Goal: Complete application form: Complete application form

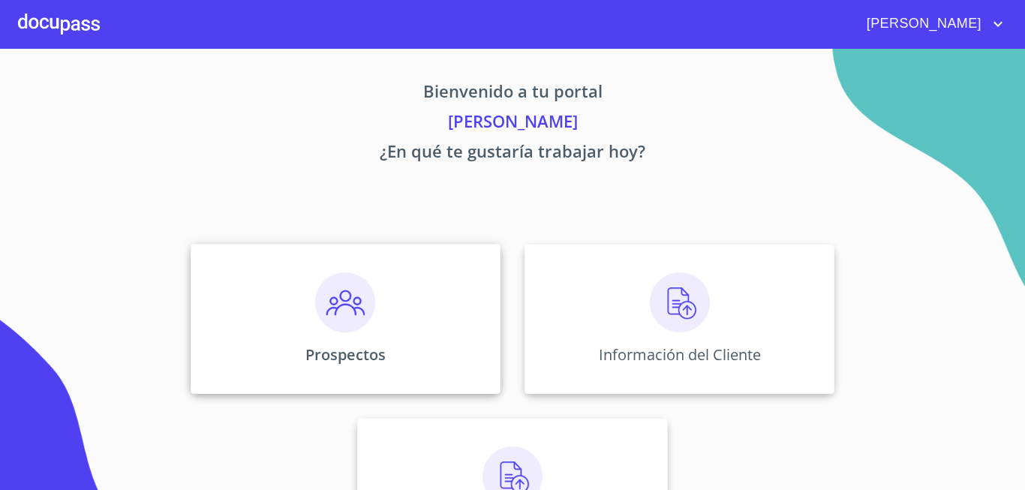
click at [341, 326] on img at bounding box center [345, 302] width 60 height 60
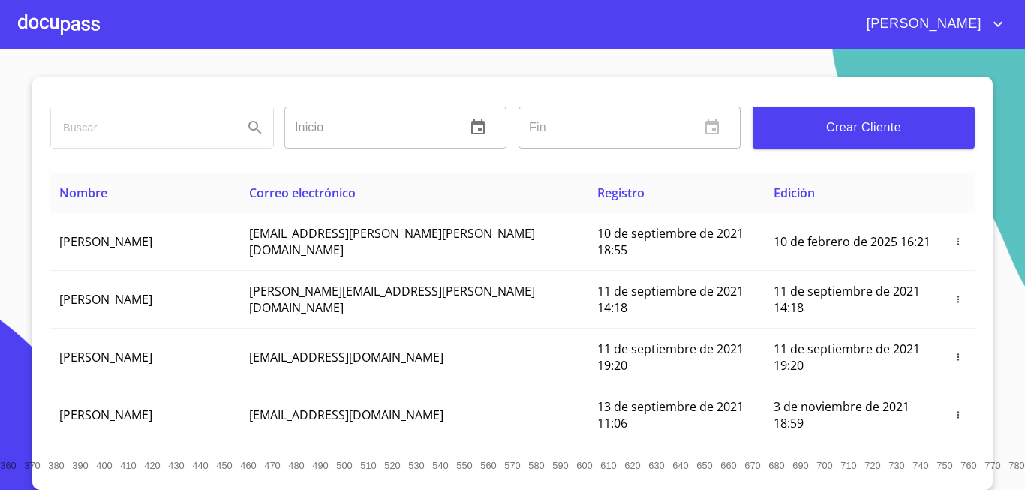
click at [884, 107] on button "Crear Cliente" at bounding box center [864, 128] width 222 height 42
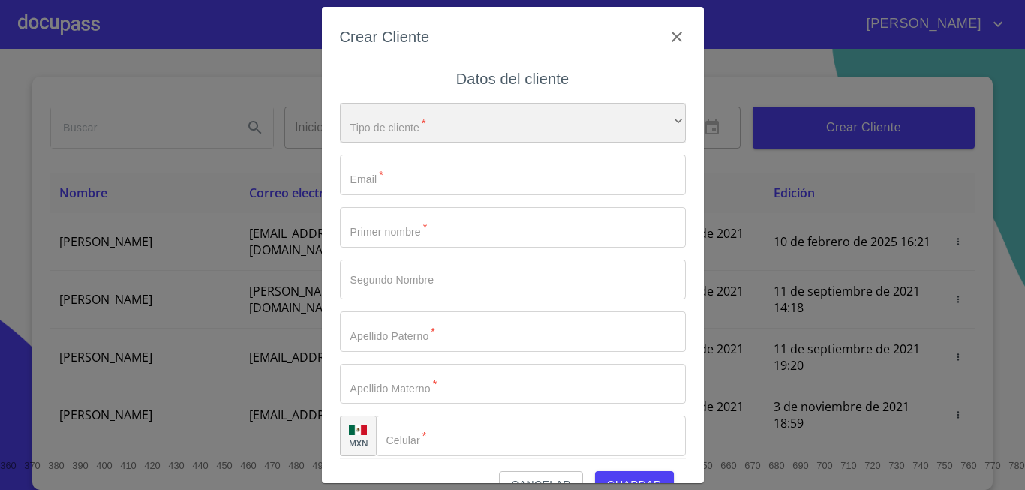
click at [438, 124] on div "​" at bounding box center [513, 123] width 346 height 41
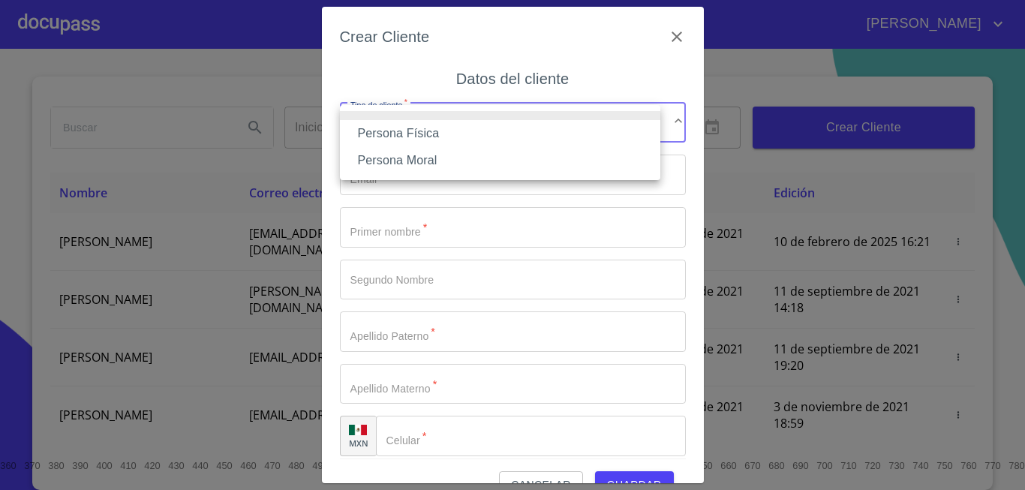
click at [401, 131] on li "Persona Física" at bounding box center [500, 133] width 320 height 27
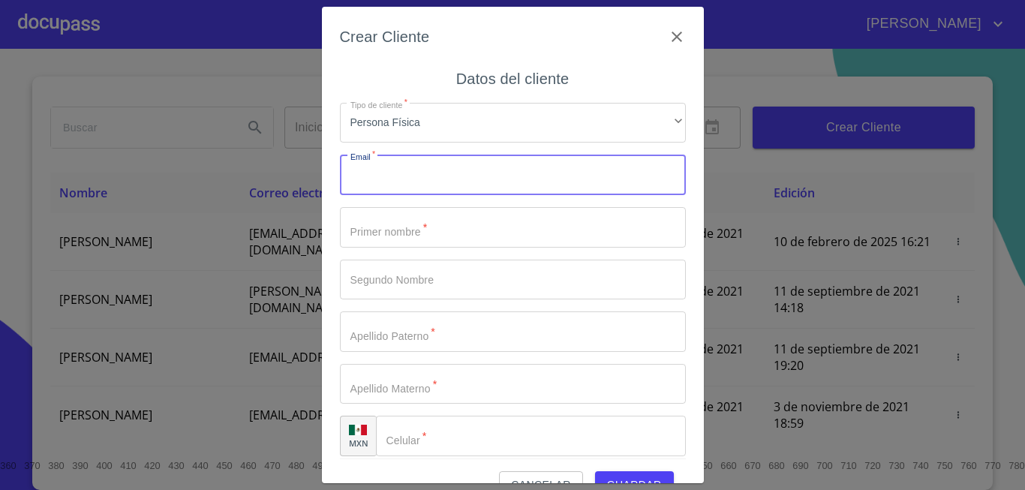
click at [382, 191] on input "Tipo de cliente   *" at bounding box center [513, 175] width 346 height 41
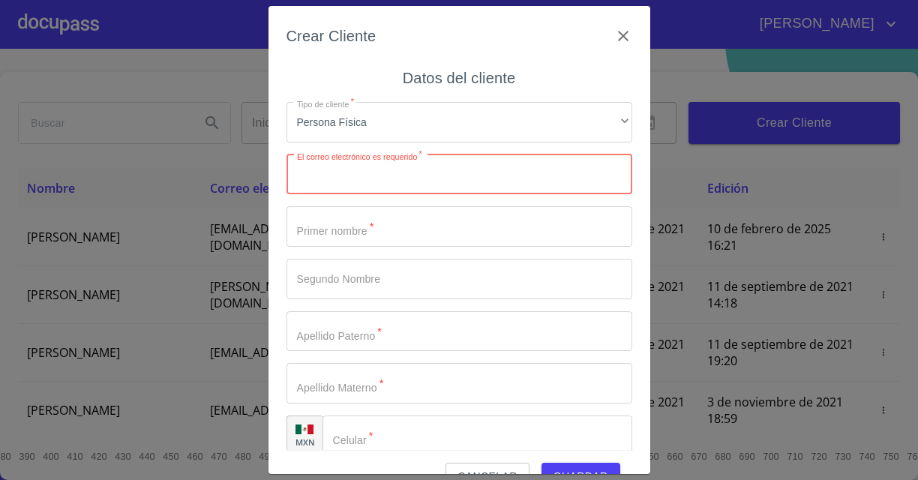
click at [353, 179] on input "Tipo de cliente   *" at bounding box center [460, 175] width 346 height 41
paste input "ALINASHERLINCA@GMAIL.COM"
type input "ALINASHERLINCA@GMAIL.COM"
click at [347, 241] on input "Tipo de cliente   *" at bounding box center [460, 226] width 346 height 41
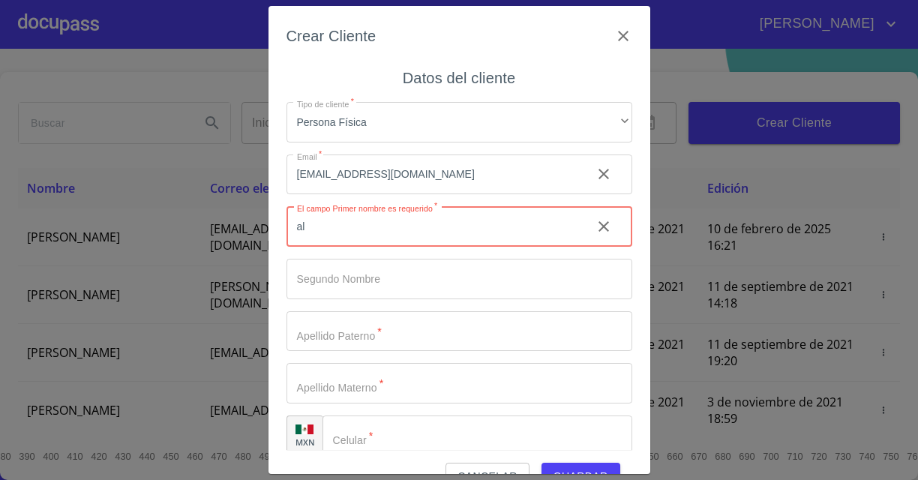
type input "a"
type input "ALINA"
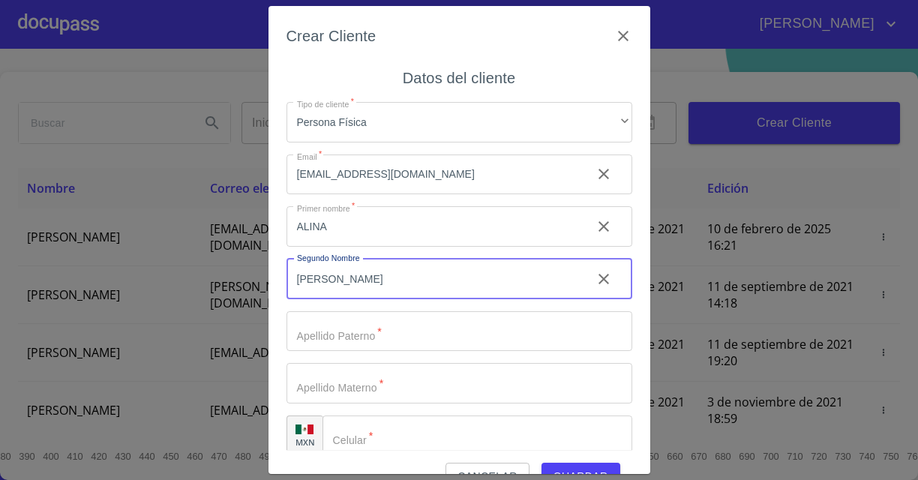
type input "[PERSON_NAME]"
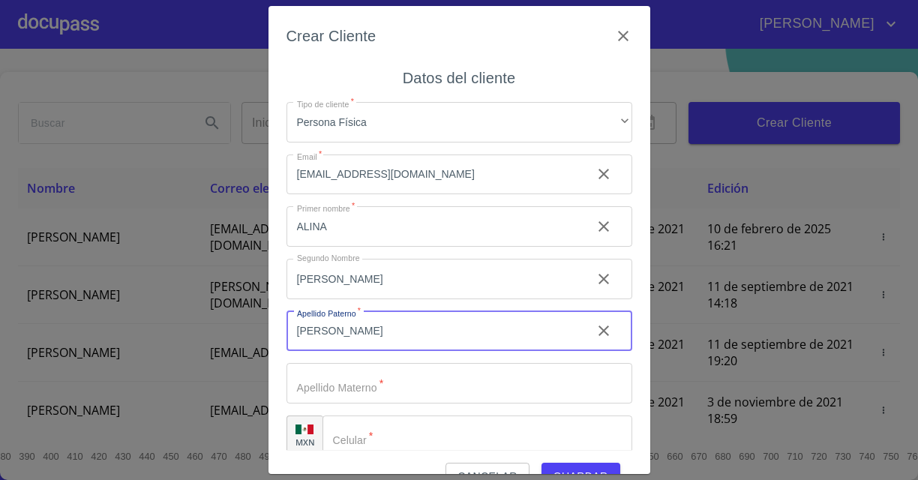
type input "[PERSON_NAME]"
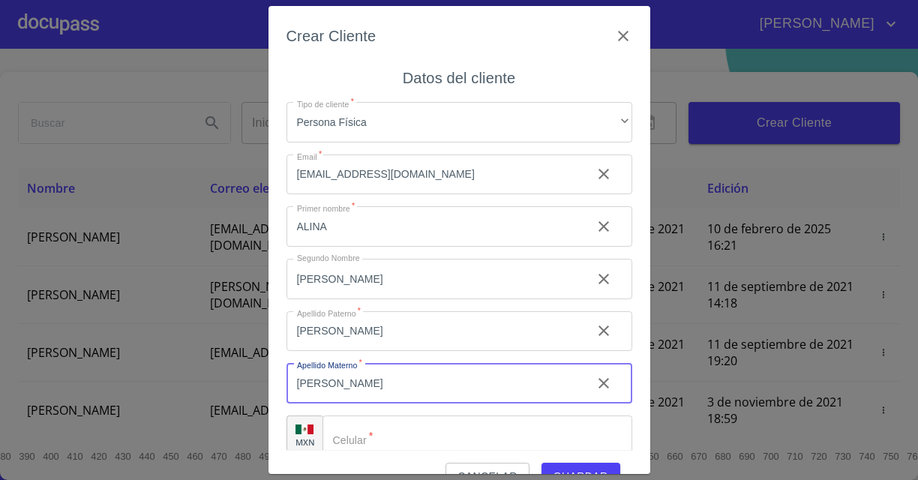
scroll to position [18, 0]
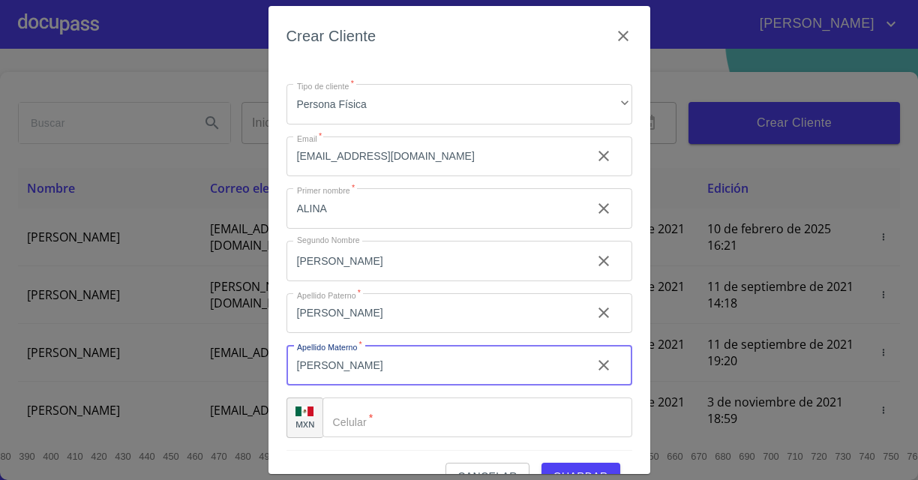
type input "[PERSON_NAME]"
click at [398, 422] on input "Tipo de cliente   *" at bounding box center [478, 418] width 310 height 41
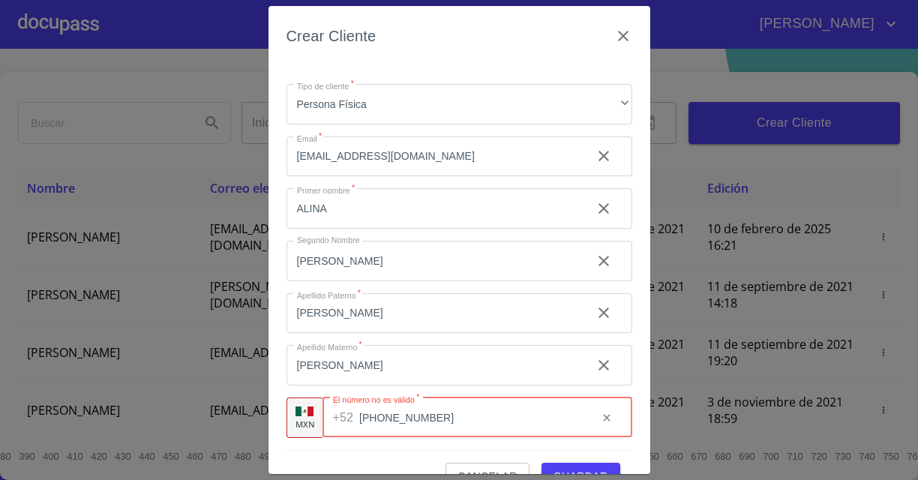
type input "[PHONE_NUMBER]"
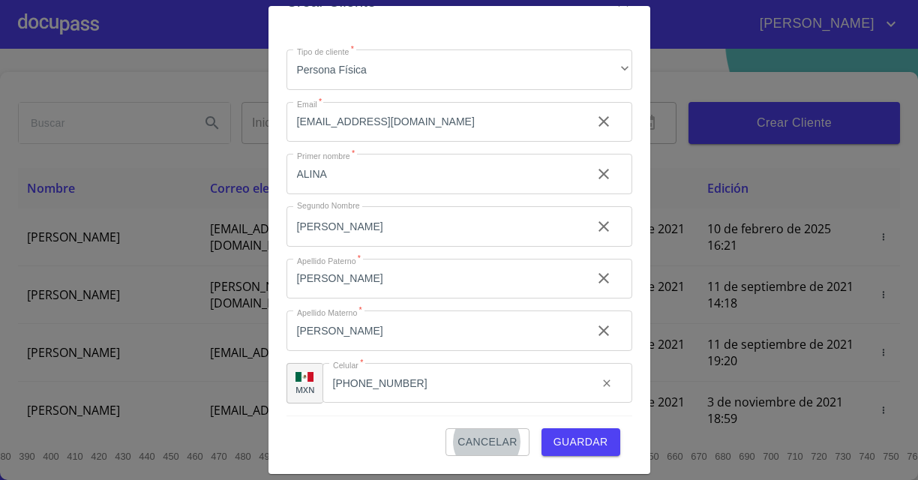
click at [570, 434] on span "Guardar" at bounding box center [581, 442] width 55 height 19
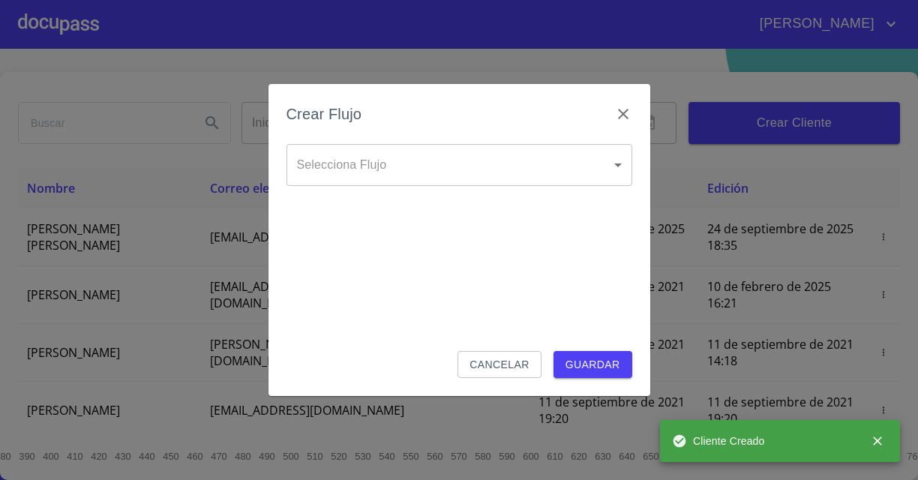
click at [419, 162] on body "SILVIA Inicio ​ Fin ​ Crear Cliente Nombre Correo electrónico Registro Edición …" at bounding box center [459, 240] width 918 height 480
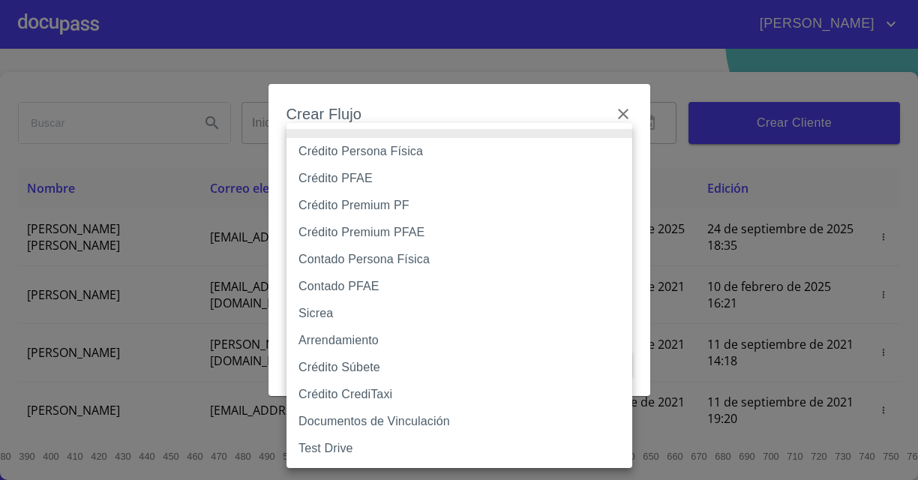
click at [374, 152] on li "Crédito Persona Física" at bounding box center [460, 151] width 346 height 27
type input "6009fb3c7d1714eb8809aa97"
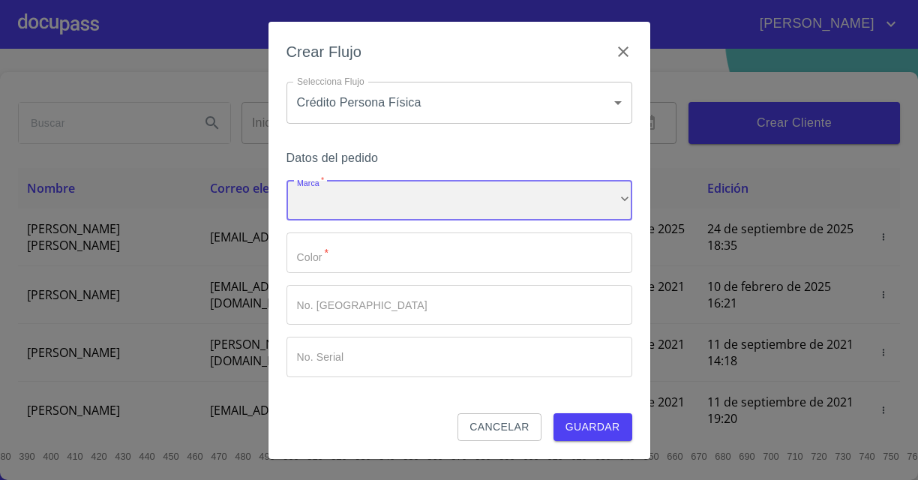
click at [323, 203] on div "​" at bounding box center [460, 201] width 346 height 41
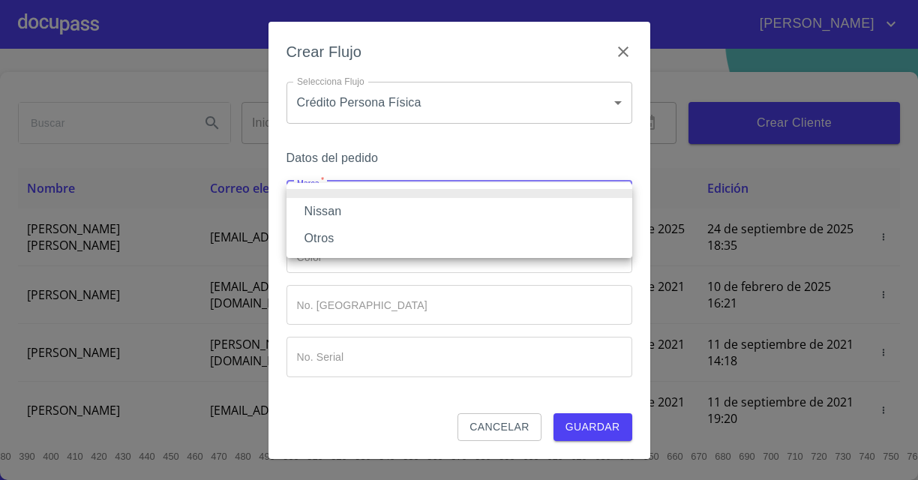
click at [329, 207] on li "Nissan" at bounding box center [460, 211] width 346 height 27
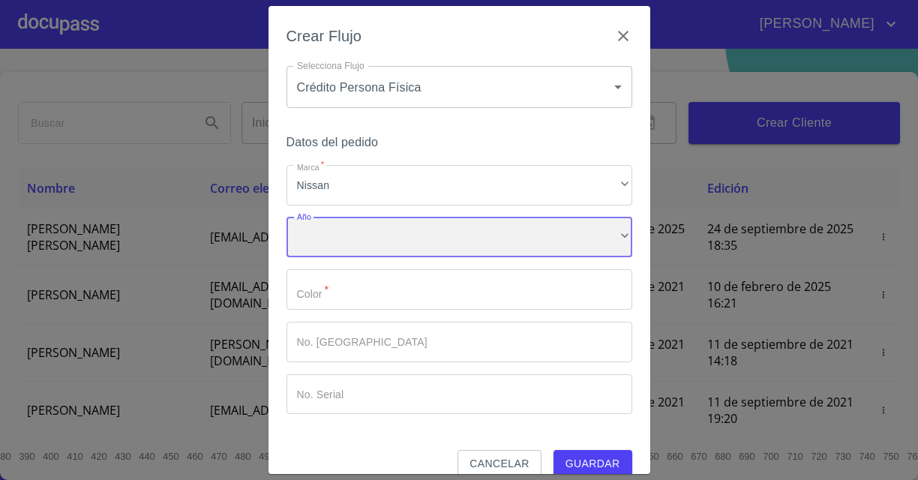
click at [325, 245] on div "​" at bounding box center [460, 238] width 346 height 41
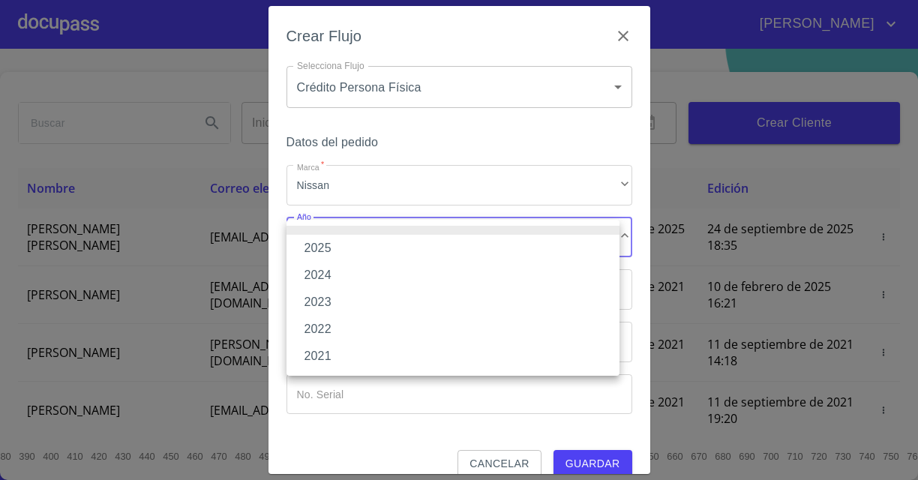
click at [321, 245] on li "2025" at bounding box center [453, 248] width 333 height 27
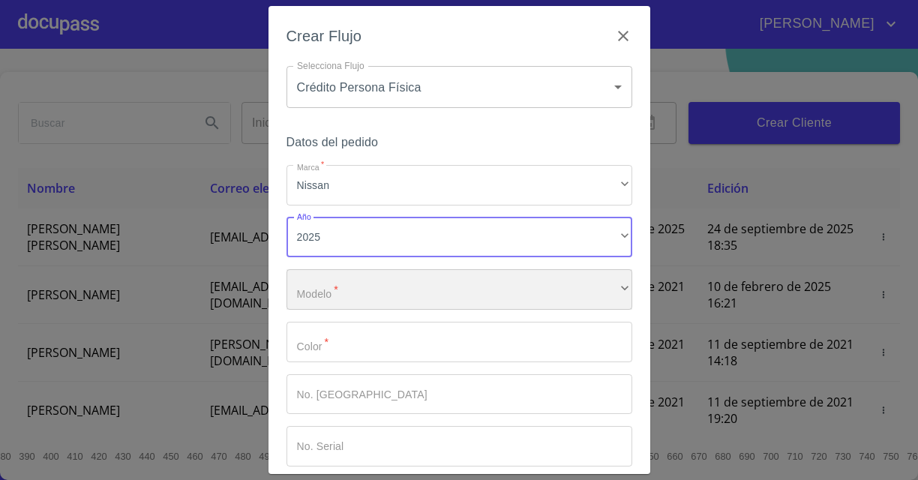
click at [316, 296] on div "​" at bounding box center [460, 289] width 346 height 41
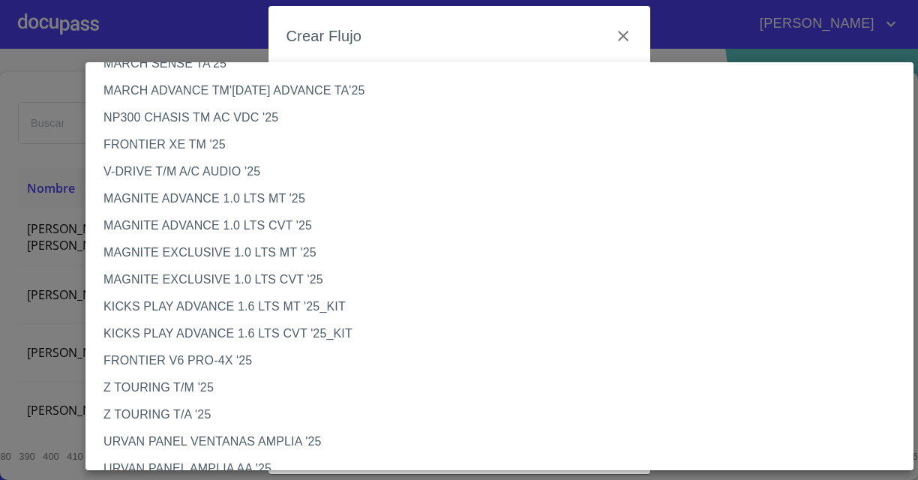
scroll to position [0, 0]
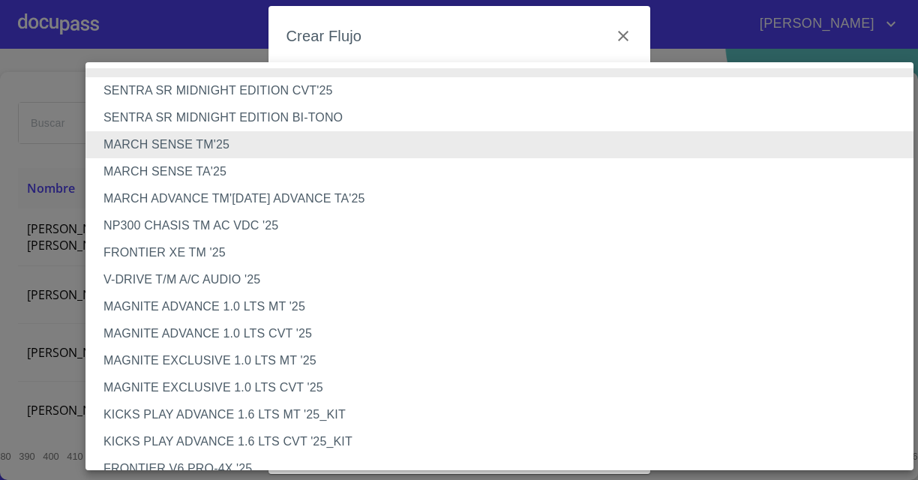
click at [190, 201] on li "MARCH ADVANCE TM'25 MARCH ADVANCE TA'25" at bounding box center [506, 198] width 841 height 27
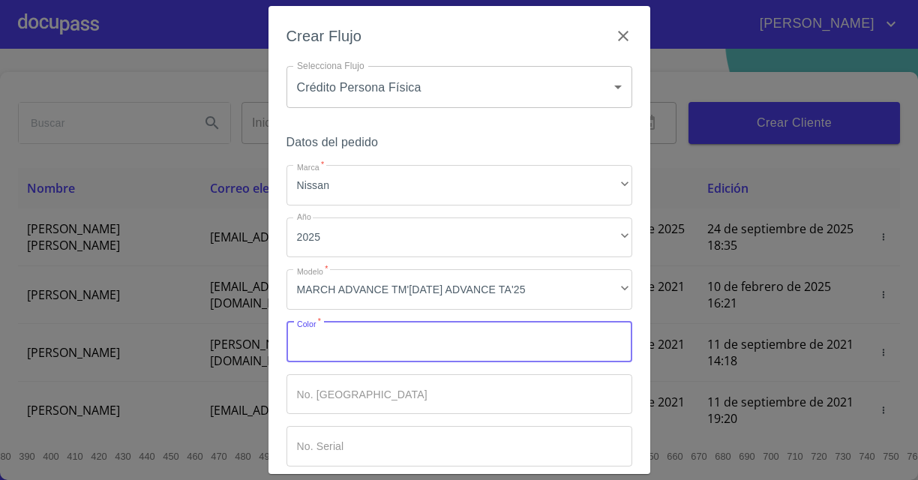
click at [345, 334] on input "Marca   *" at bounding box center [460, 342] width 346 height 41
type input "ROJO"
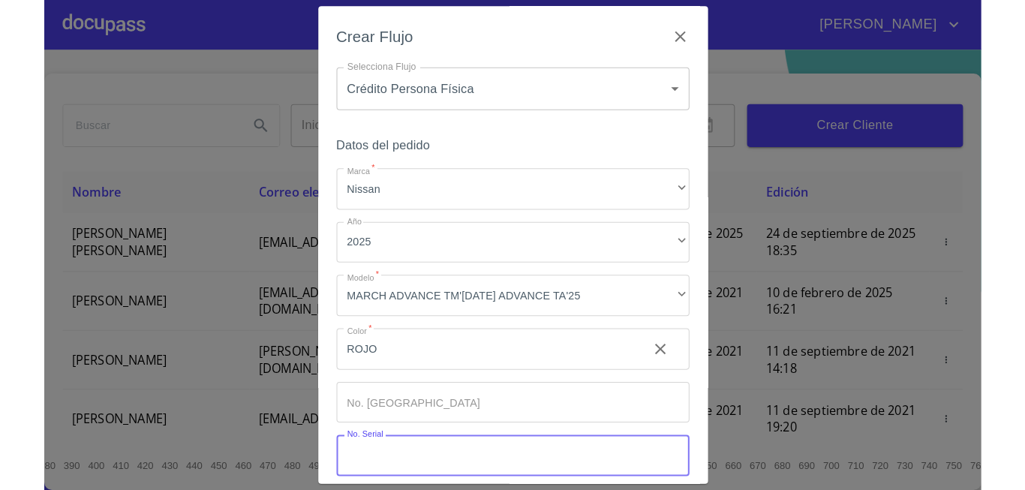
scroll to position [74, 0]
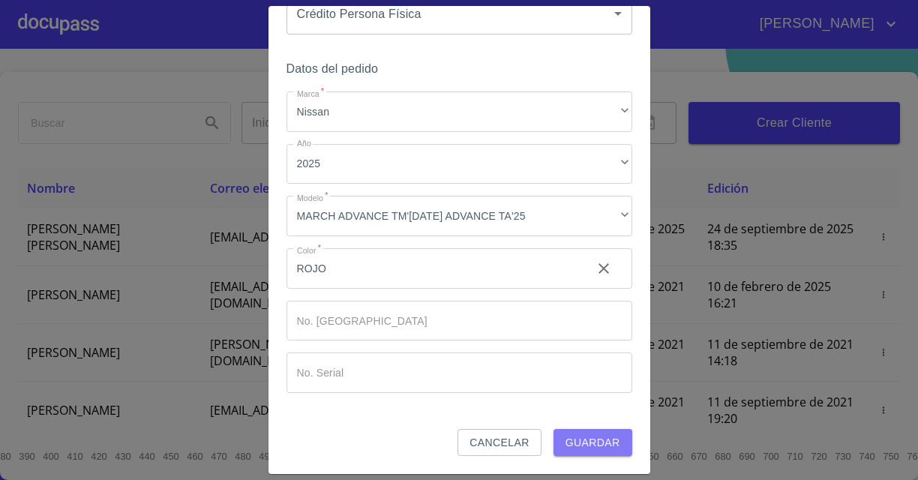
click at [585, 447] on span "Guardar" at bounding box center [593, 443] width 55 height 19
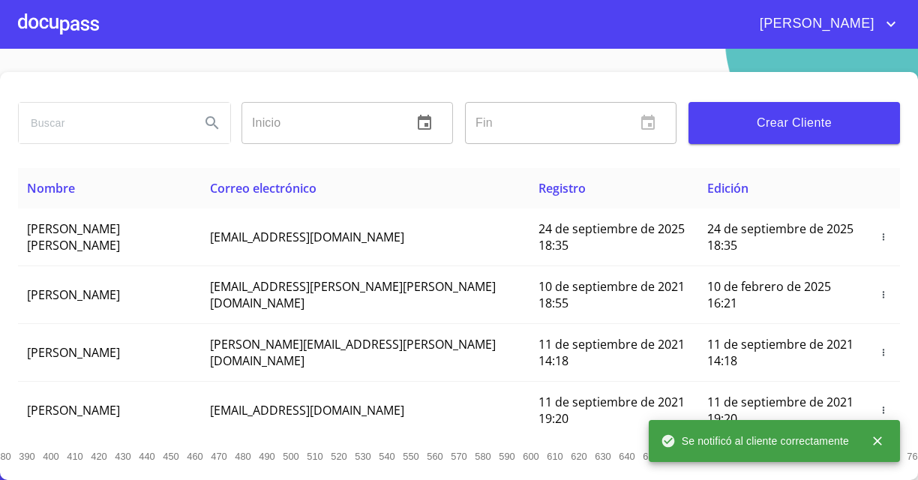
click at [57, 22] on div at bounding box center [58, 24] width 81 height 48
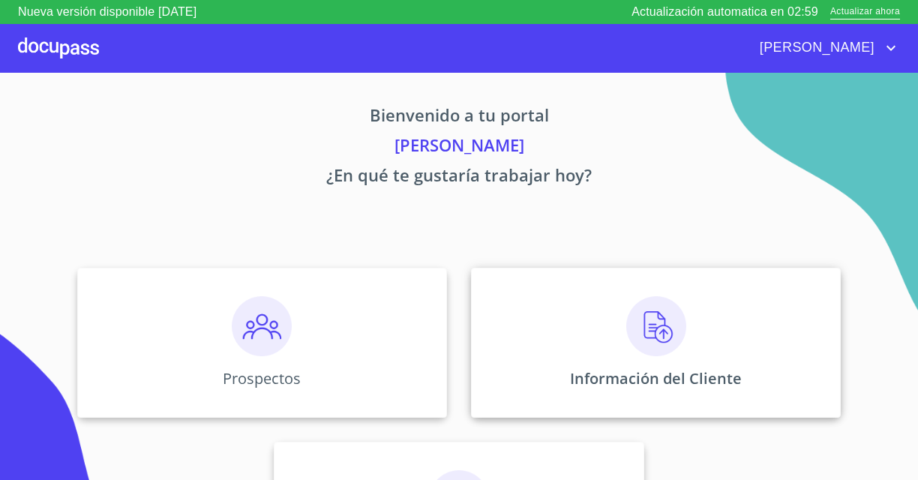
click at [672, 352] on img at bounding box center [657, 326] width 60 height 60
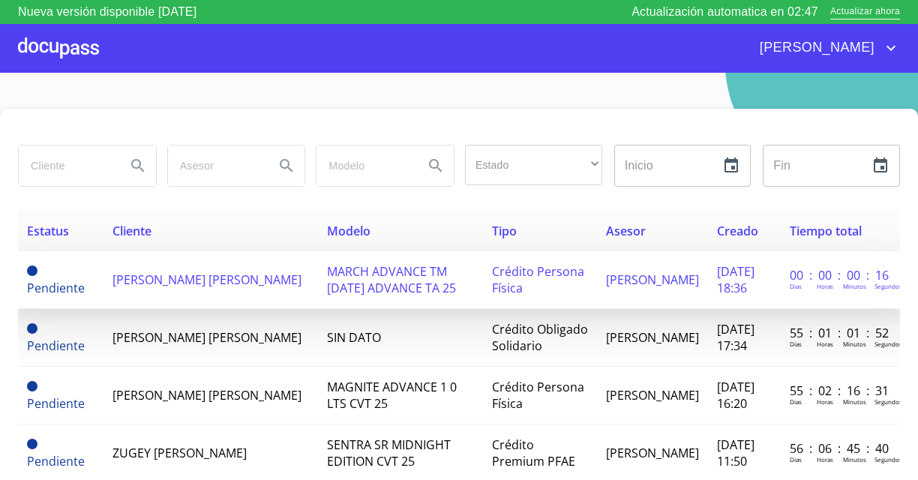
click at [140, 284] on span "[PERSON_NAME] [PERSON_NAME]" at bounding box center [207, 280] width 189 height 17
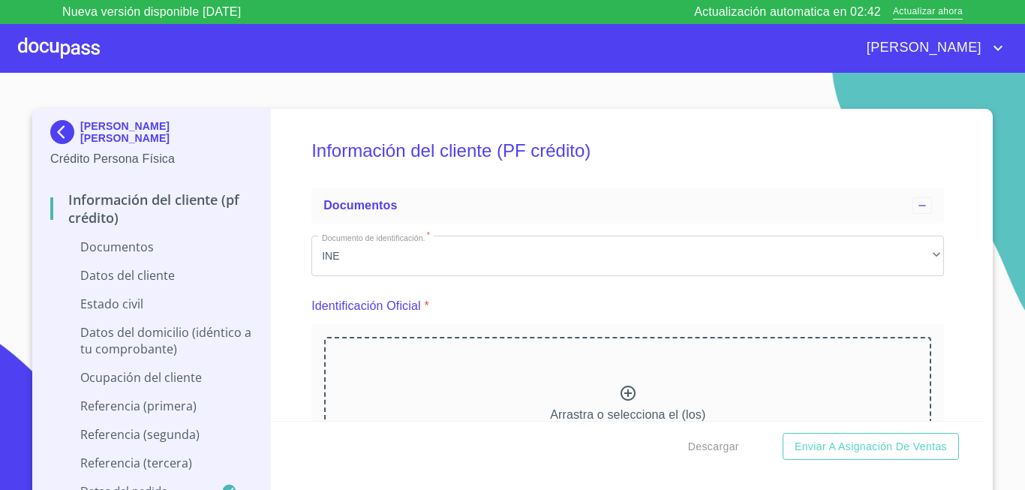
click at [619, 388] on icon at bounding box center [628, 393] width 18 height 18
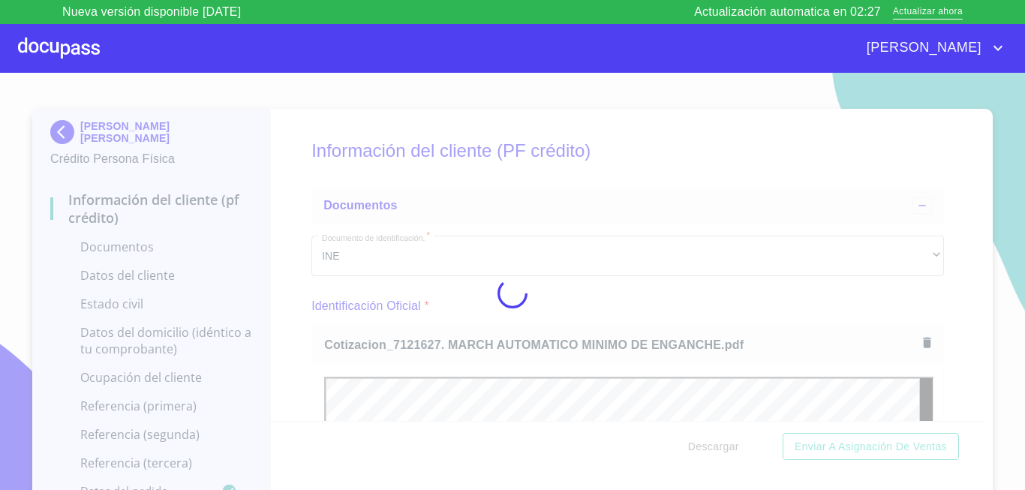
click at [947, 212] on div at bounding box center [512, 293] width 1025 height 441
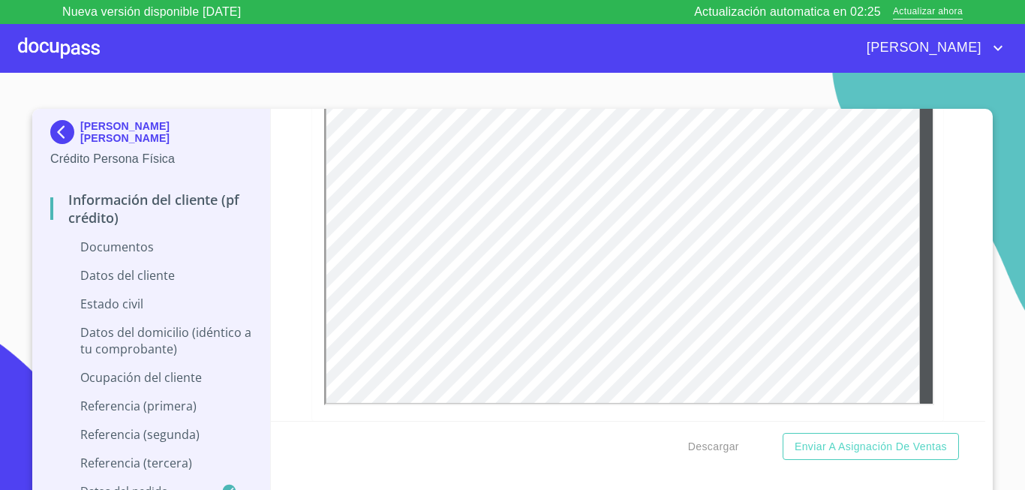
scroll to position [675, 0]
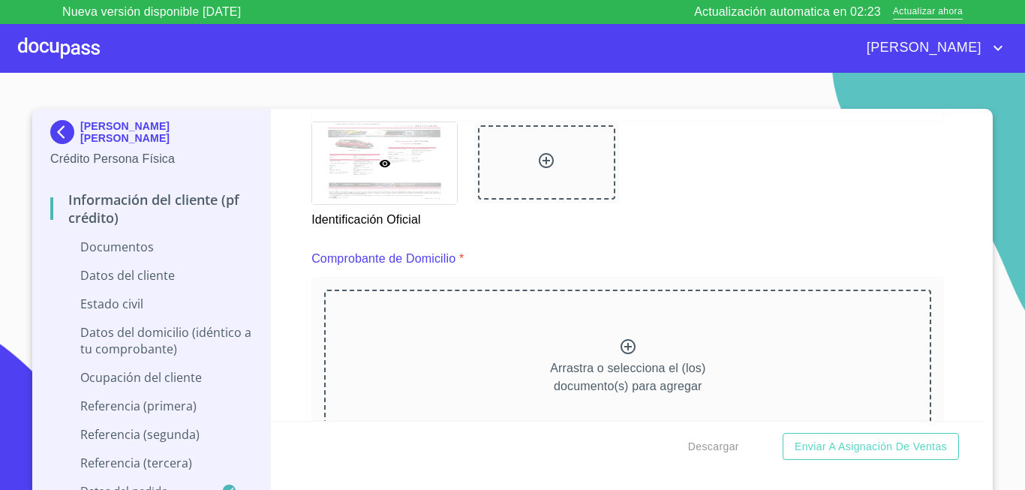
click at [621, 341] on icon at bounding box center [628, 346] width 15 height 15
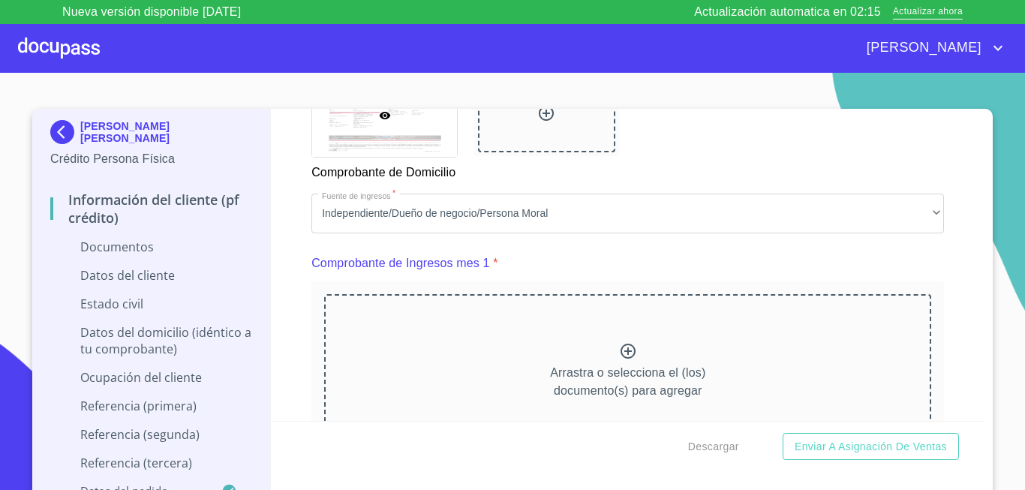
scroll to position [1316, 0]
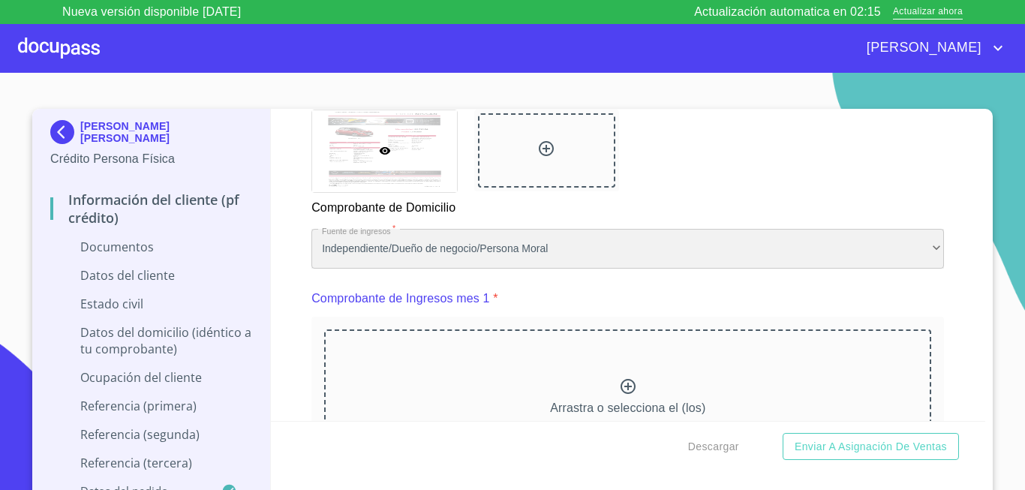
click at [425, 267] on div "Independiente/Dueño de negocio/Persona Moral" at bounding box center [627, 249] width 633 height 41
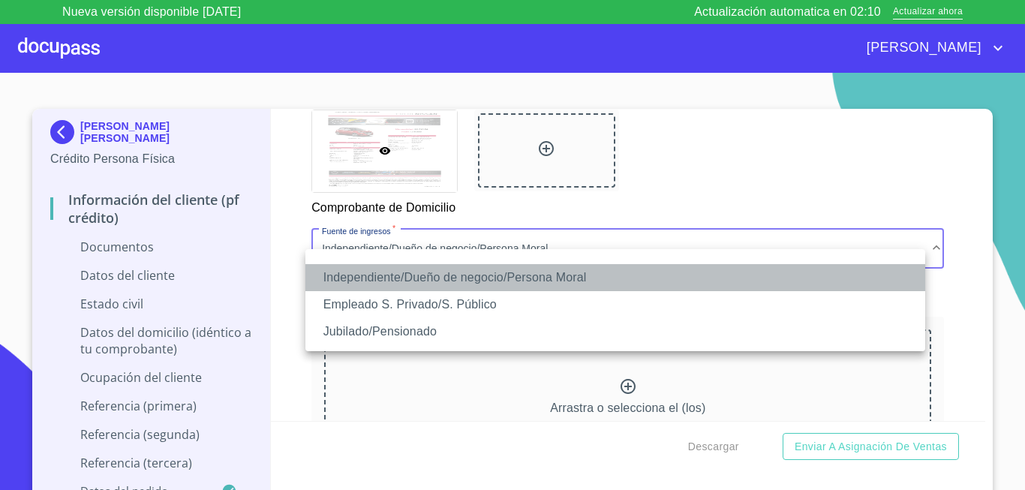
click at [393, 278] on li "Independiente/Dueño de negocio/Persona Moral" at bounding box center [615, 277] width 620 height 27
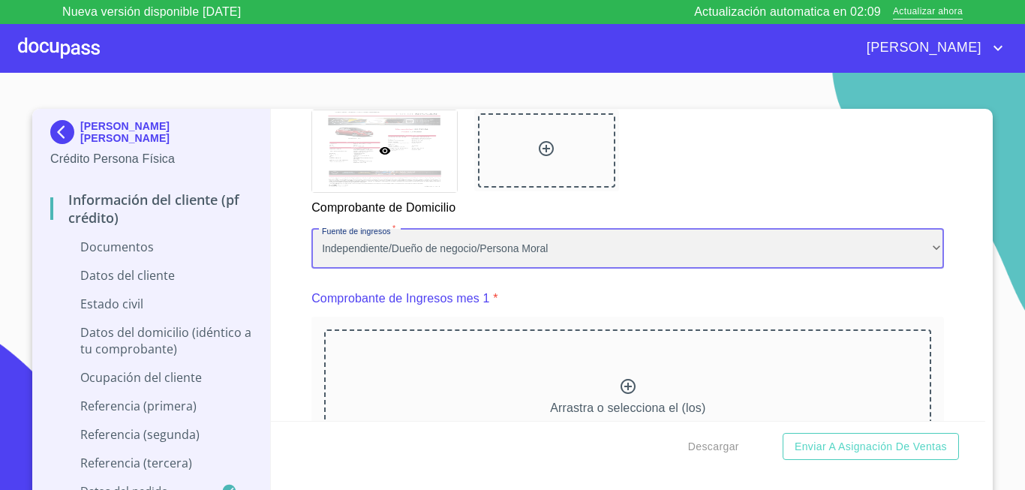
scroll to position [1466, 0]
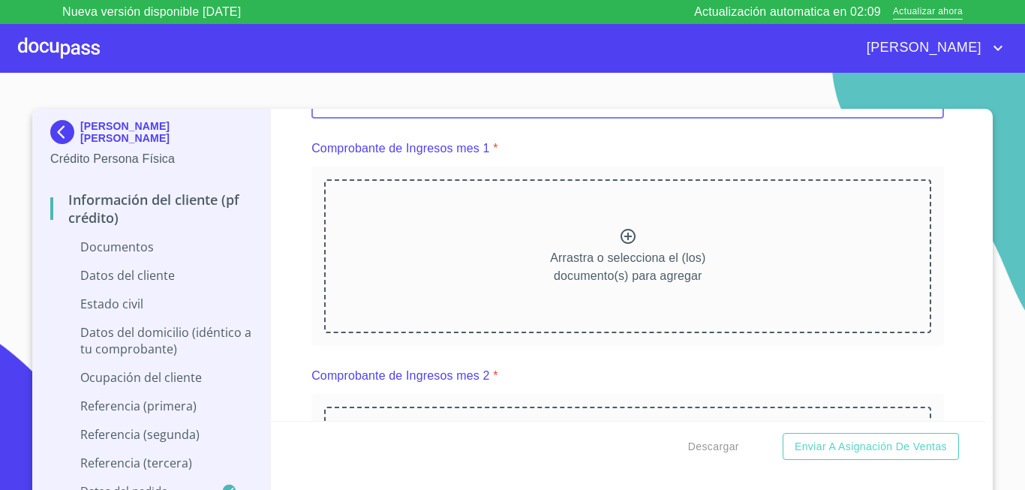
click at [554, 266] on div "Arrastra o selecciona el (los) documento(s) para agregar" at bounding box center [627, 255] width 607 height 153
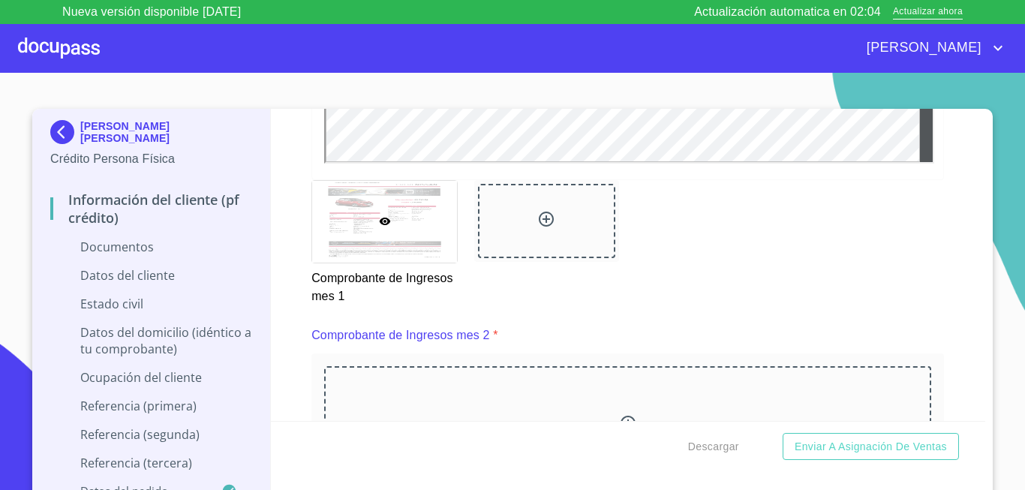
scroll to position [2021, 0]
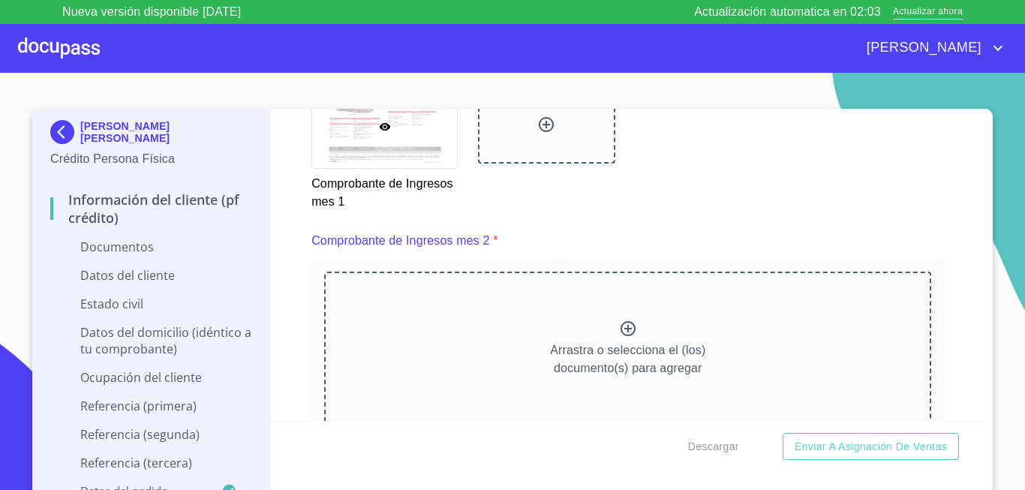
click at [566, 370] on p "Arrastra o selecciona el (los) documento(s) para agregar" at bounding box center [627, 359] width 155 height 36
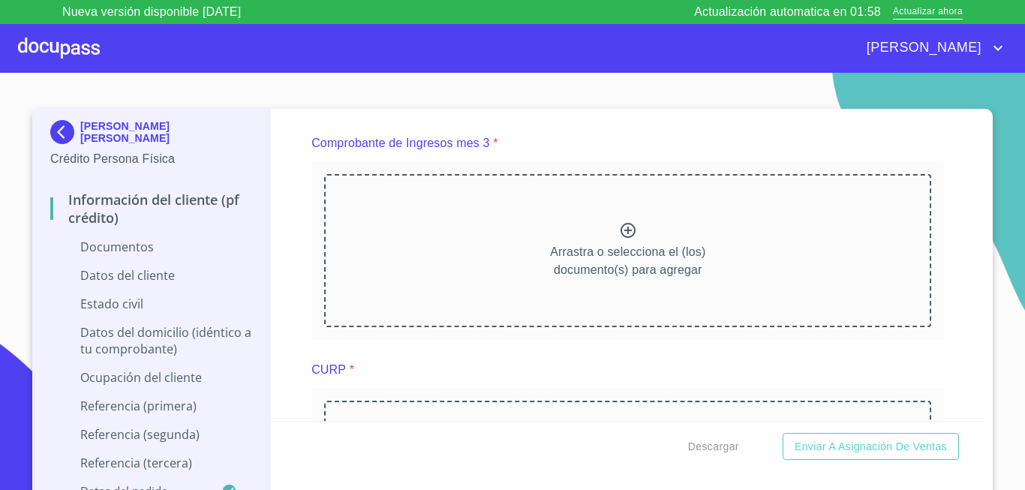
scroll to position [2784, 0]
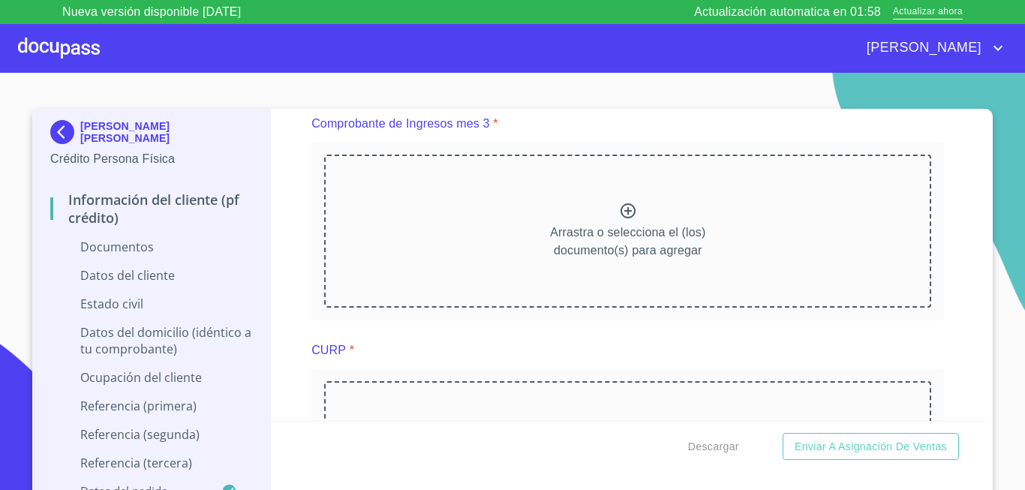
click at [606, 242] on p "Arrastra o selecciona el (los) documento(s) para agregar" at bounding box center [627, 242] width 155 height 36
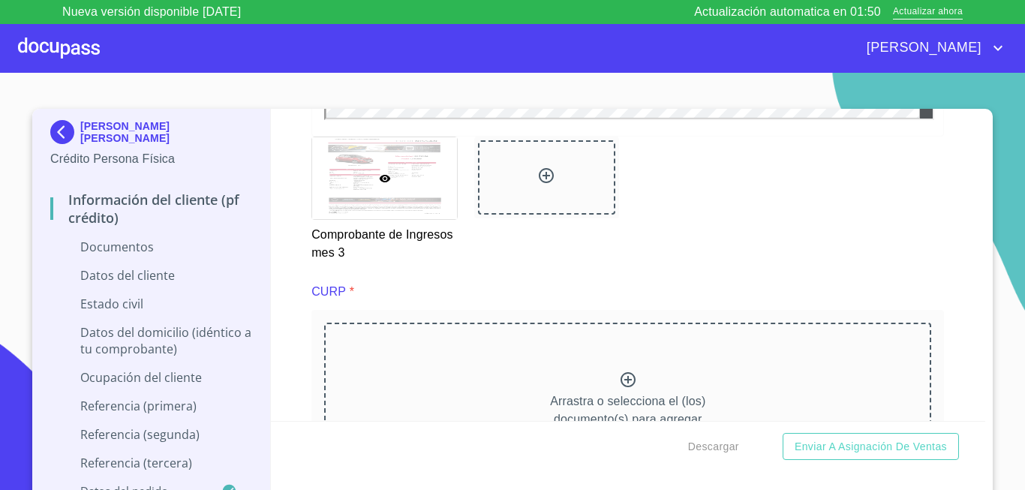
scroll to position [3390, 0]
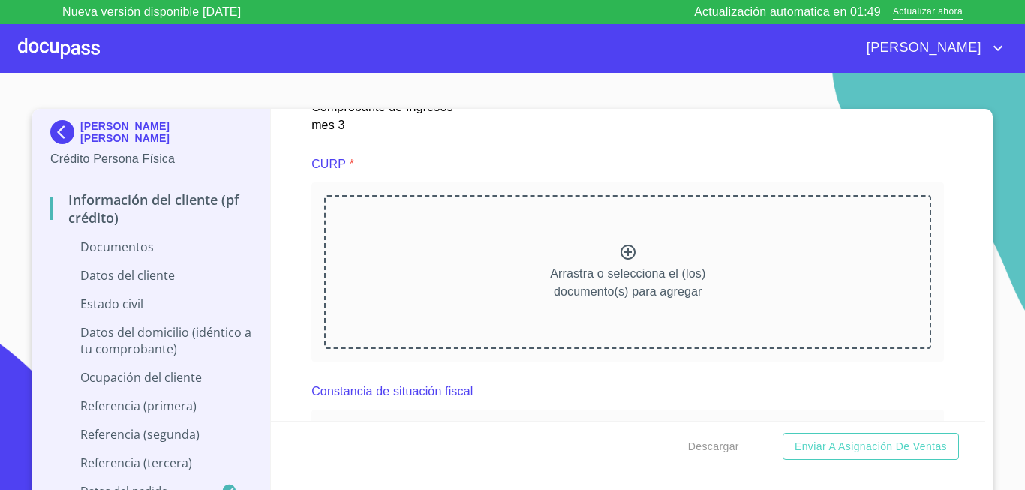
click at [652, 268] on div "Arrastra o selecciona el (los) documento(s) para agregar" at bounding box center [627, 271] width 607 height 153
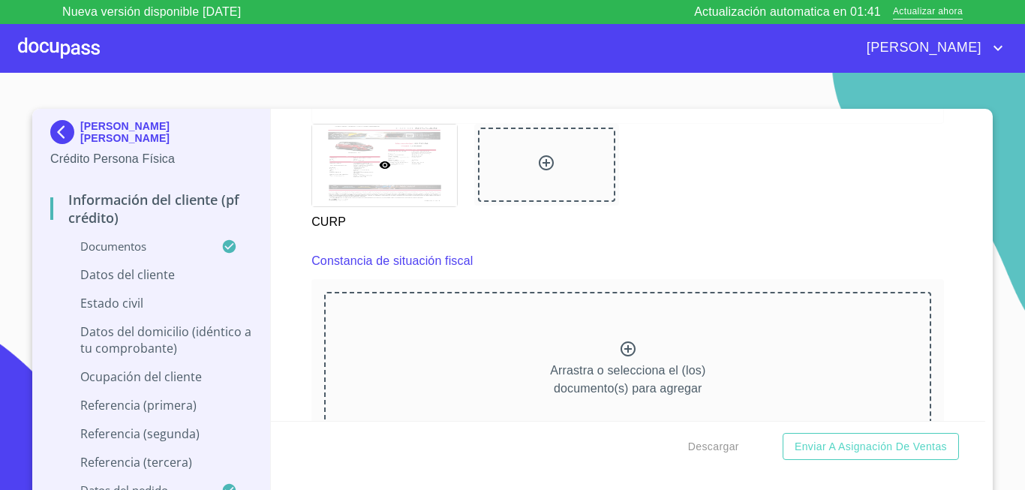
scroll to position [4056, 0]
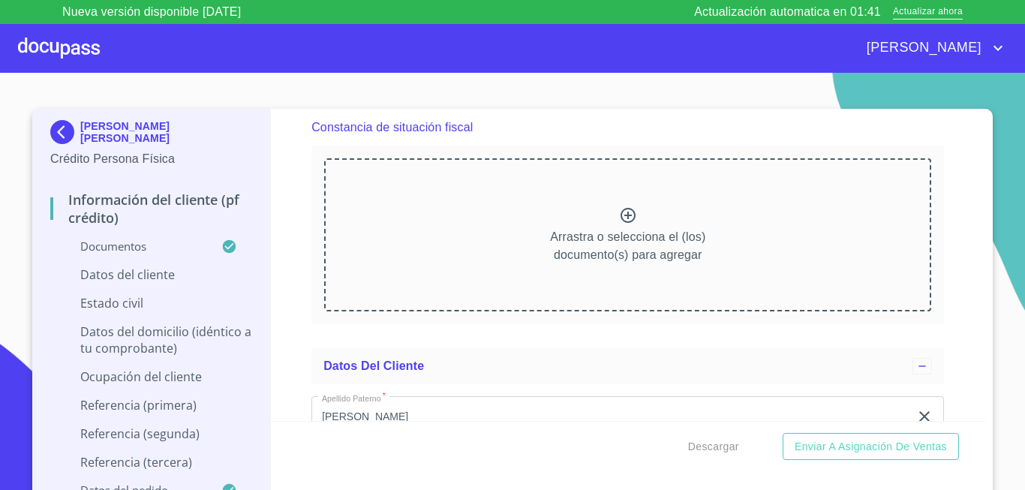
click at [634, 264] on p "Arrastra o selecciona el (los) documento(s) para agregar" at bounding box center [627, 246] width 155 height 36
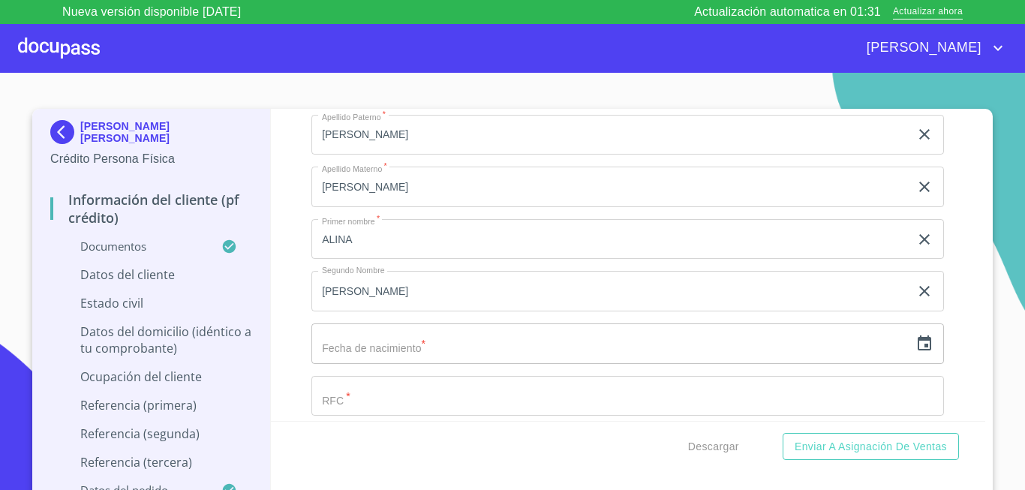
scroll to position [4758, 0]
click at [339, 363] on input "text" at bounding box center [610, 343] width 598 height 41
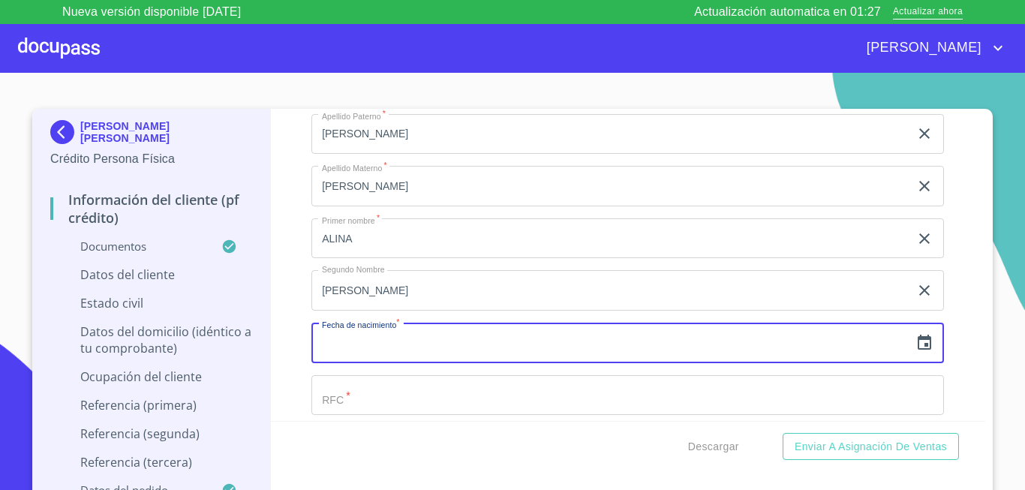
type input "1_"
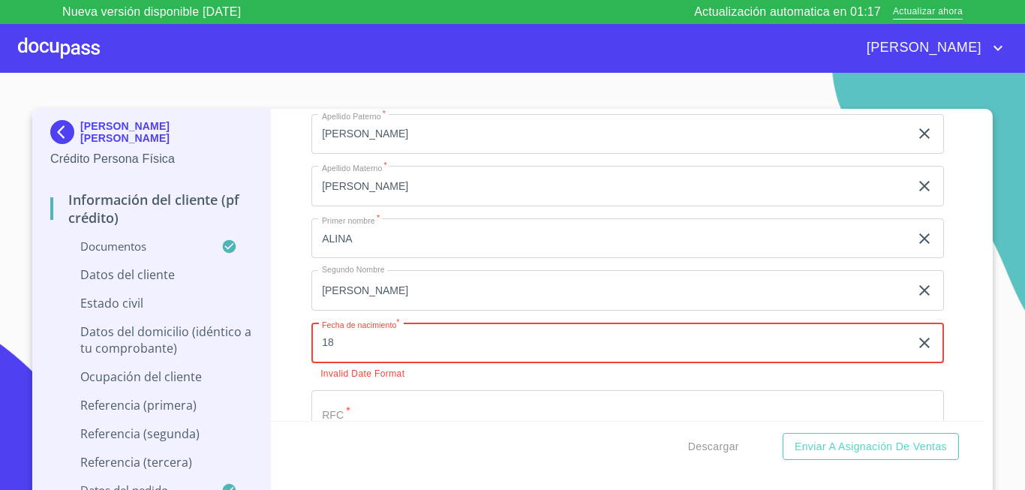
type input "1_"
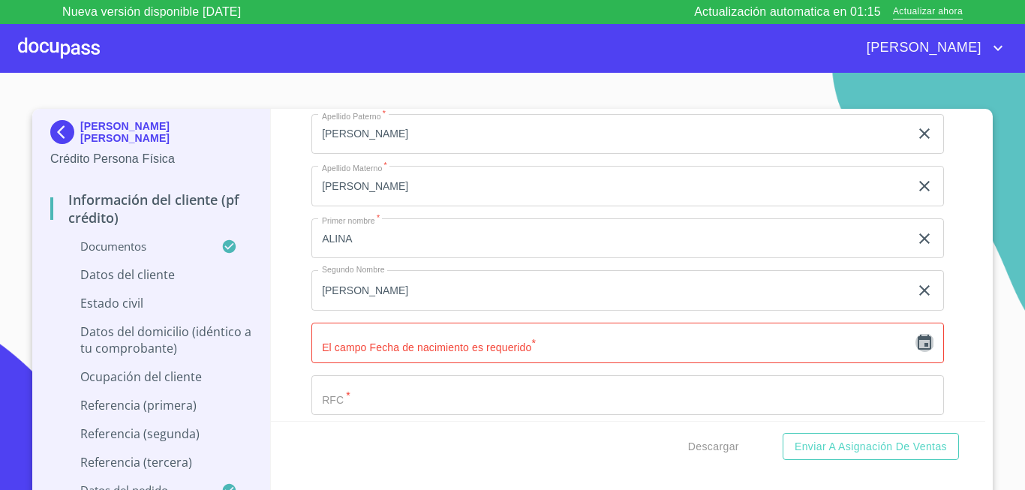
click at [915, 352] on icon "button" at bounding box center [924, 343] width 18 height 18
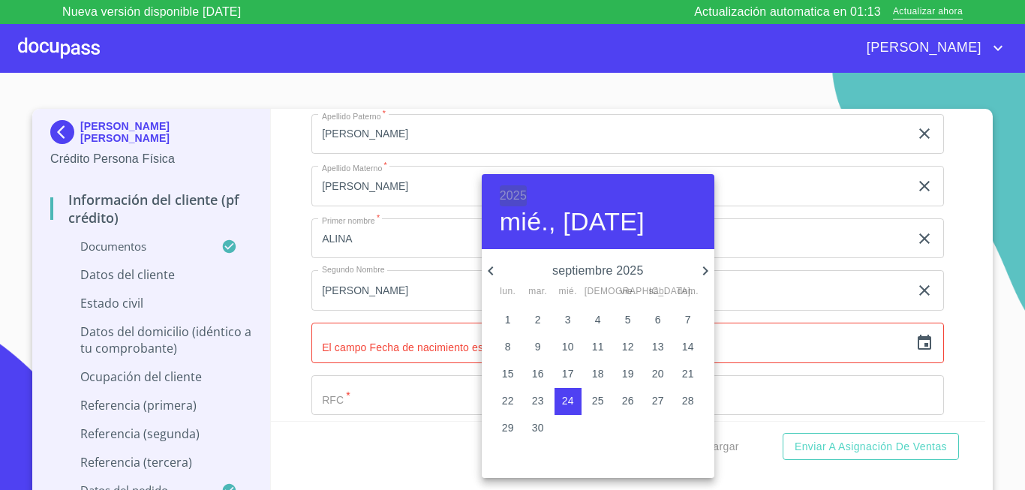
click at [506, 196] on h6 "2025" at bounding box center [513, 195] width 27 height 21
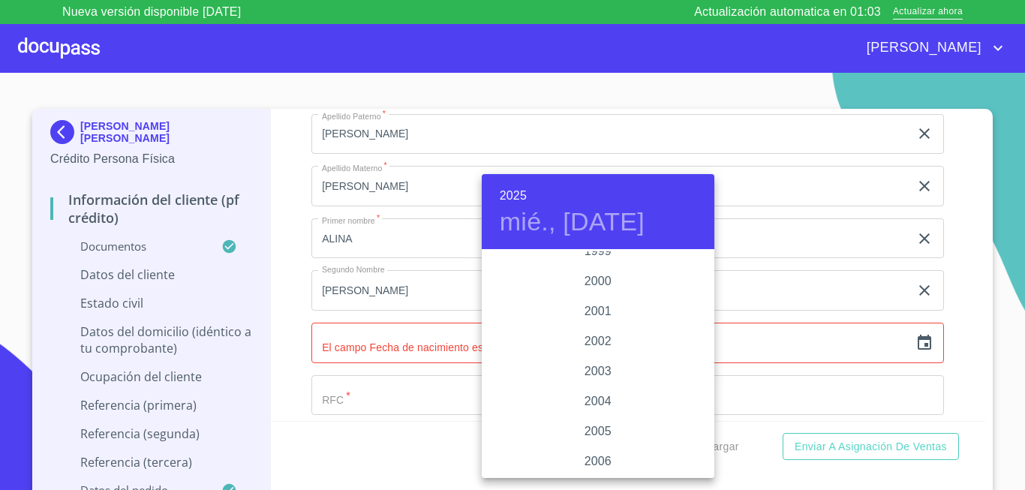
scroll to position [2161, 0]
click at [596, 449] on div "2003" at bounding box center [598, 446] width 233 height 30
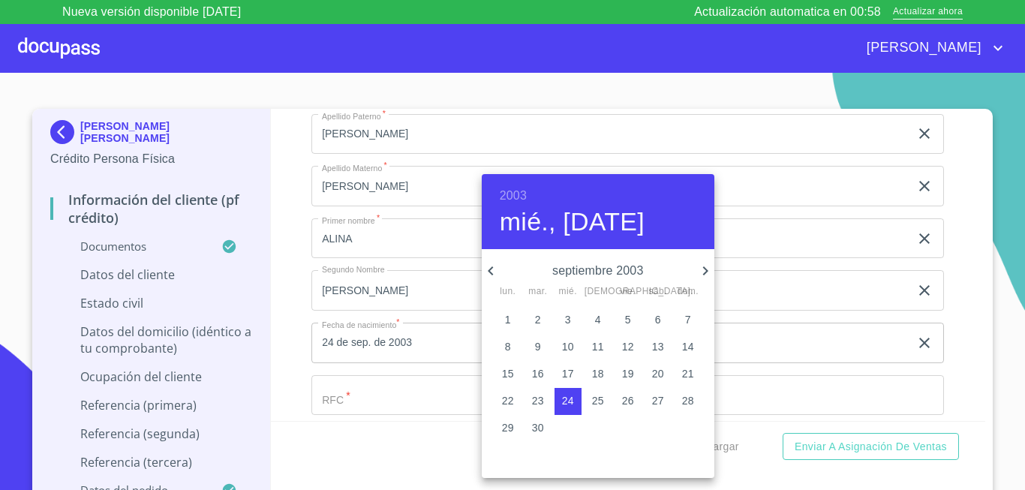
click at [709, 265] on icon "button" at bounding box center [705, 271] width 18 height 18
click at [708, 266] on icon "button" at bounding box center [705, 271] width 18 height 18
click at [601, 369] on p "18" at bounding box center [598, 373] width 12 height 15
type input "18 de dic. de 2003"
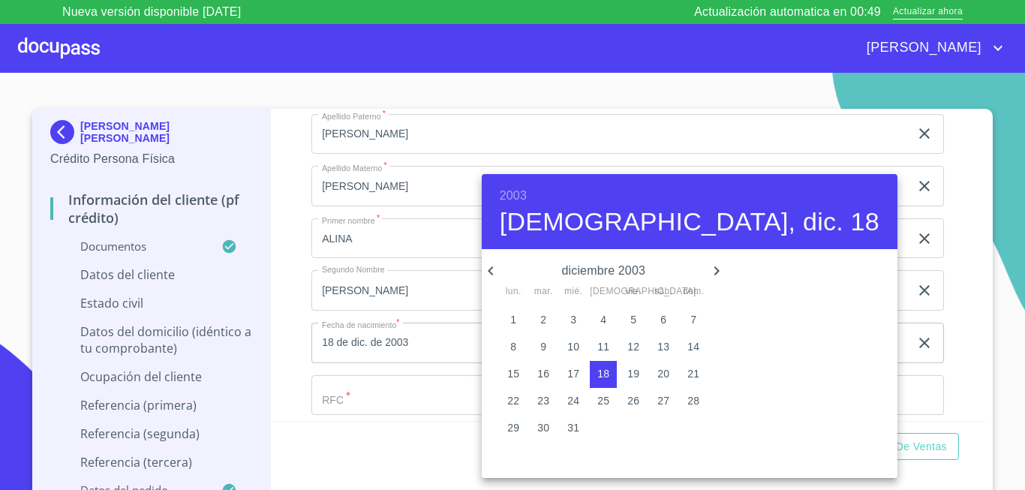
click at [283, 344] on div at bounding box center [512, 245] width 1025 height 490
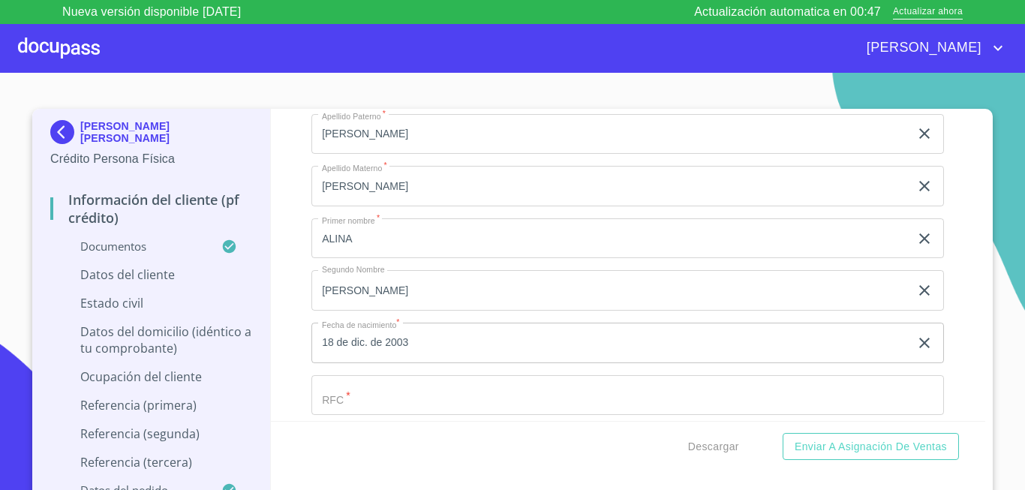
scroll to position [4833, 0]
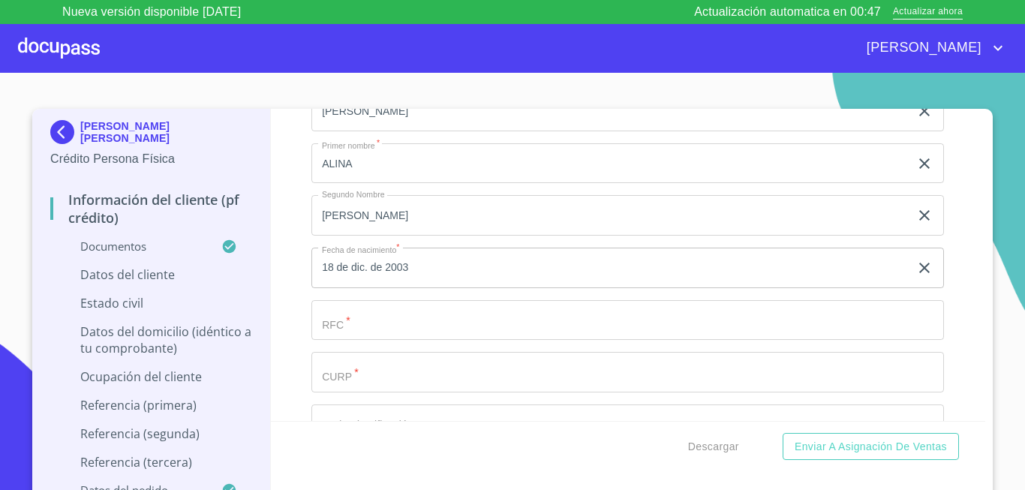
click at [347, 341] on input "Documento de identificación.   *" at bounding box center [627, 320] width 633 height 41
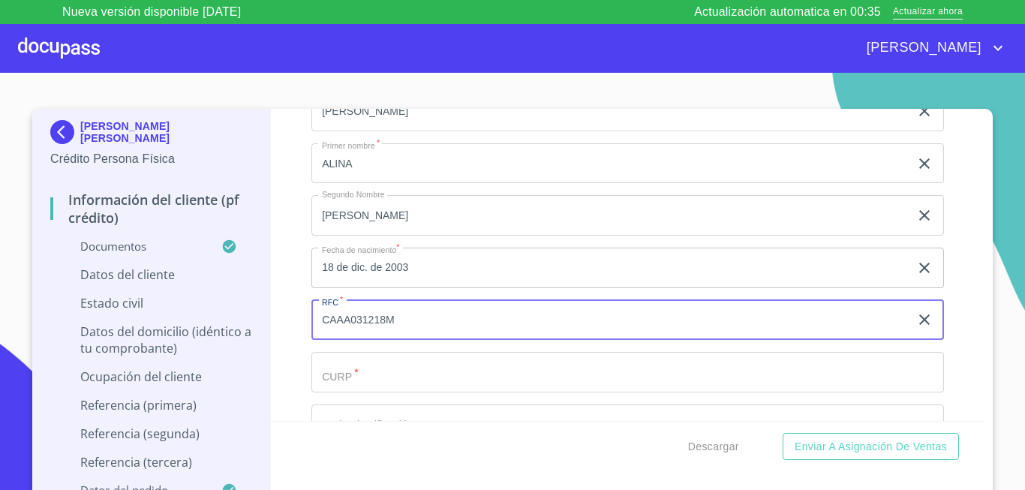
type input "CAAA031218"
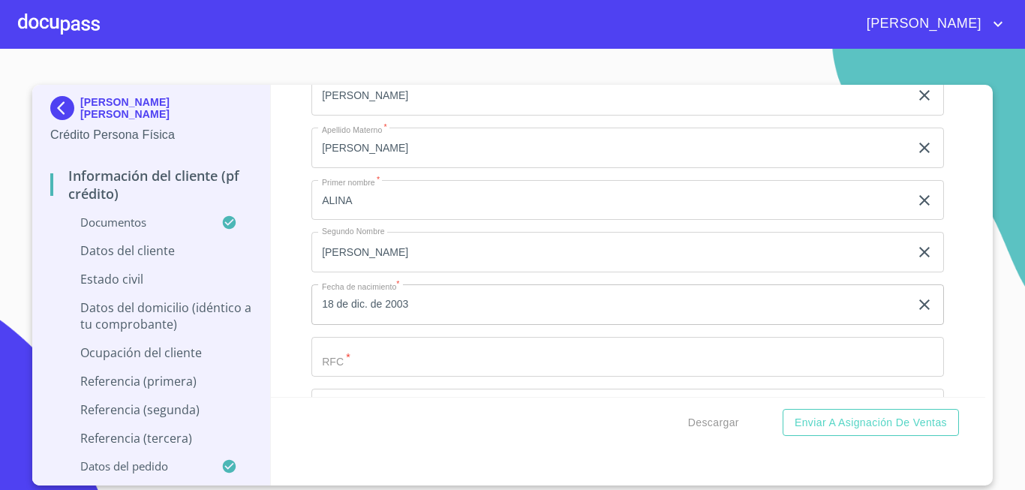
scroll to position [4847, 0]
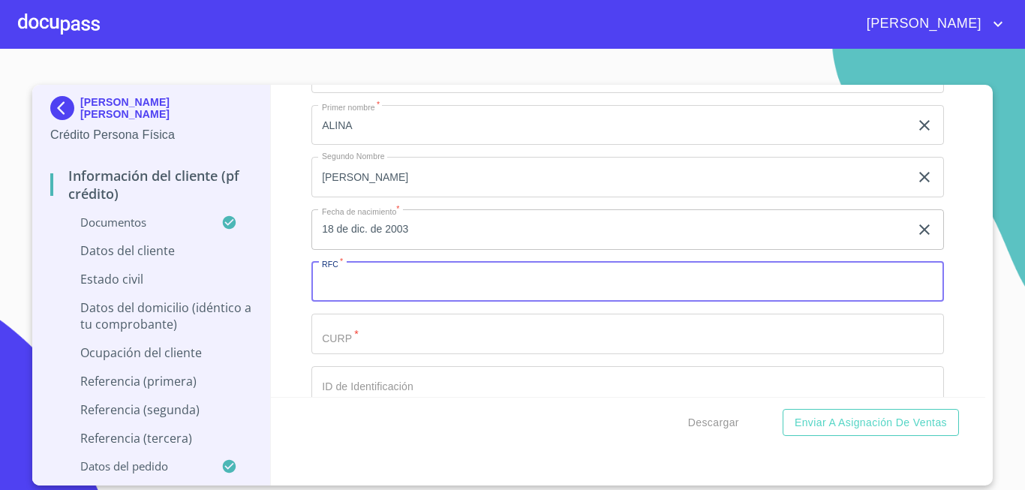
click at [393, 297] on input "Documento de identificación.   *" at bounding box center [627, 282] width 633 height 41
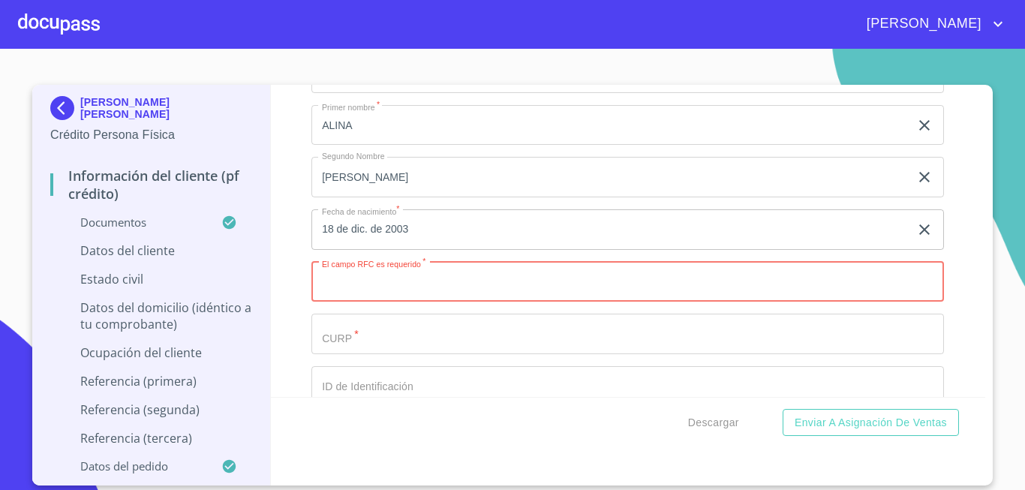
click at [343, 300] on input "Documento de identificación.   *" at bounding box center [627, 282] width 633 height 41
paste input "CAAA031218"
type input "CAAA031218SE1"
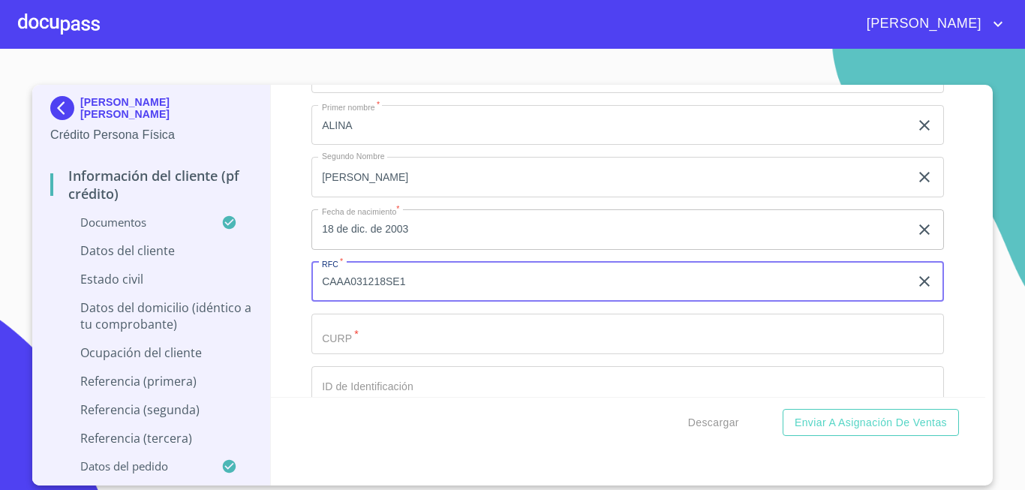
click at [349, 354] on input "Documento de identificación.   *" at bounding box center [627, 334] width 633 height 41
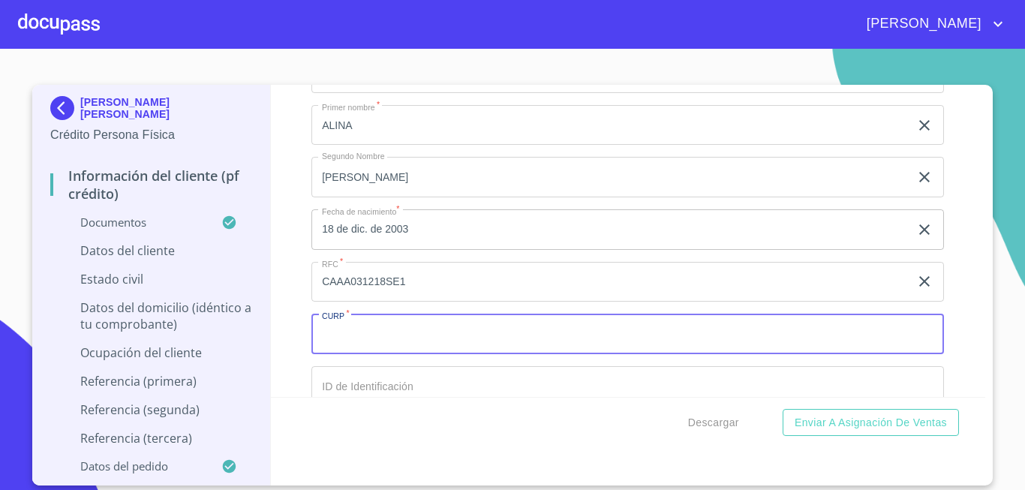
paste input "CAAA031218MTSSGLA7"
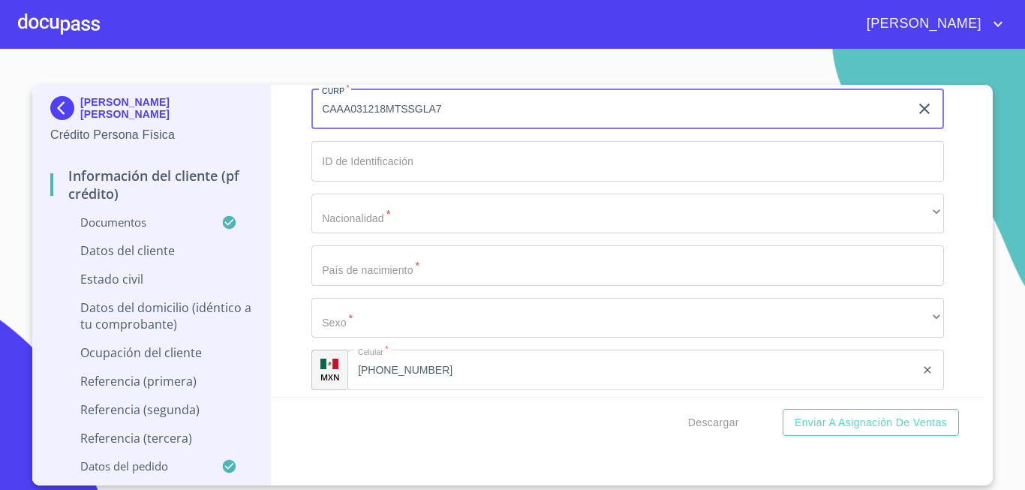
type input "CAAA031218MTSSGLA7"
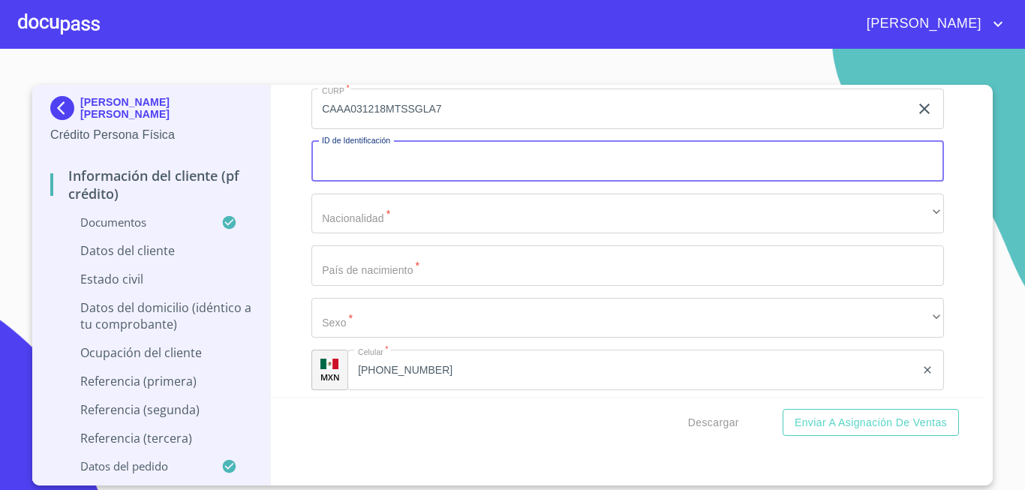
click at [386, 182] on input "Documento de identificación.   *" at bounding box center [627, 161] width 633 height 41
type input "2243710753"
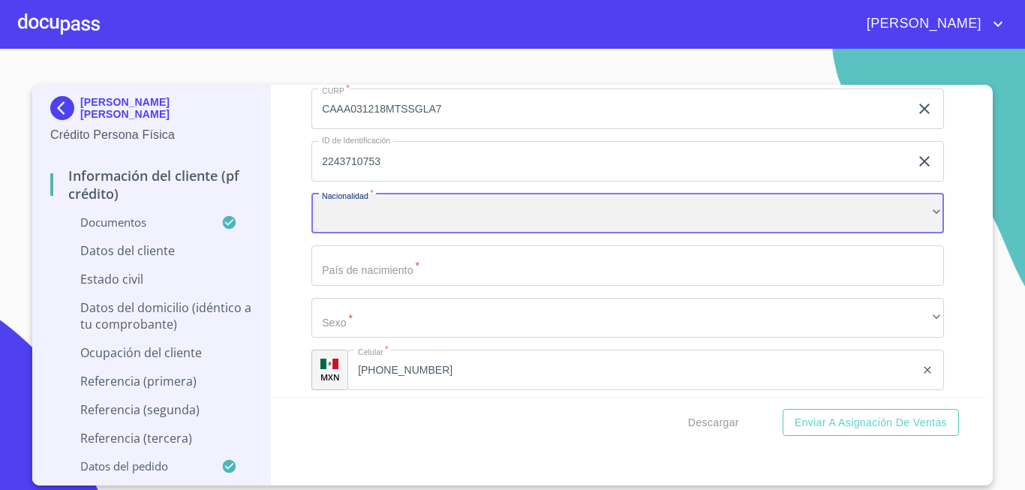
click at [382, 233] on div "​" at bounding box center [627, 214] width 633 height 41
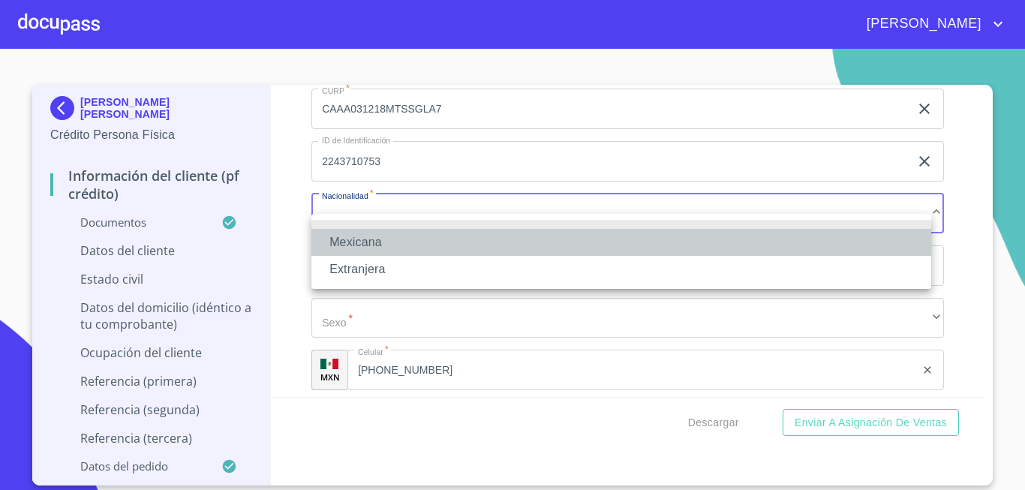
click at [368, 238] on li "Mexicana" at bounding box center [621, 242] width 620 height 27
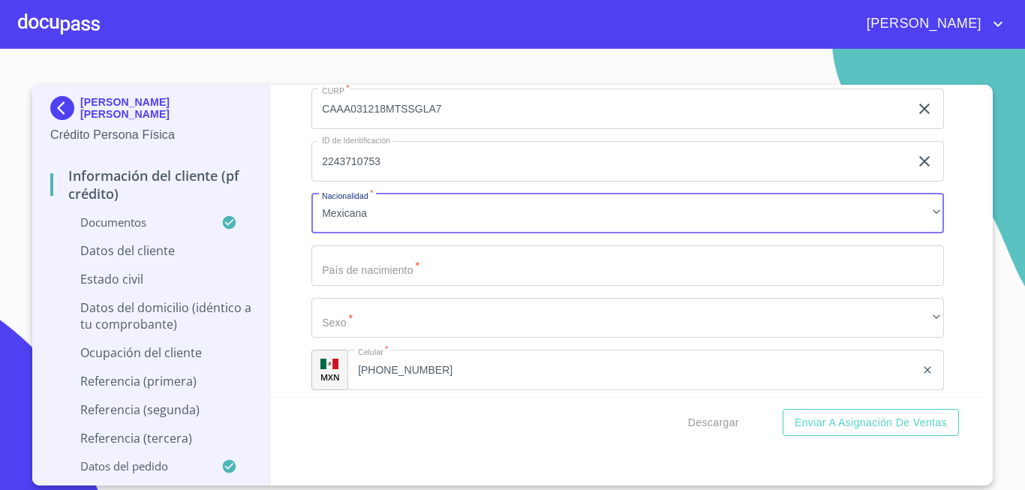
click at [416, 286] on input "Documento de identificación.   *" at bounding box center [627, 265] width 633 height 41
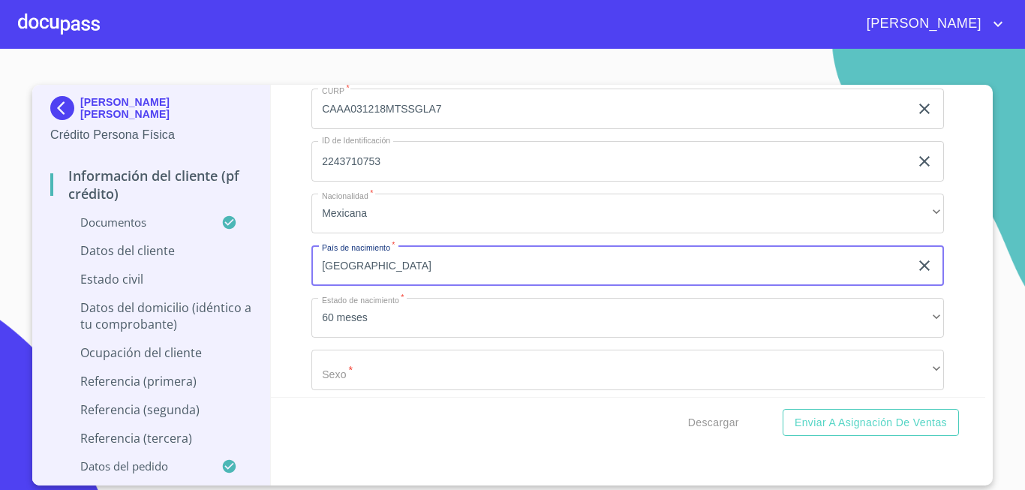
type input "[GEOGRAPHIC_DATA]"
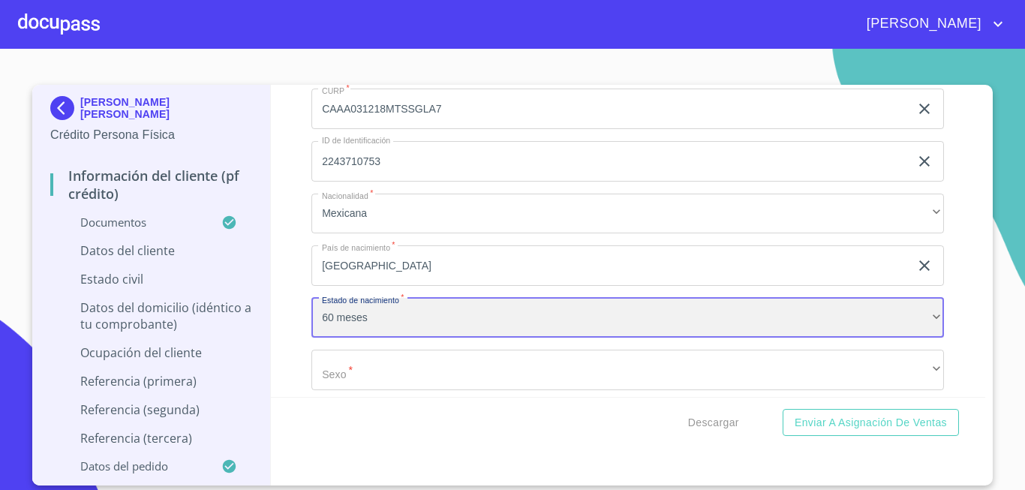
scroll to position [5222, 0]
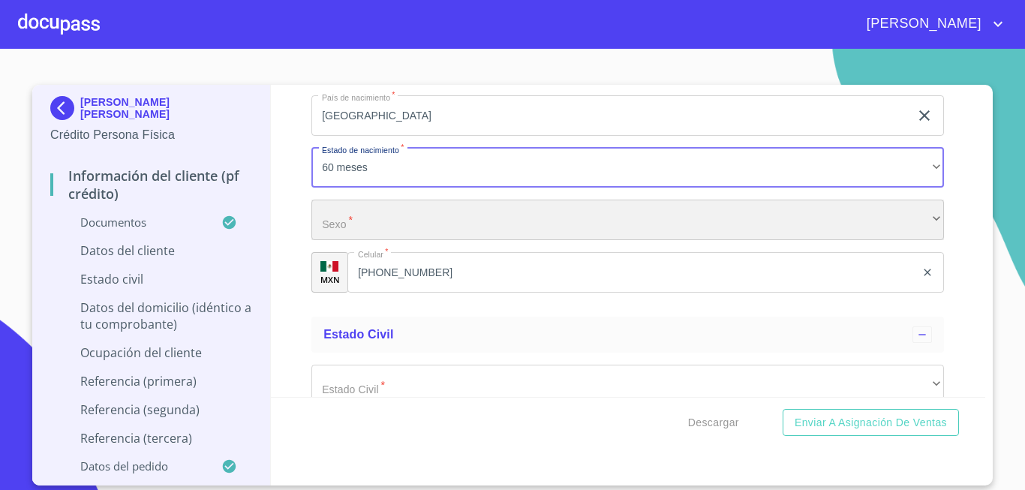
click at [366, 240] on div "​" at bounding box center [627, 220] width 633 height 41
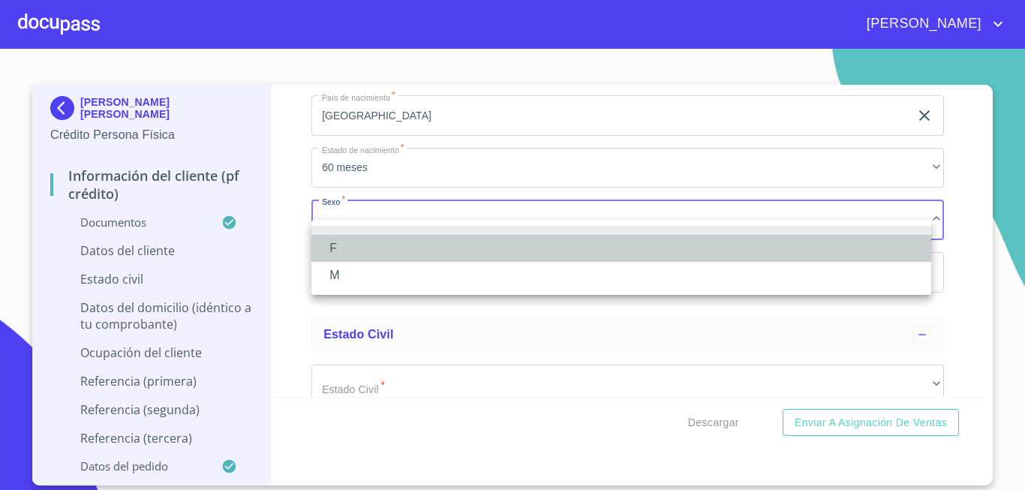
click at [329, 242] on li "F" at bounding box center [621, 248] width 620 height 27
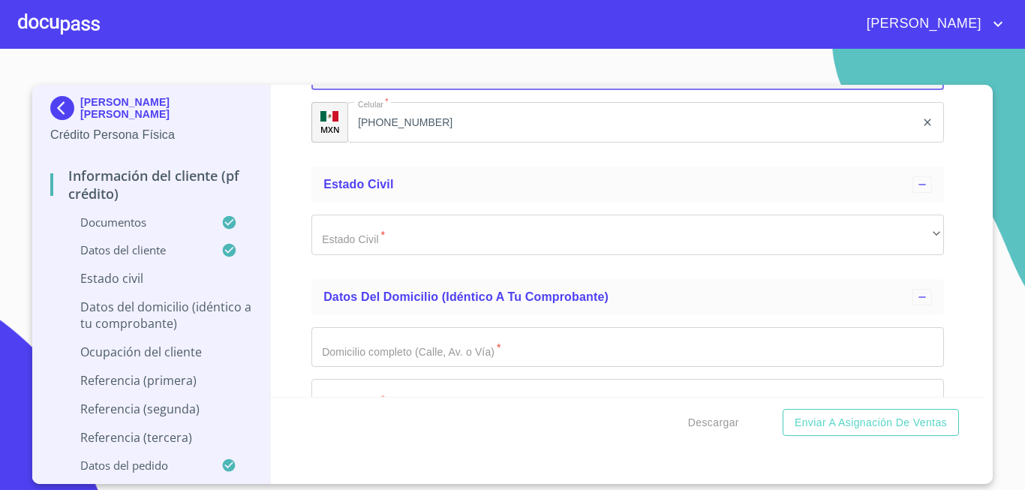
scroll to position [5447, 0]
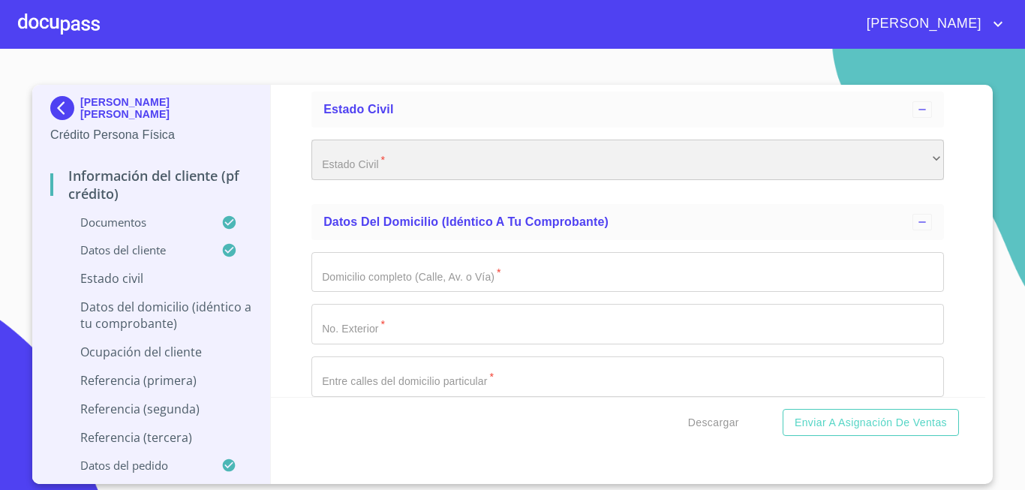
click at [416, 179] on div "​" at bounding box center [627, 160] width 633 height 41
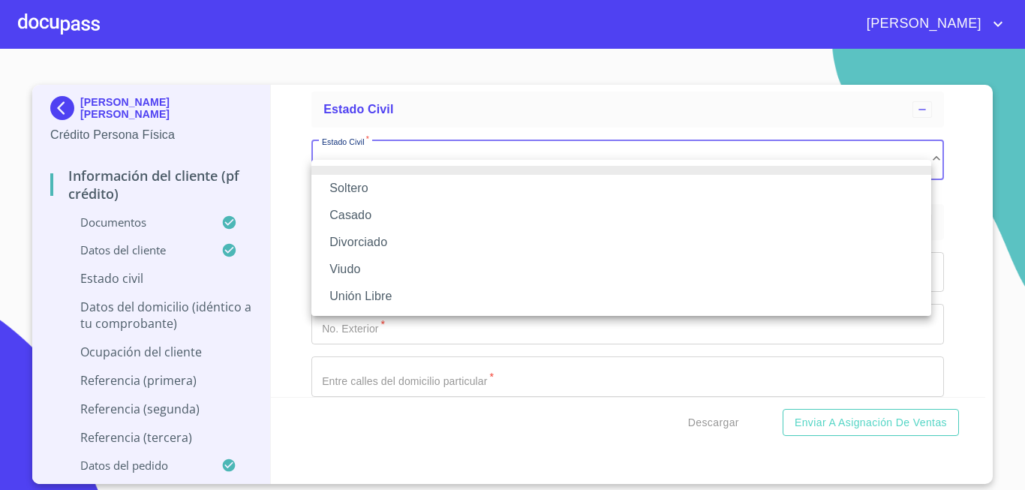
click at [350, 188] on li "Soltero" at bounding box center [621, 188] width 620 height 27
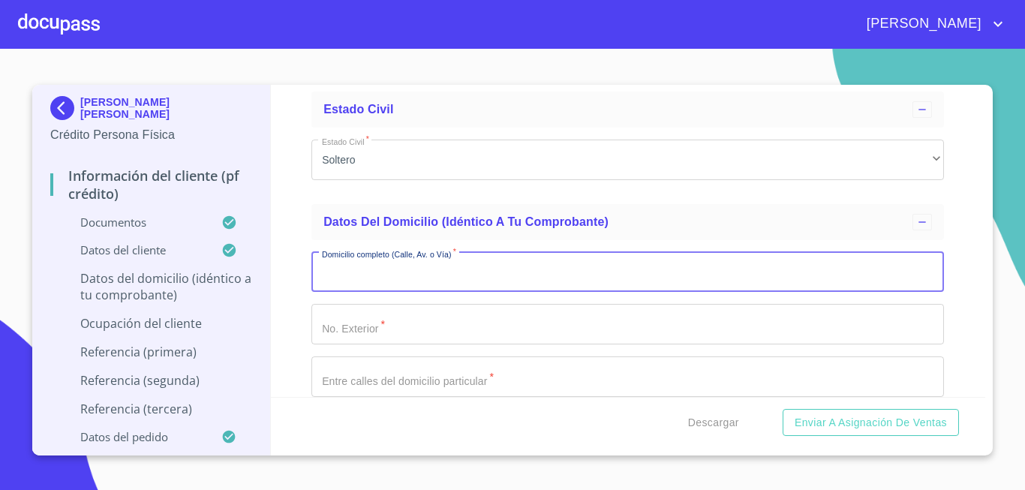
click at [386, 293] on input "Documento de identificación.   *" at bounding box center [627, 272] width 633 height 41
click at [361, 293] on input "Documento de identificación.   *" at bounding box center [627, 272] width 633 height 41
type input "JILGUERILLOS"
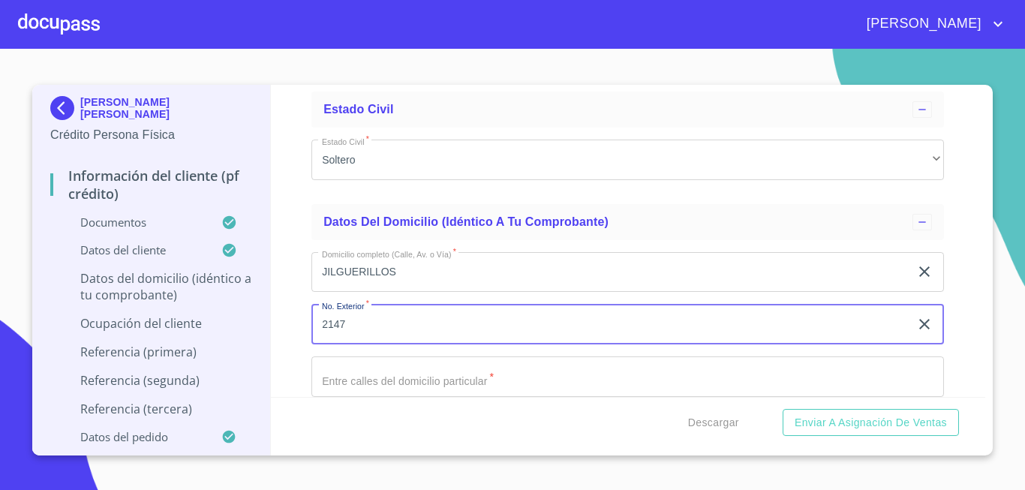
type input "2147"
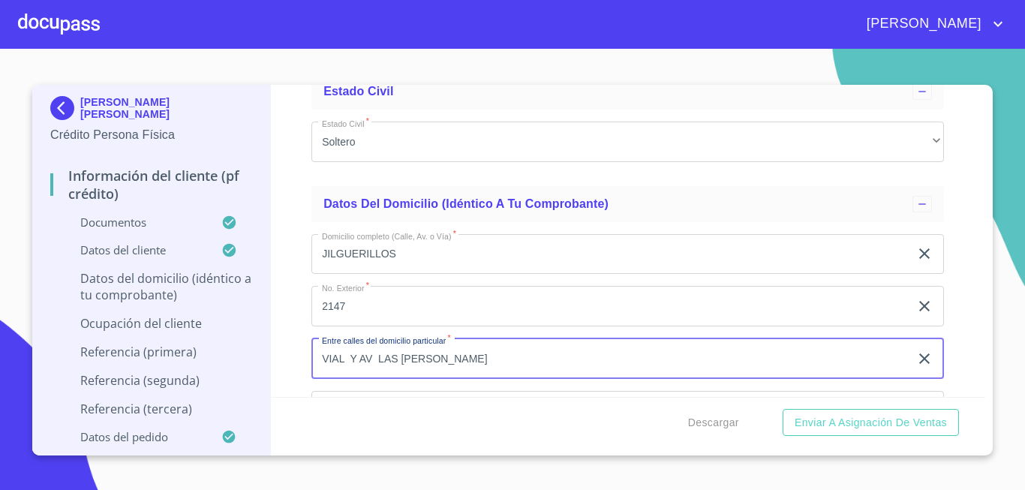
scroll to position [5615, 0]
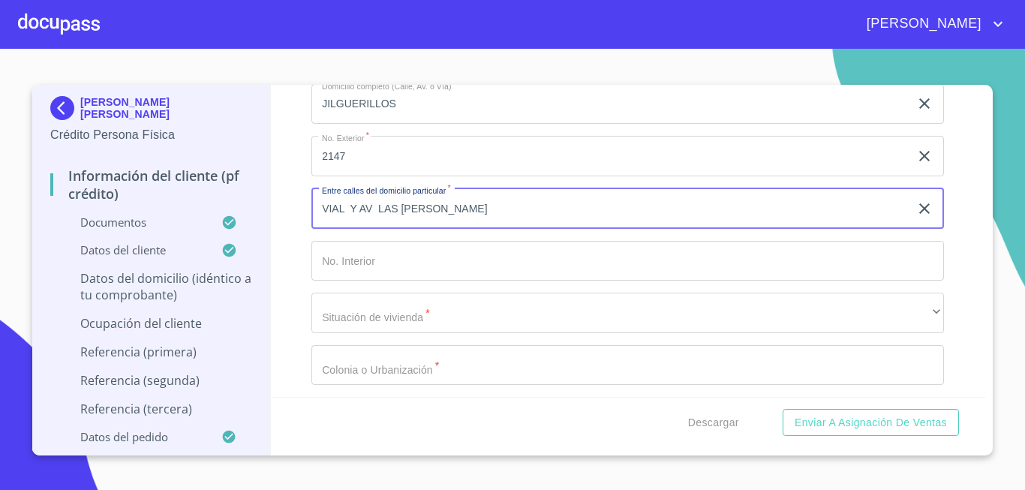
type input "VIAL Y AV LAS [PERSON_NAME]"
click at [365, 281] on input "Documento de identificación.   *" at bounding box center [627, 261] width 633 height 41
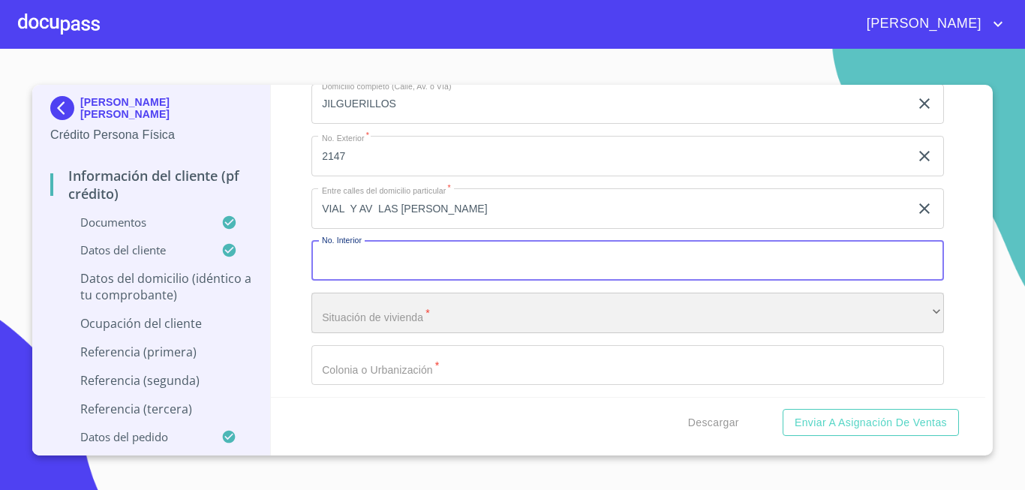
click at [368, 333] on div "​" at bounding box center [627, 313] width 633 height 41
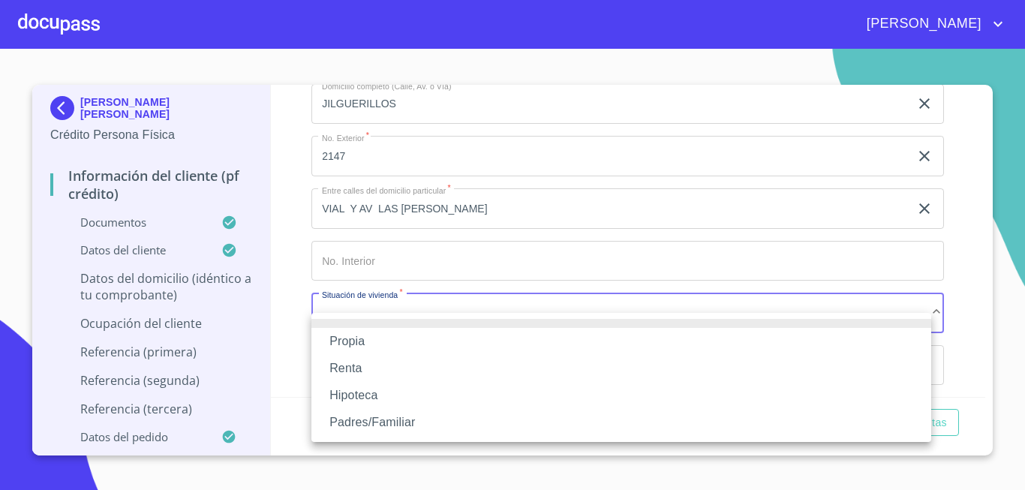
click at [358, 332] on li "Propia" at bounding box center [621, 341] width 620 height 27
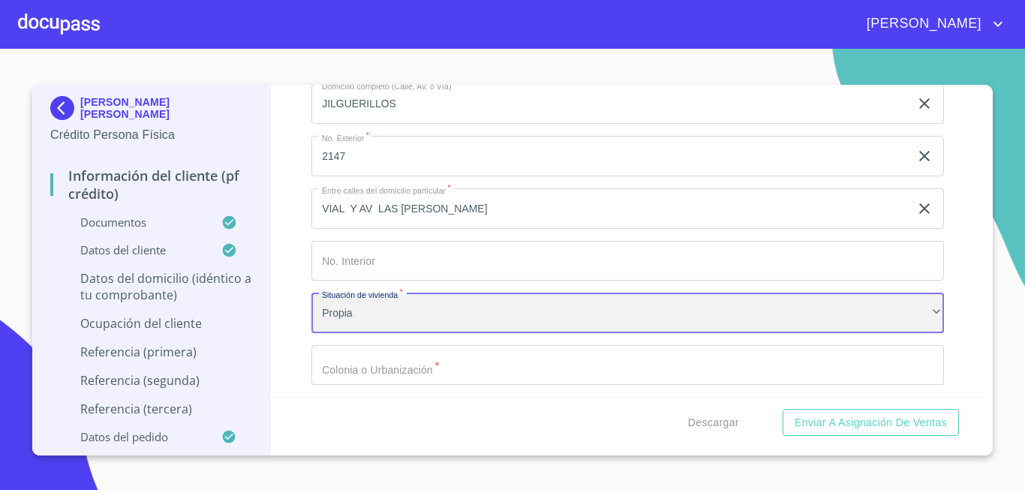
click at [392, 329] on div "Propia" at bounding box center [627, 313] width 633 height 41
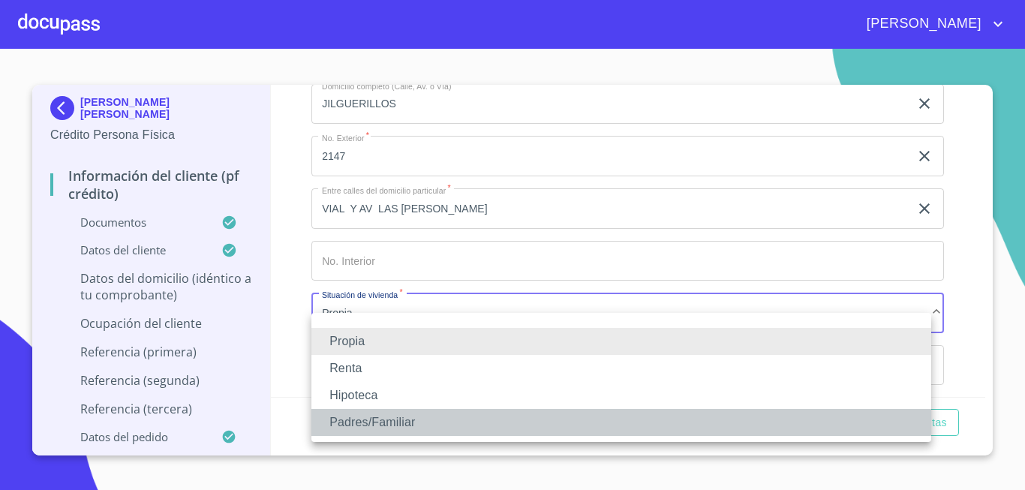
click at [391, 426] on li "Padres/Familiar" at bounding box center [621, 422] width 620 height 27
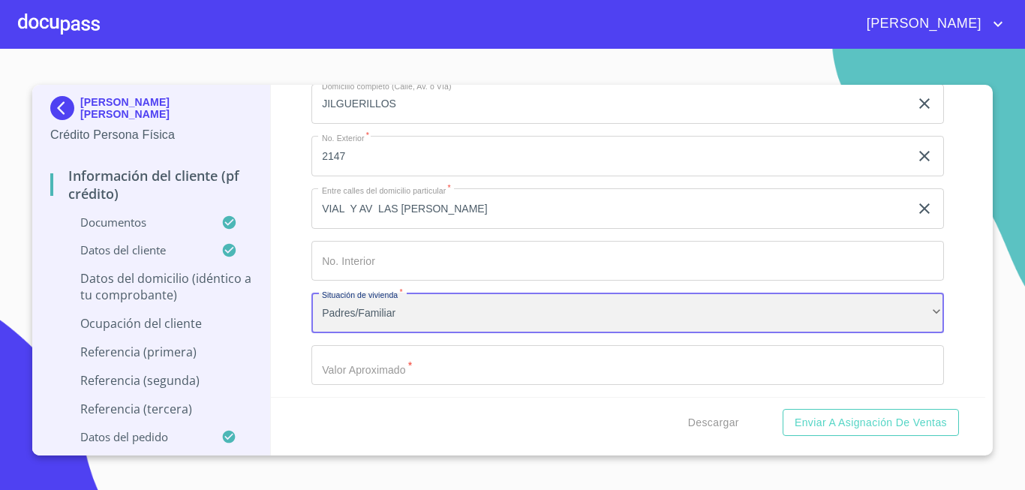
scroll to position [5691, 0]
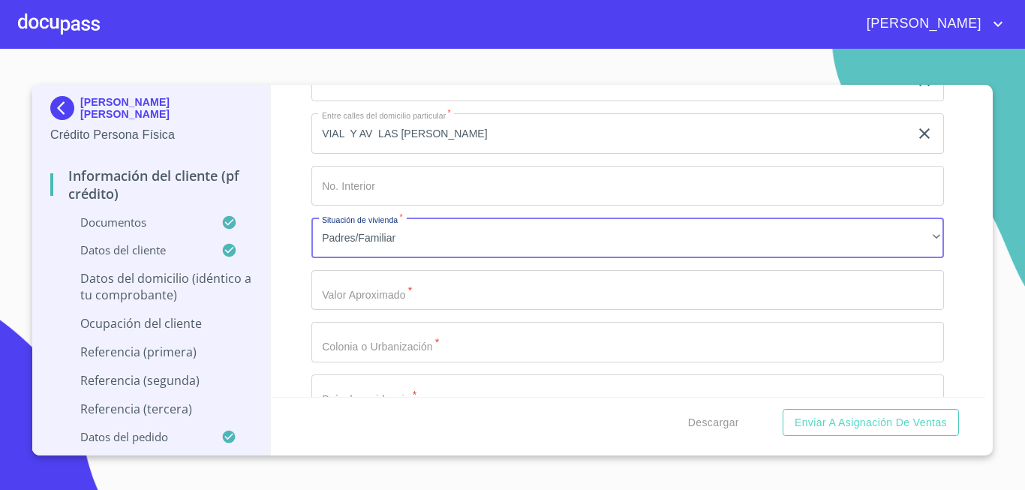
click at [381, 311] on input "Documento de identificación.   *" at bounding box center [627, 290] width 633 height 41
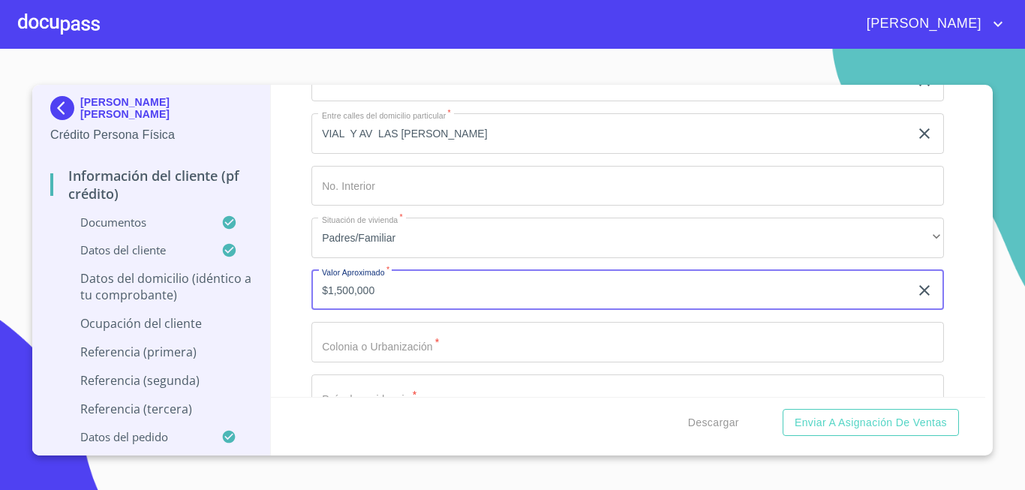
type input "$1,500,000"
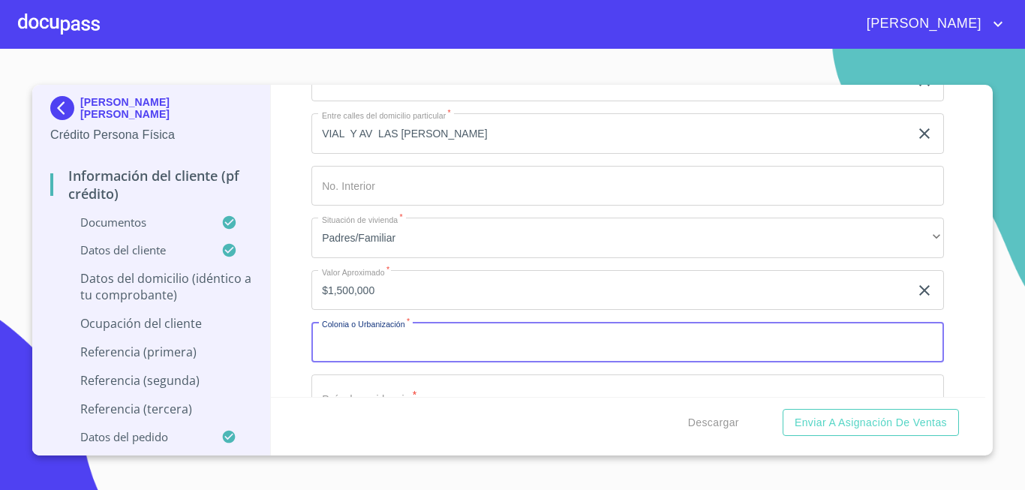
scroll to position [5916, 0]
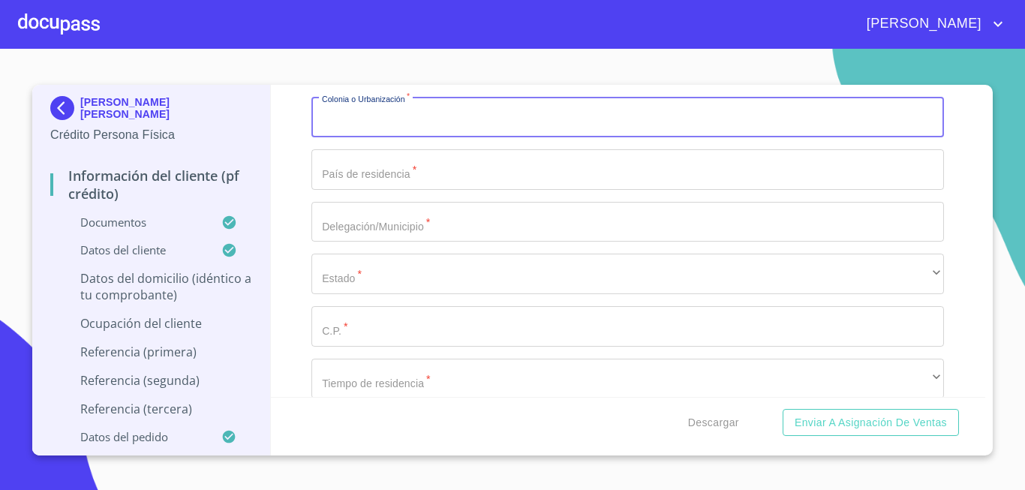
click at [332, 129] on input "Documento de identificación.   *" at bounding box center [627, 117] width 633 height 41
type input "UNIDOS AVANZAMOS"
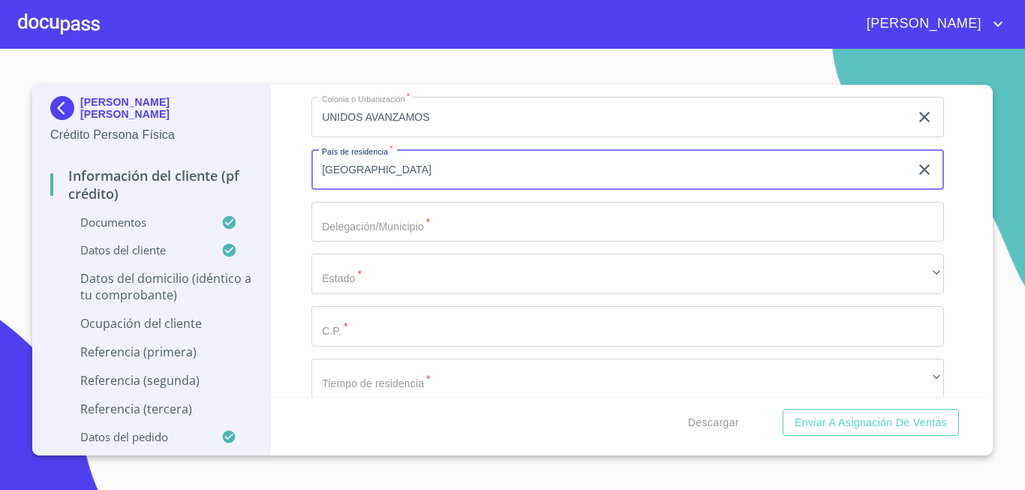
type input "[GEOGRAPHIC_DATA]"
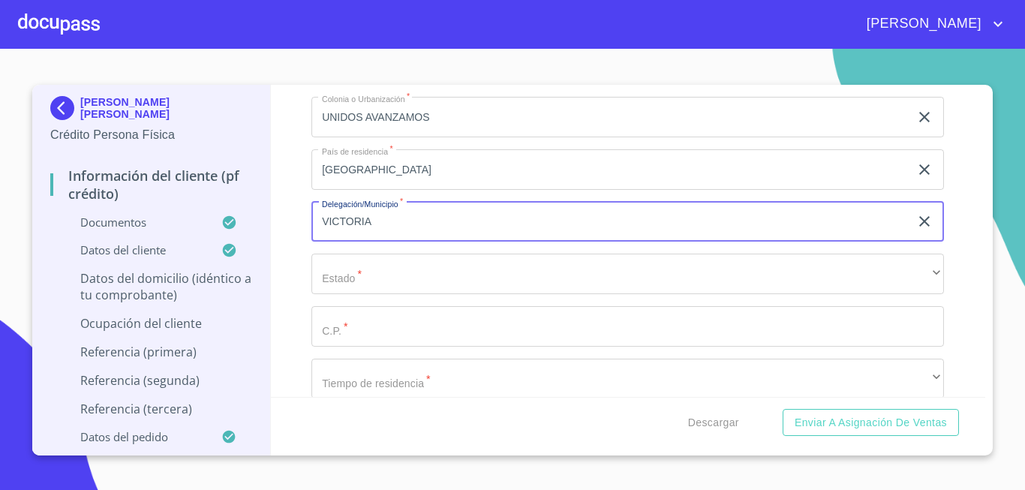
type input "VICTORIA"
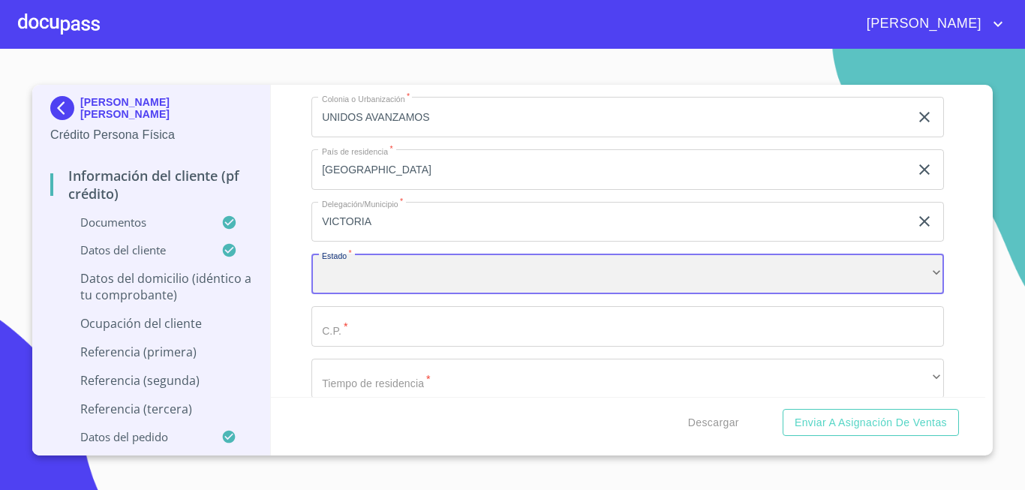
click at [446, 288] on div "​" at bounding box center [627, 274] width 633 height 41
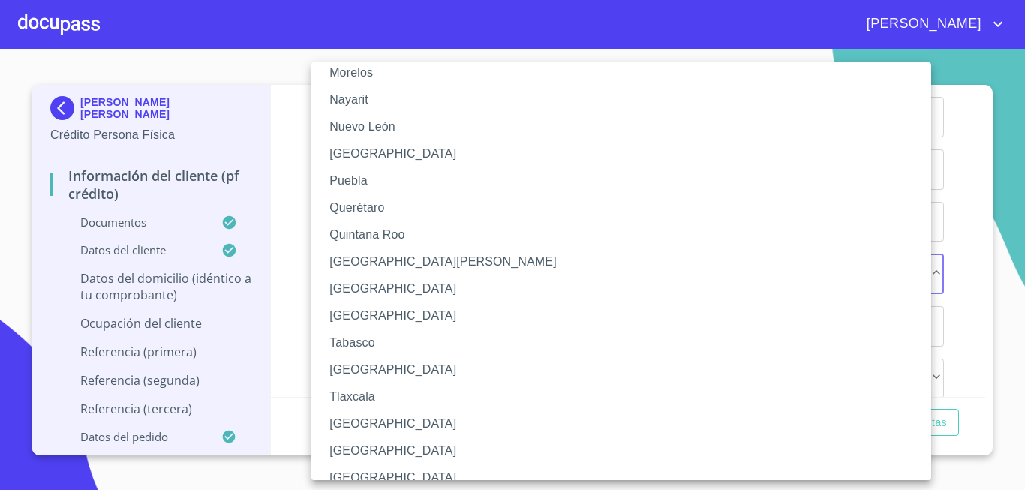
scroll to position [467, 0]
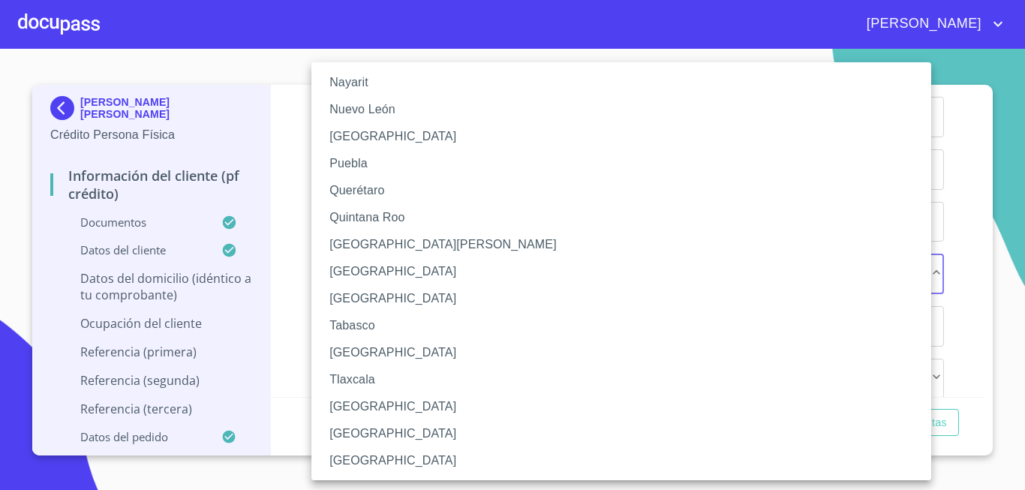
click at [367, 344] on li "[GEOGRAPHIC_DATA]" at bounding box center [627, 352] width 633 height 27
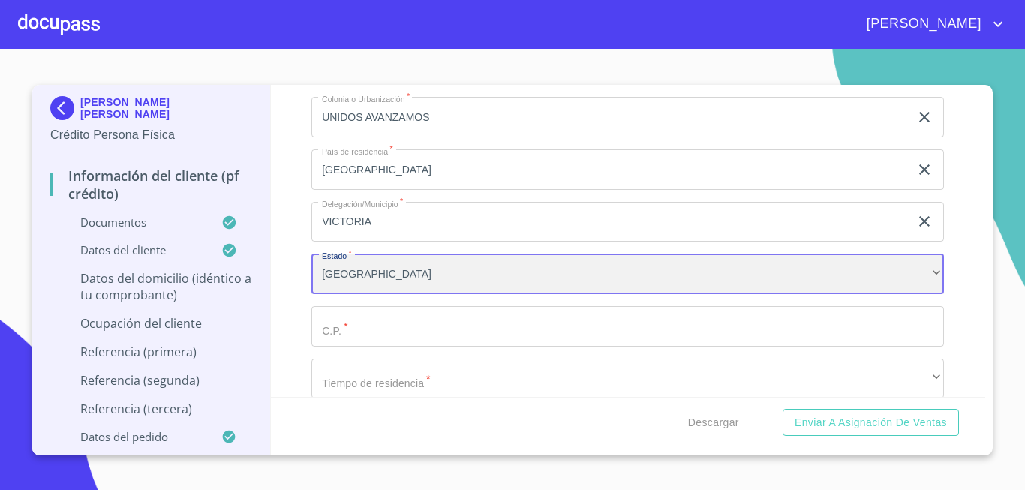
scroll to position [467, 0]
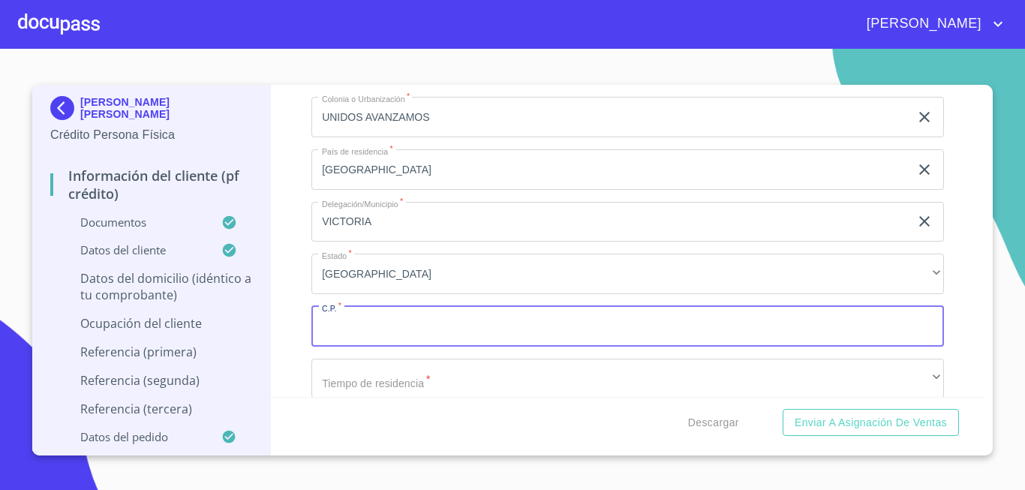
click at [366, 336] on input "Documento de identificación.   *" at bounding box center [627, 326] width 633 height 41
type input "87134"
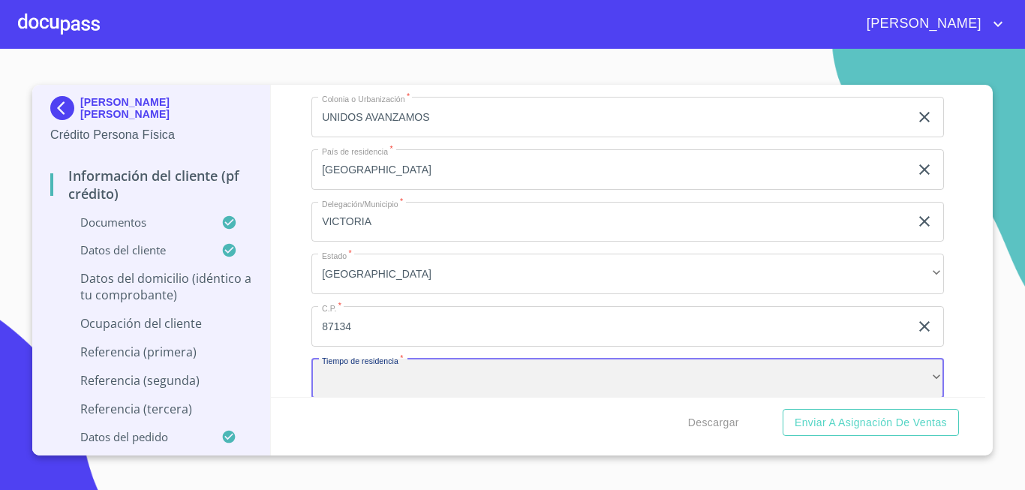
scroll to position [5936, 0]
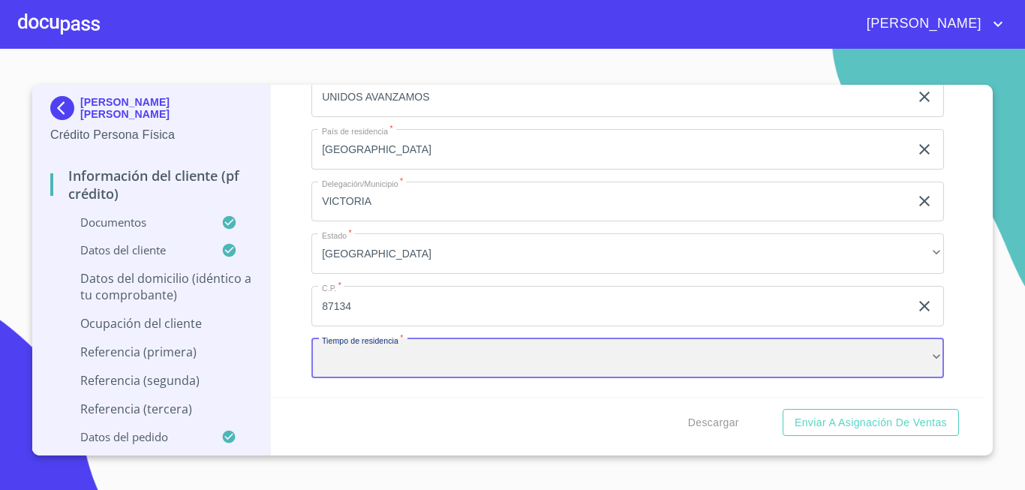
click at [395, 379] on div "​" at bounding box center [627, 358] width 633 height 41
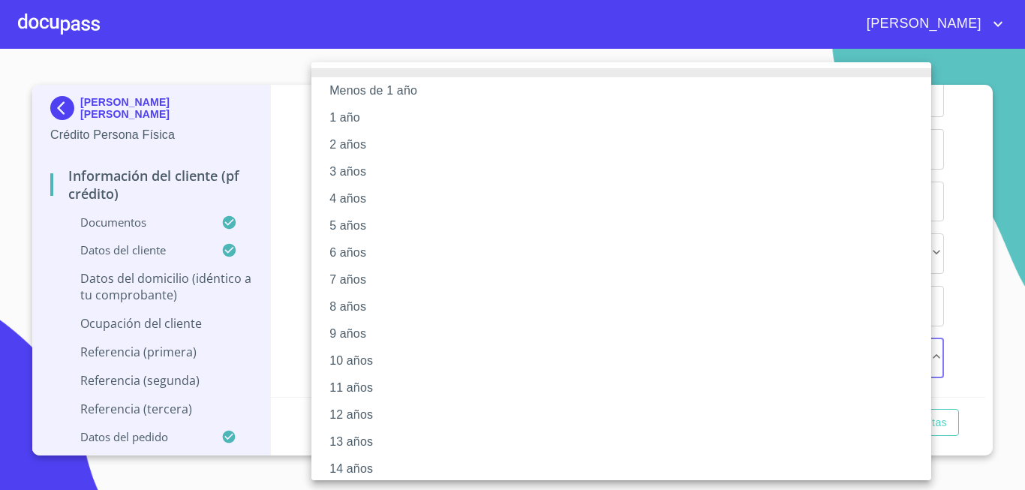
scroll to position [170, 0]
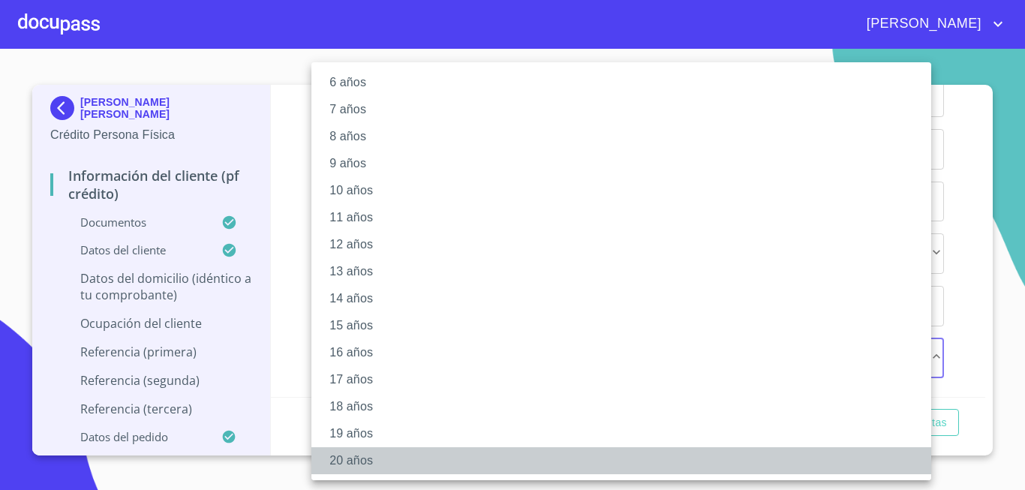
click at [350, 468] on li "20 años" at bounding box center [627, 460] width 633 height 27
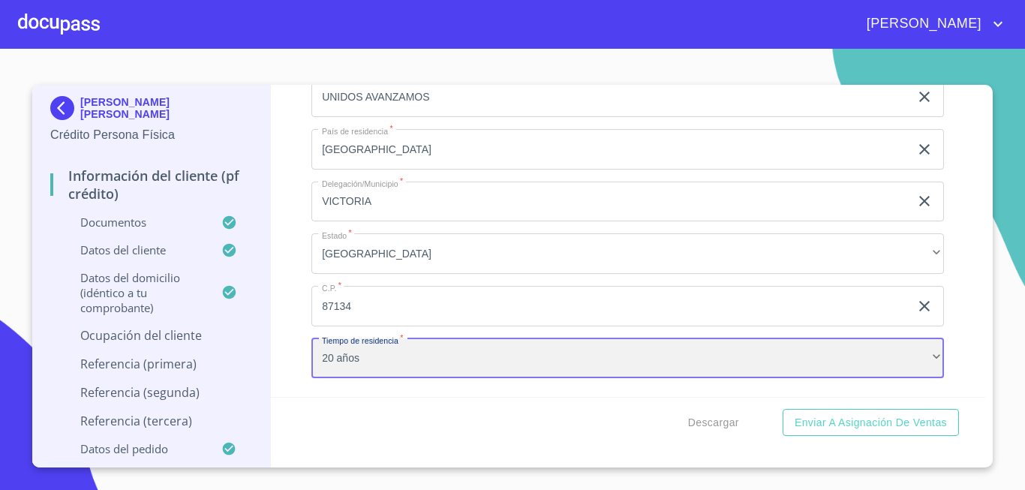
scroll to position [6161, 0]
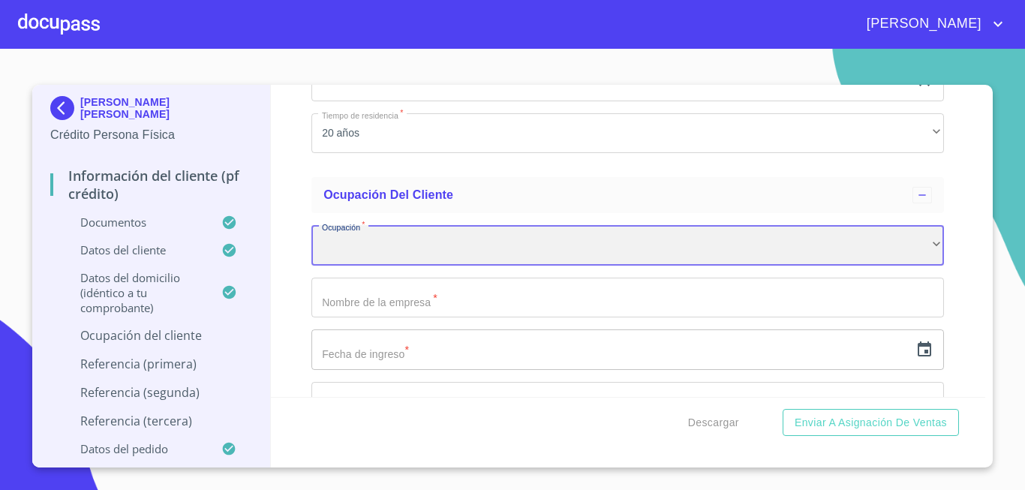
click at [352, 261] on div "​" at bounding box center [627, 245] width 633 height 41
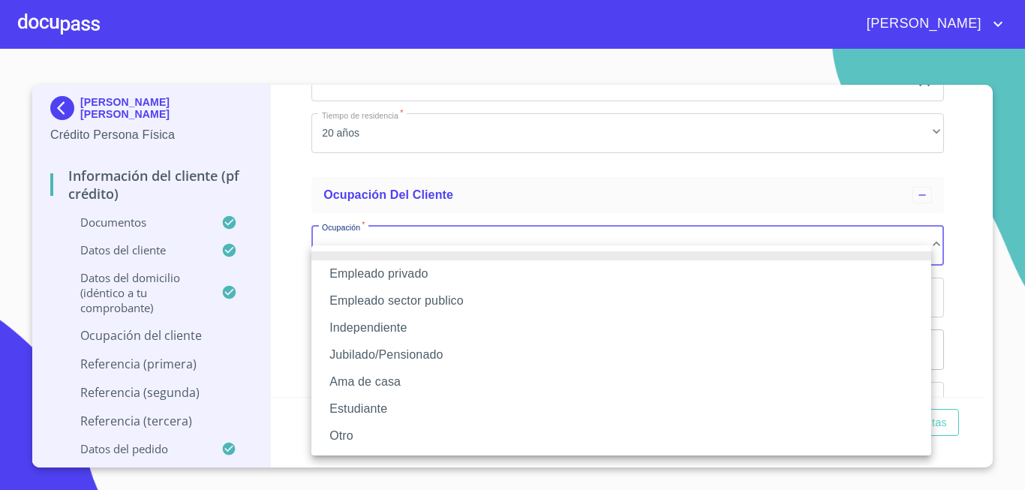
click at [374, 335] on li "Independiente" at bounding box center [621, 327] width 620 height 27
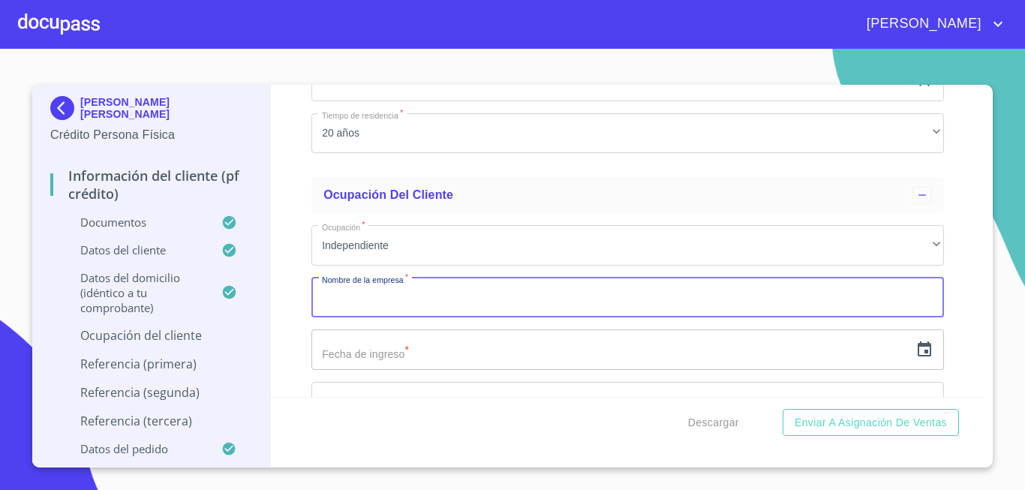
click at [377, 314] on input "Documento de identificación.   *" at bounding box center [627, 298] width 633 height 41
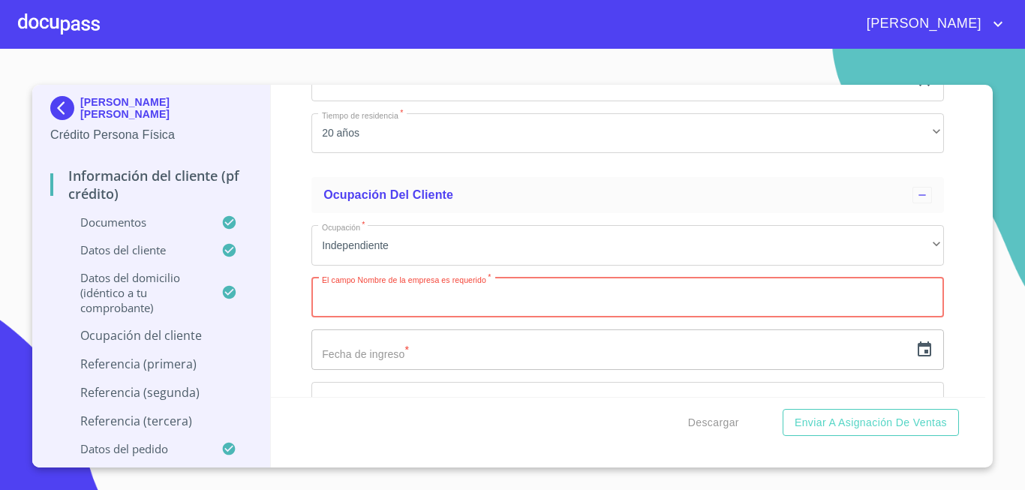
click at [386, 317] on input "Documento de identificación.   *" at bounding box center [627, 298] width 633 height 41
paste input "SERVICIOS DE ENFERMERIA PARTICULAR"
type input "SERVICIOS DE ENFERMERIA PARTICULAR"
click at [391, 370] on input "text" at bounding box center [610, 349] width 598 height 41
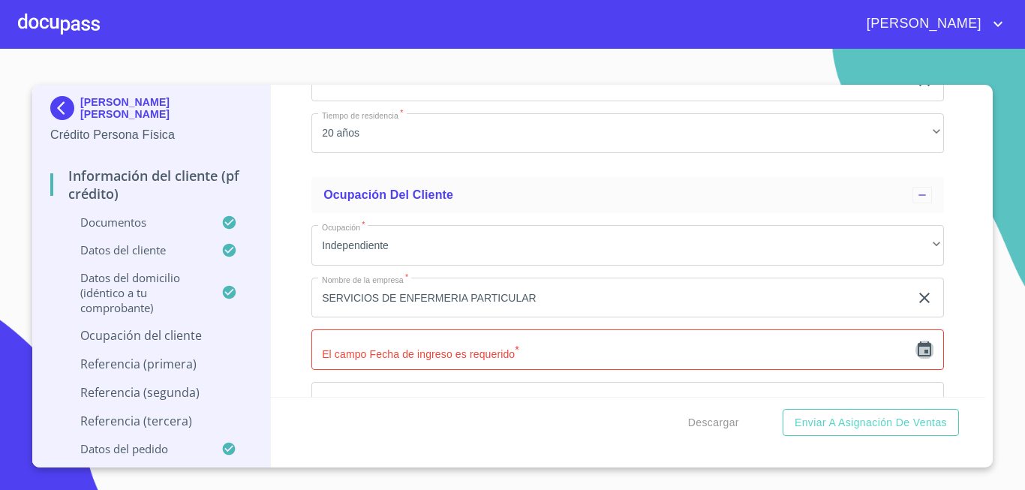
click at [918, 356] on icon "button" at bounding box center [925, 348] width 14 height 15
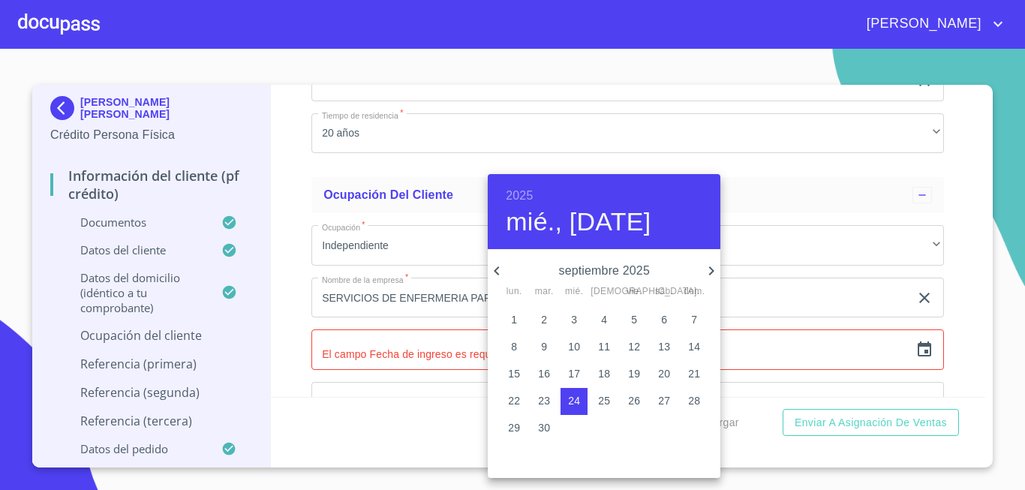
click at [519, 196] on h6 "2025" at bounding box center [519, 195] width 27 height 21
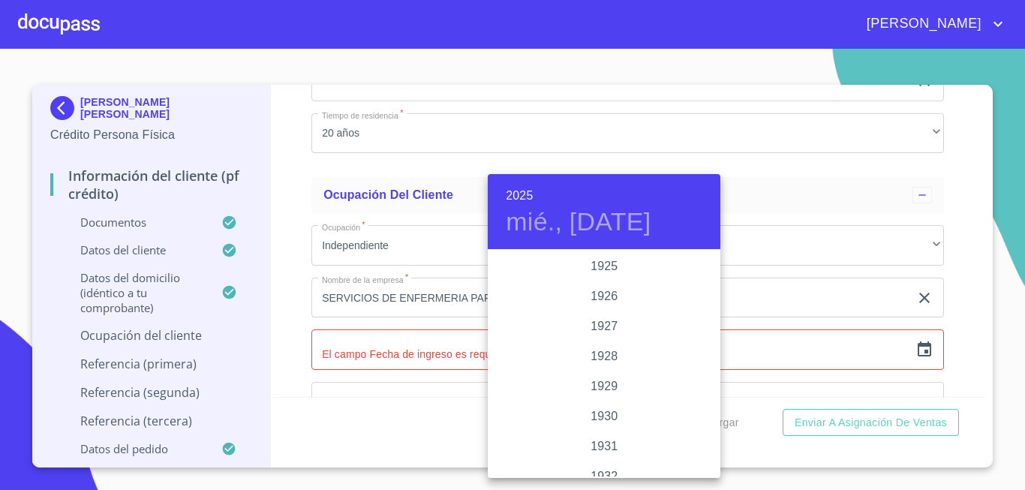
scroll to position [2911, 0]
click at [604, 296] on div "2023" at bounding box center [604, 296] width 233 height 30
type input "24 de sep. de 2023"
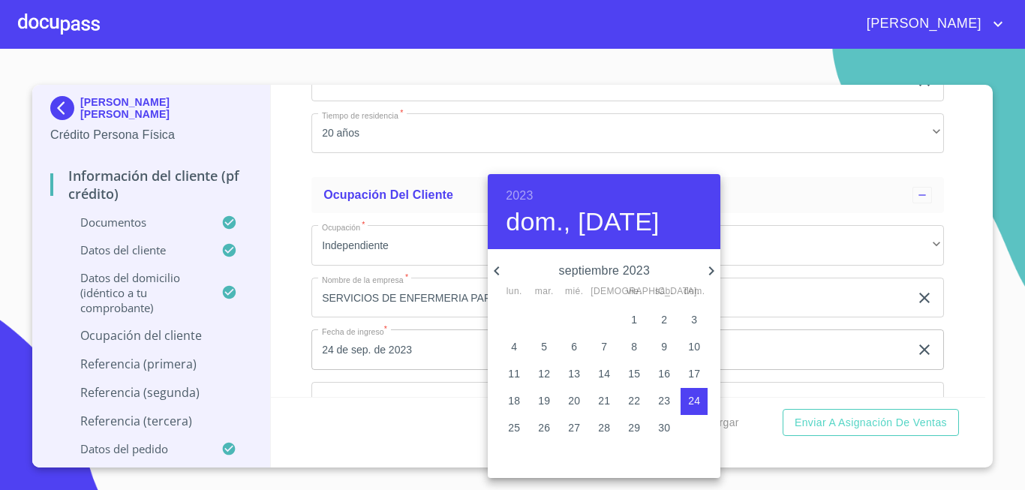
click at [714, 267] on icon "button" at bounding box center [711, 271] width 18 height 18
click at [521, 346] on span "2" at bounding box center [513, 346] width 27 height 15
type input "2 de oct. de 2023"
click at [305, 356] on div at bounding box center [512, 245] width 1025 height 490
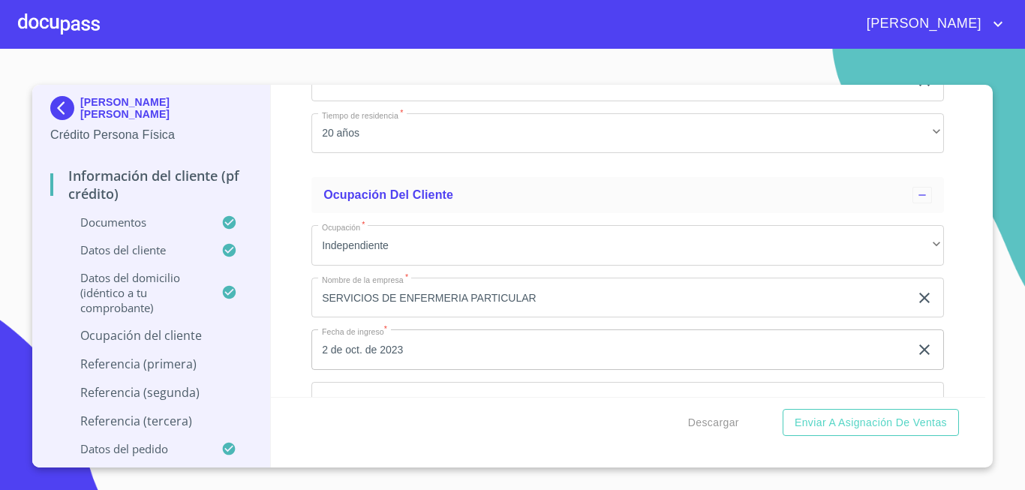
scroll to position [6311, 0]
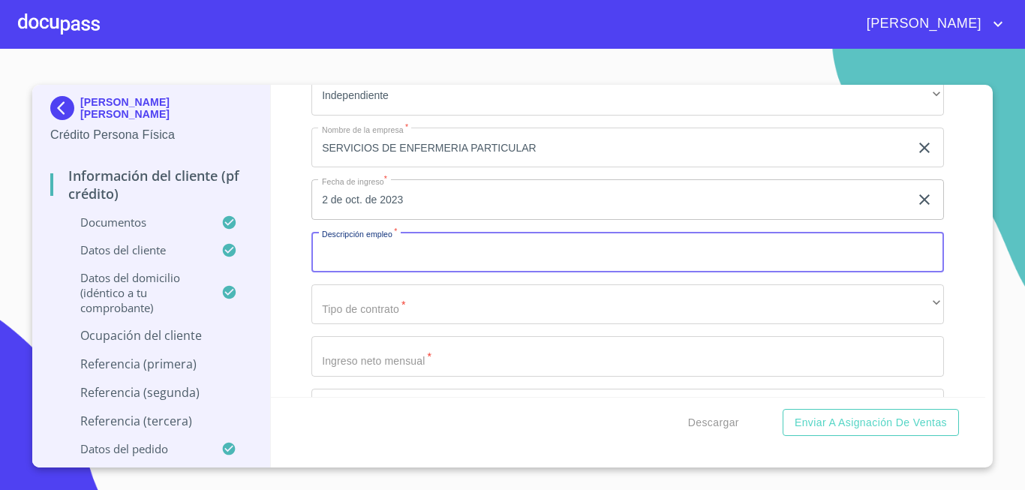
click at [404, 272] on input "Documento de identificación.   *" at bounding box center [627, 252] width 633 height 41
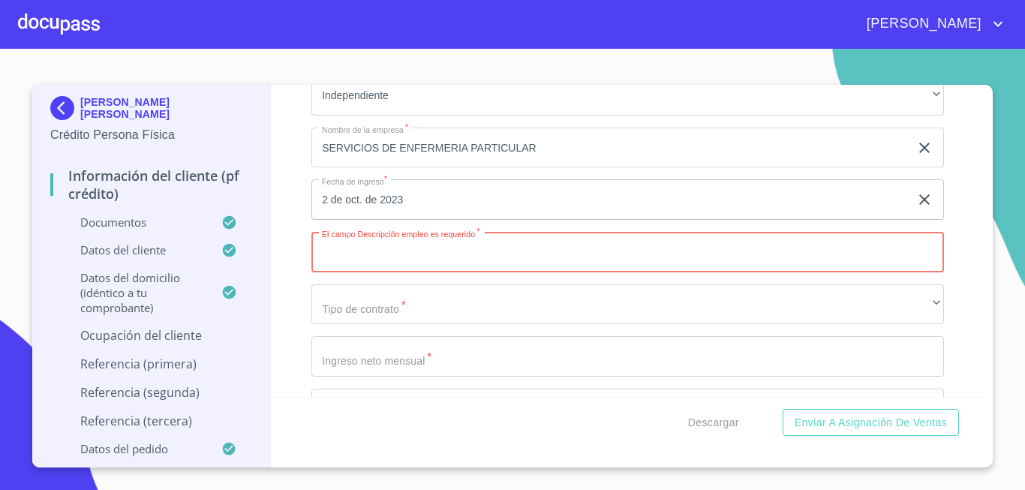
click at [364, 271] on input "Documento de identificación.   *" at bounding box center [627, 252] width 633 height 41
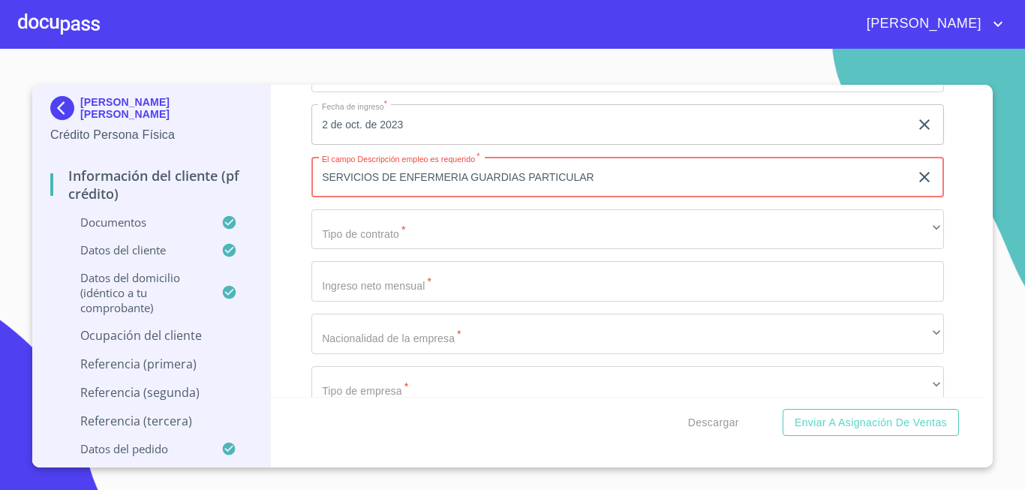
type input "SERVICIOS DE ENFERMERIA GUARDIAS PARTICULAR"
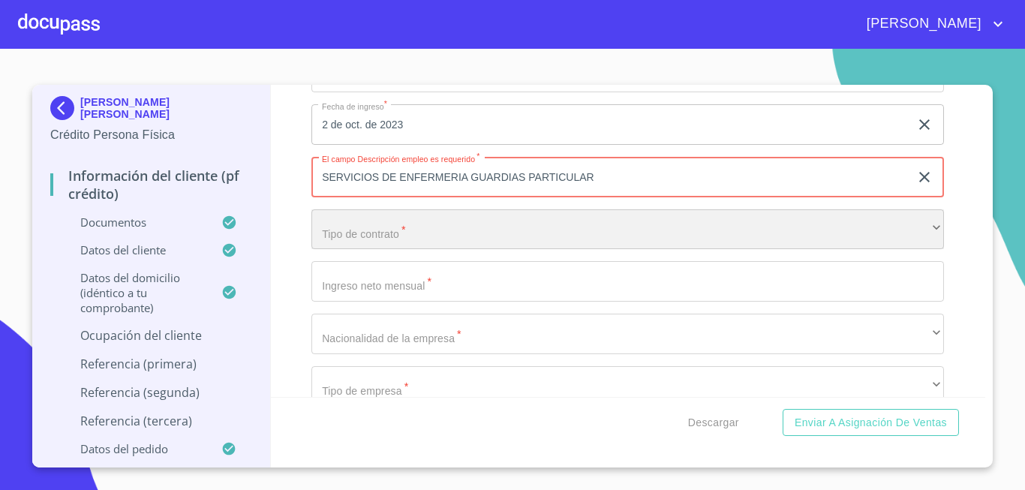
click at [358, 250] on div "​" at bounding box center [627, 229] width 633 height 41
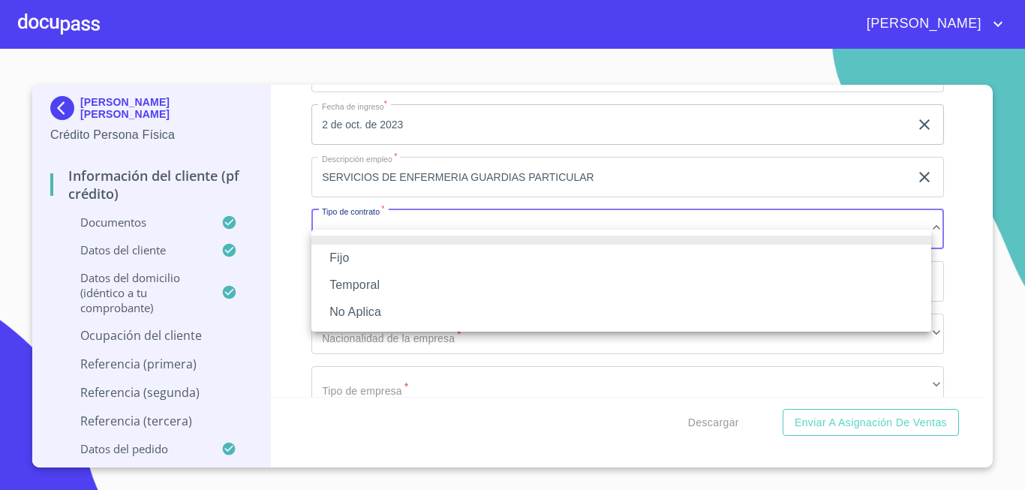
click at [348, 308] on li "No Aplica" at bounding box center [621, 312] width 620 height 27
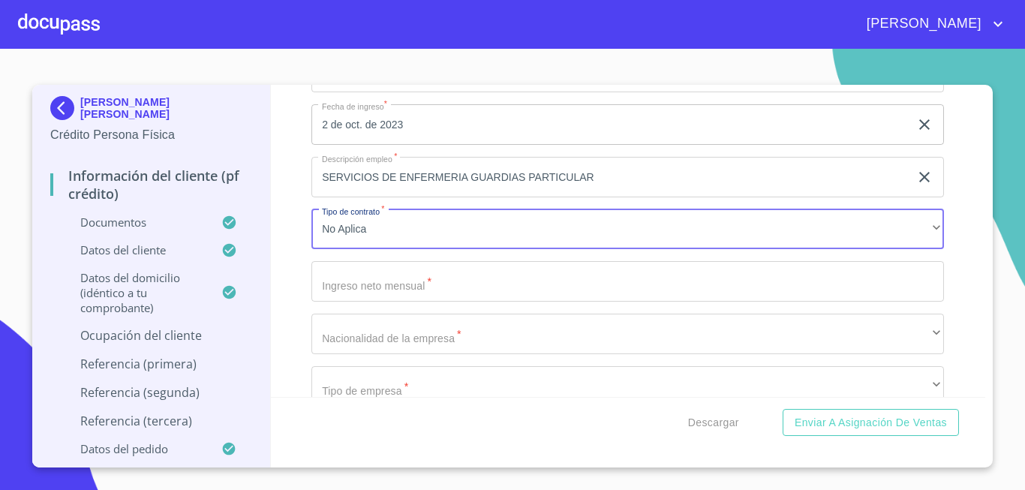
click at [401, 302] on input "Documento de identificación.   *" at bounding box center [627, 281] width 633 height 41
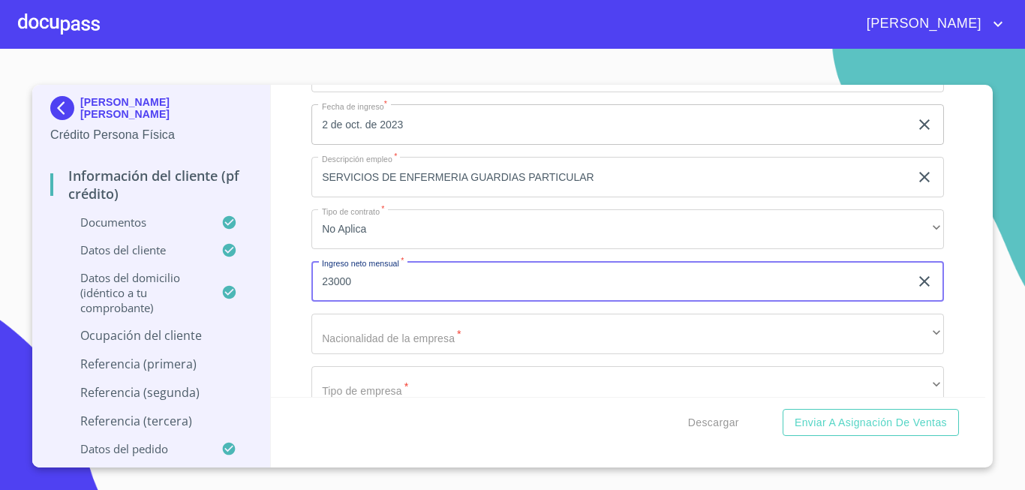
type input "23000"
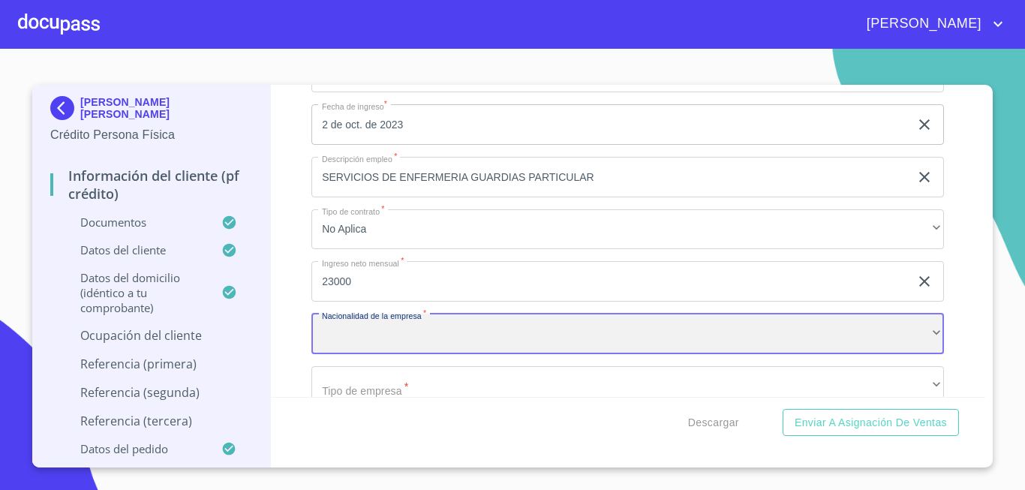
click at [374, 354] on div "​" at bounding box center [627, 334] width 633 height 41
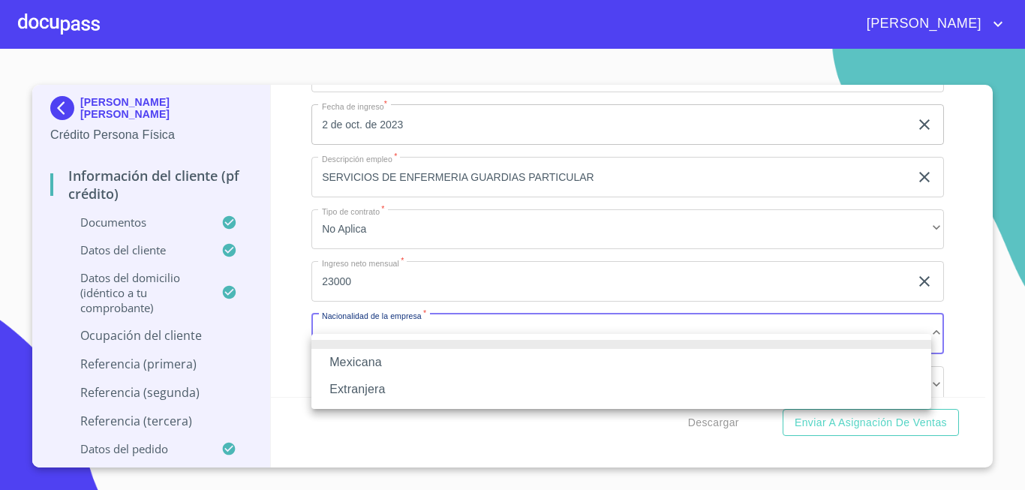
click at [374, 359] on li "Mexicana" at bounding box center [621, 362] width 620 height 27
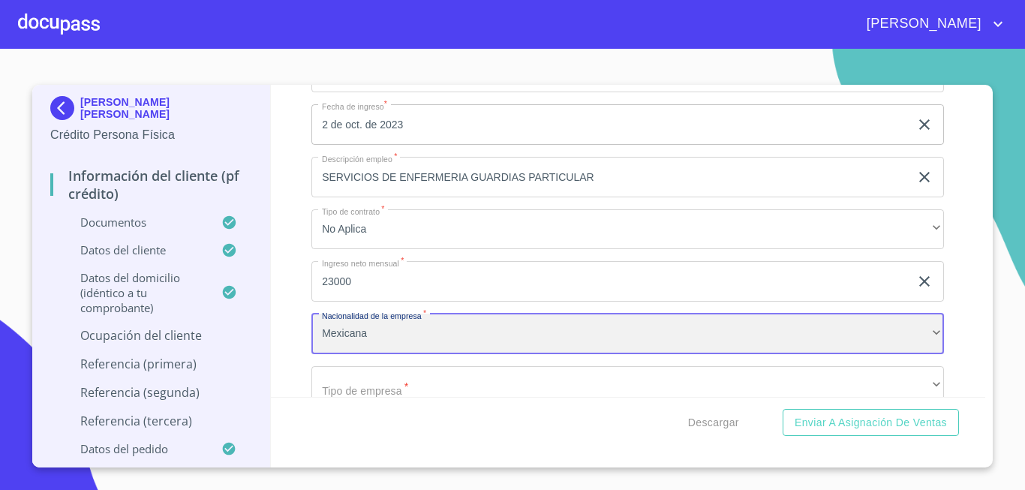
scroll to position [6536, 0]
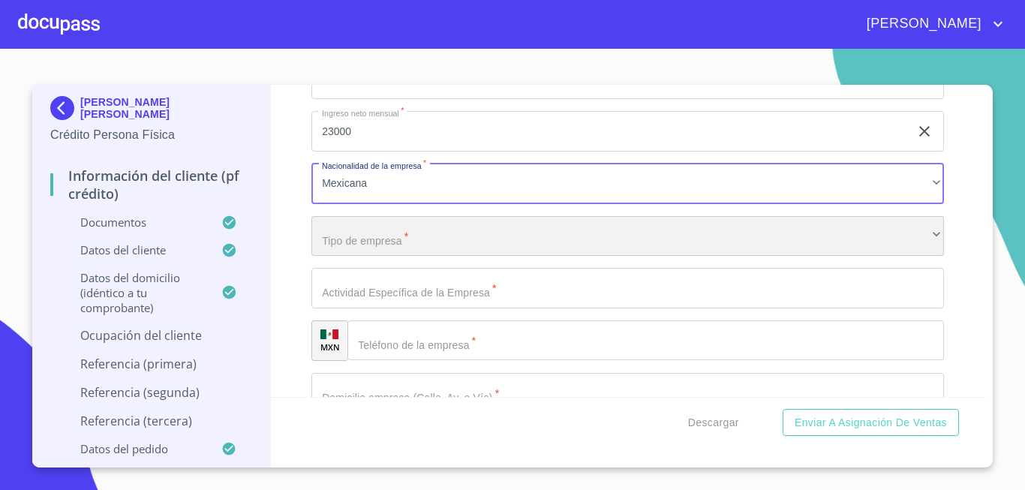
click at [371, 256] on div "​" at bounding box center [627, 236] width 633 height 41
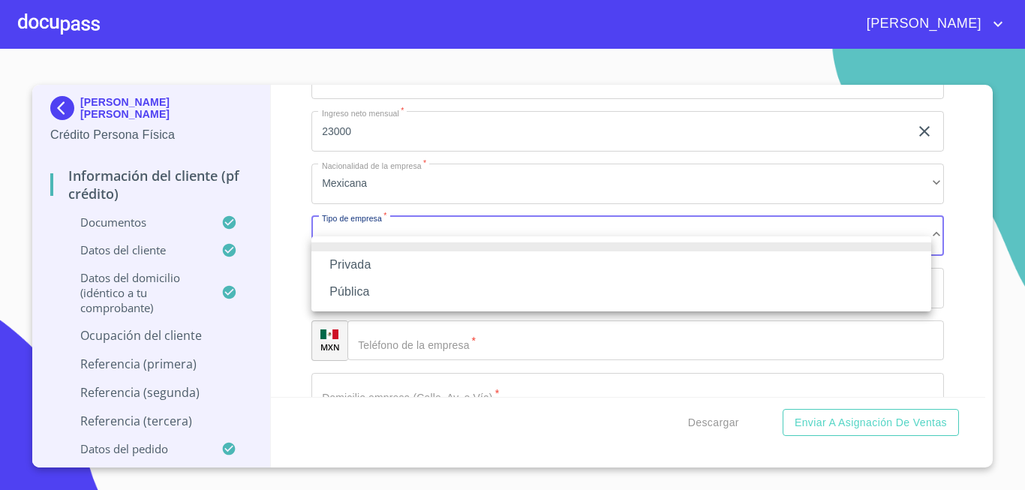
click at [290, 212] on div at bounding box center [512, 245] width 1025 height 490
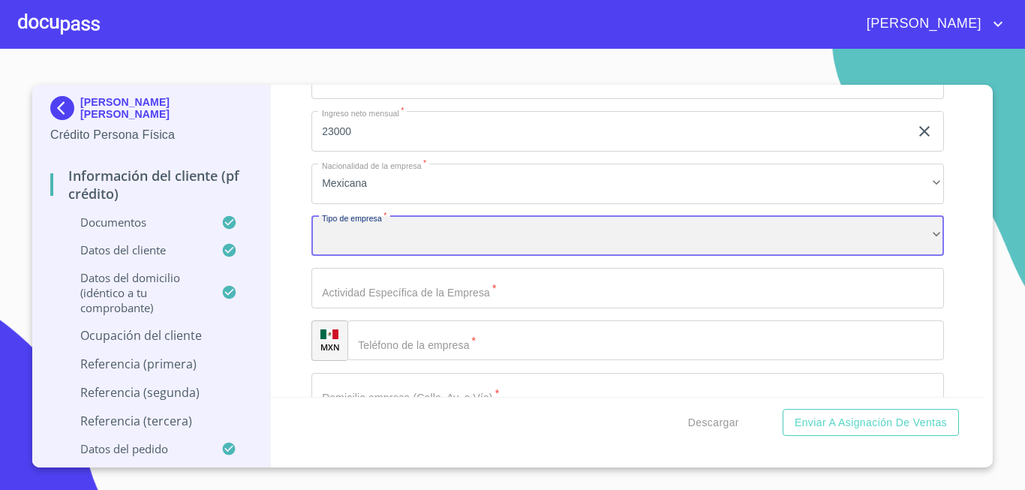
click at [370, 257] on div "​" at bounding box center [627, 236] width 633 height 41
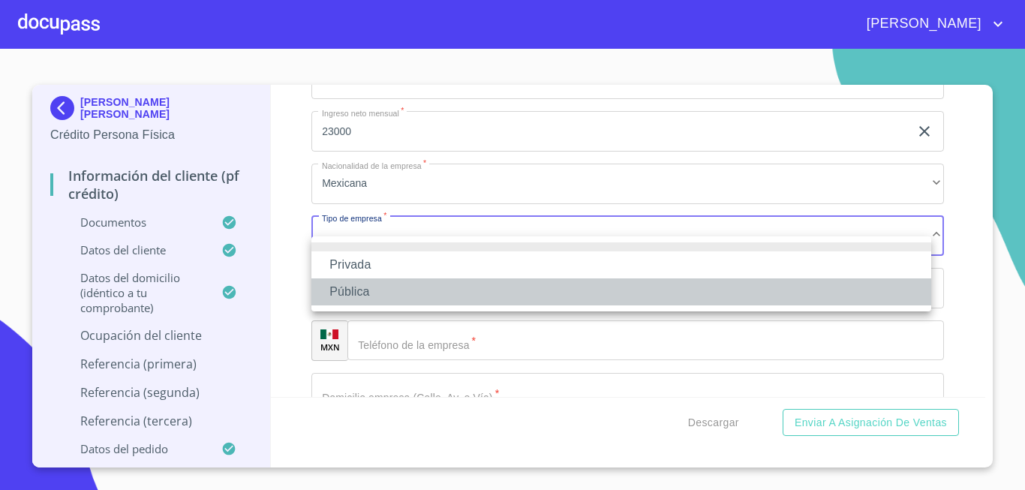
click at [368, 293] on li "Pública" at bounding box center [621, 291] width 620 height 27
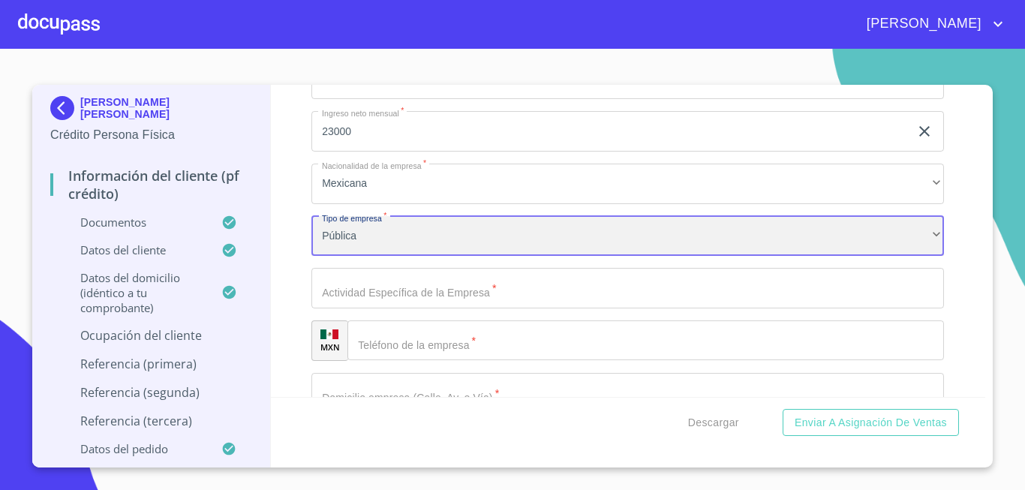
click at [377, 247] on div "Pública" at bounding box center [627, 236] width 633 height 41
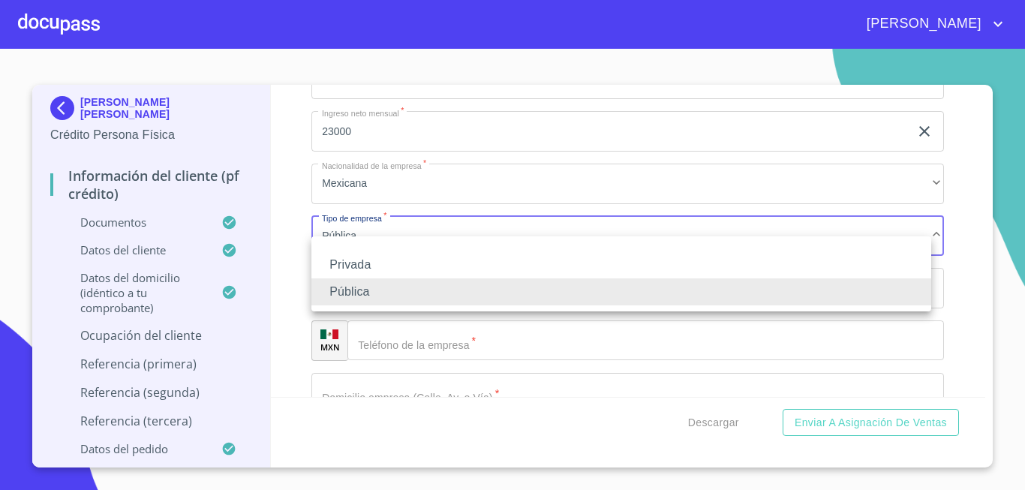
click at [362, 266] on li "Privada" at bounding box center [621, 264] width 620 height 27
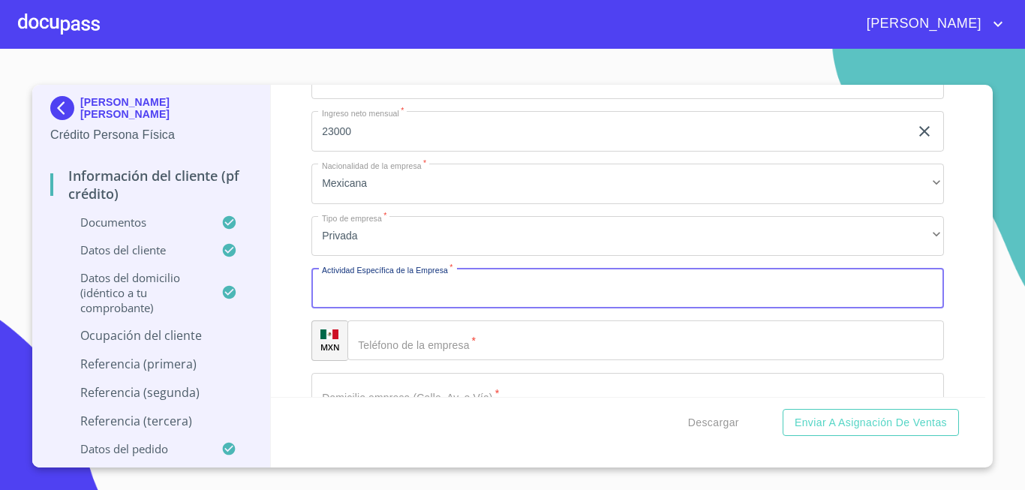
click at [421, 308] on input "Documento de identificación.   *" at bounding box center [627, 288] width 633 height 41
type input "ENFERMERIA"
click at [384, 361] on div "​" at bounding box center [645, 340] width 597 height 41
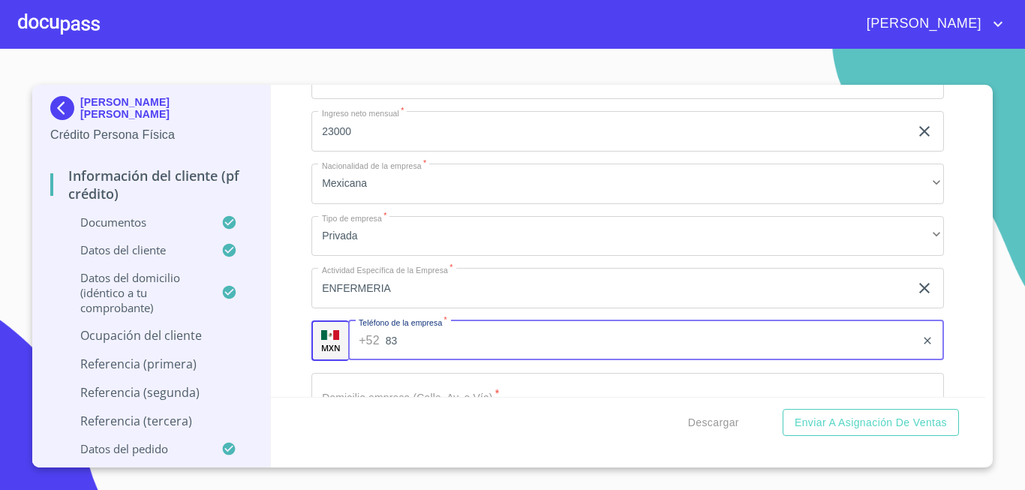
type input "8"
type input "[PHONE_NUMBER]"
click at [987, 371] on div "[PERSON_NAME] [PERSON_NAME] Crédito Persona Física Información del cliente (PF …" at bounding box center [512, 276] width 960 height 383
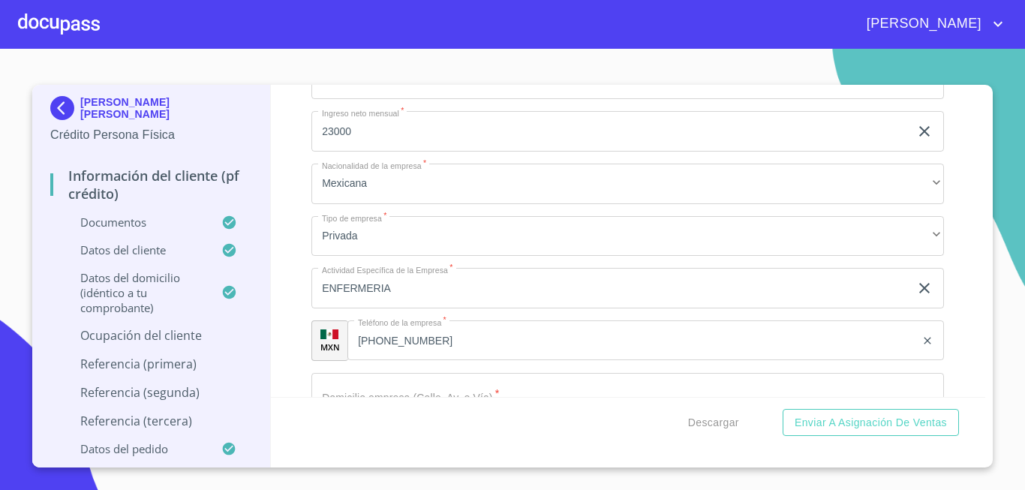
scroll to position [6611, 0]
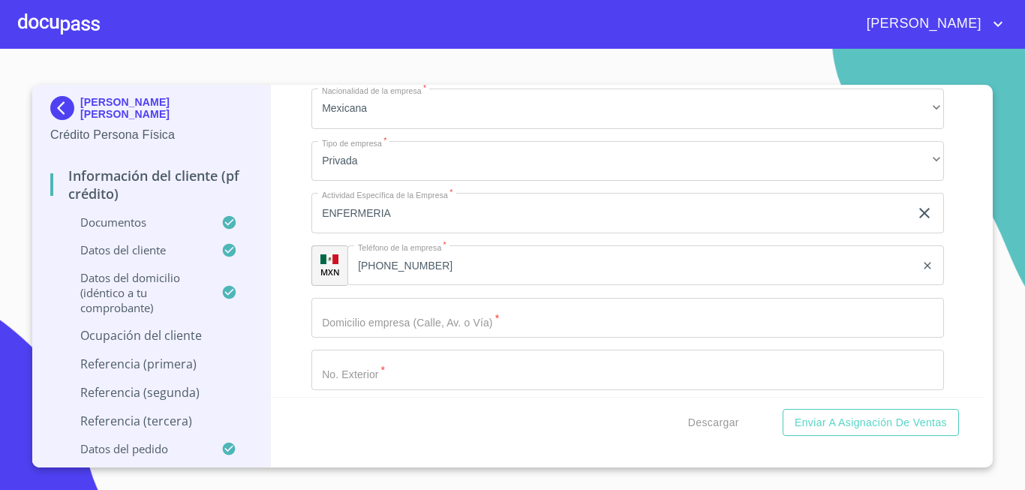
click at [371, 338] on input "Documento de identificación.   *" at bounding box center [627, 318] width 633 height 41
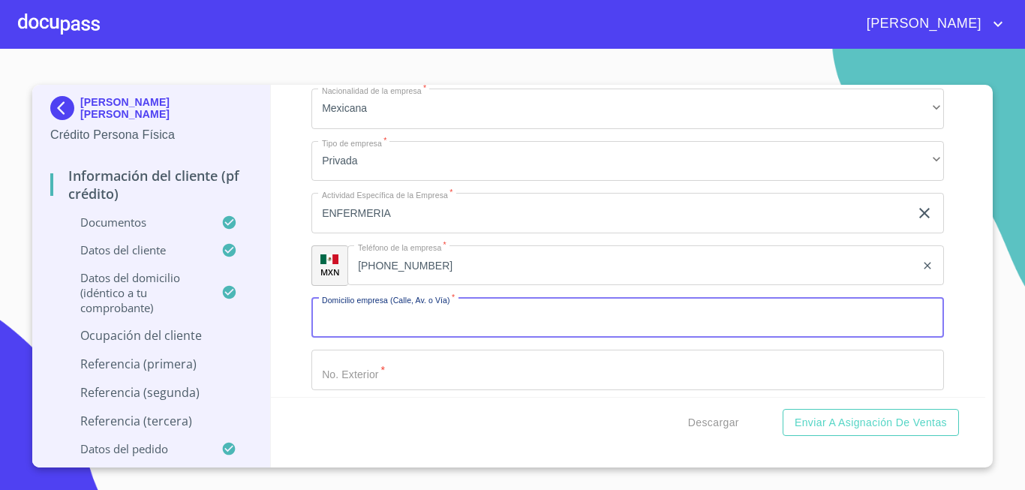
click at [392, 338] on input "Documento de identificación.   *" at bounding box center [627, 318] width 633 height 41
type input "16 [PERSON_NAME]"
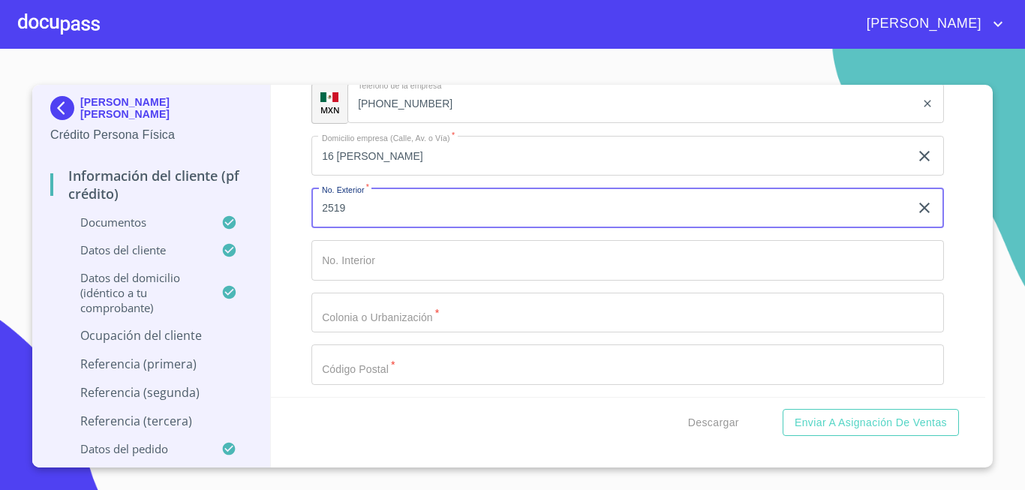
scroll to position [6848, 0]
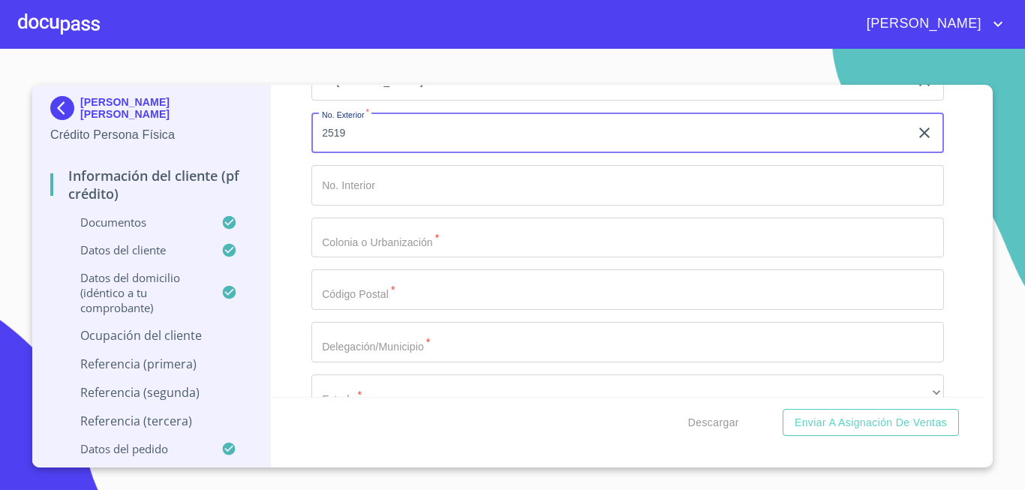
type input "2519"
click at [373, 258] on input "Documento de identificación.   *" at bounding box center [627, 238] width 633 height 41
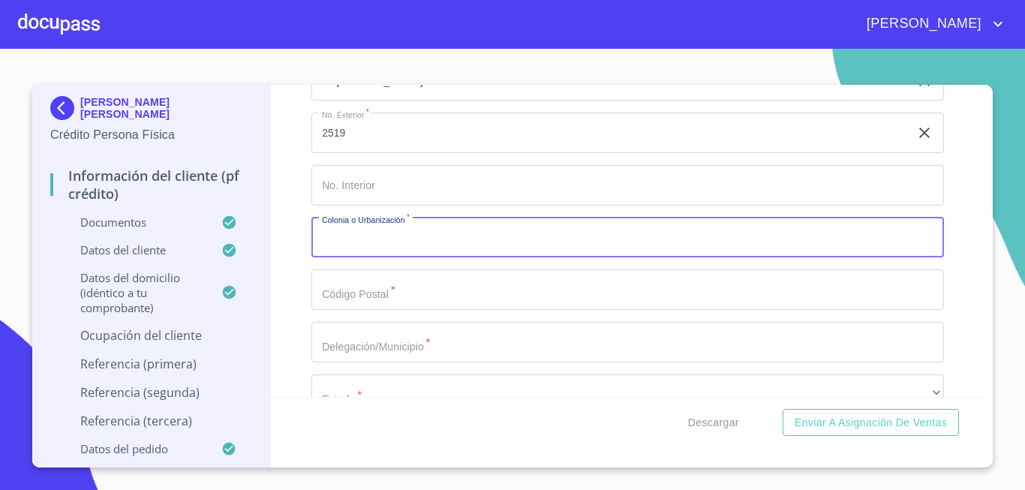
click at [374, 258] on input "Documento de identificación.   *" at bounding box center [627, 238] width 633 height 41
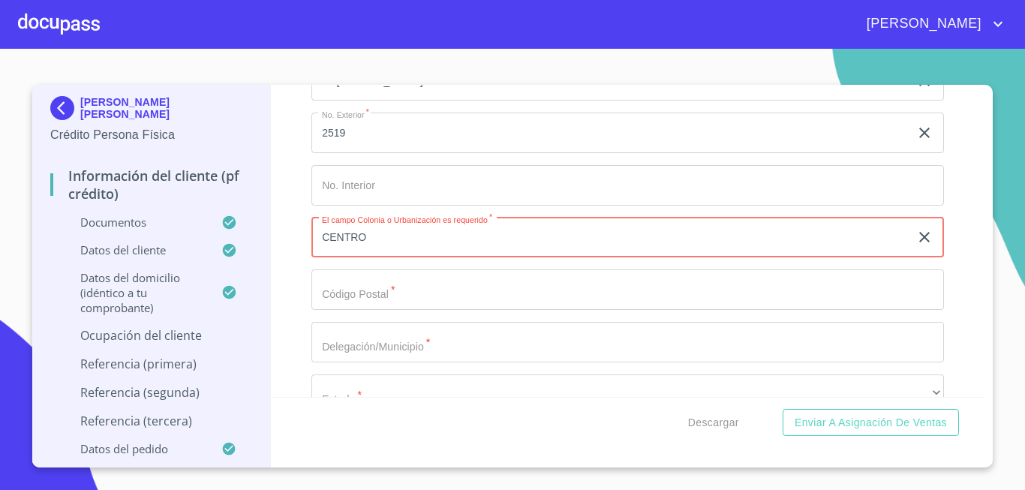
type input "CENTRO"
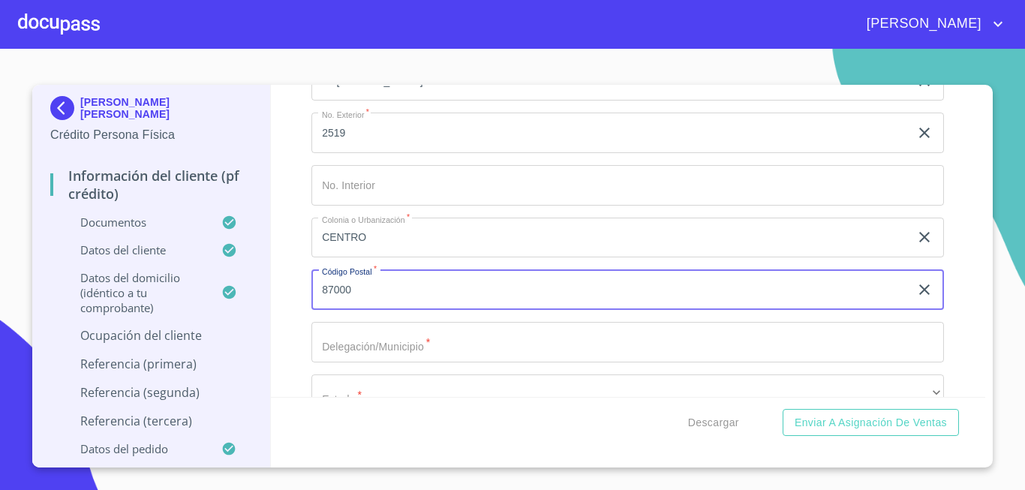
type input "87000"
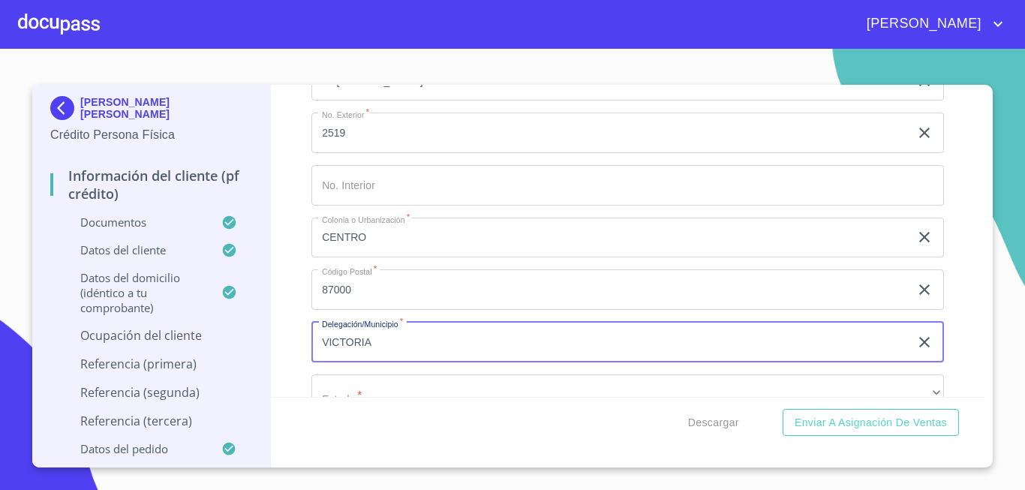
type input "VICTORIA"
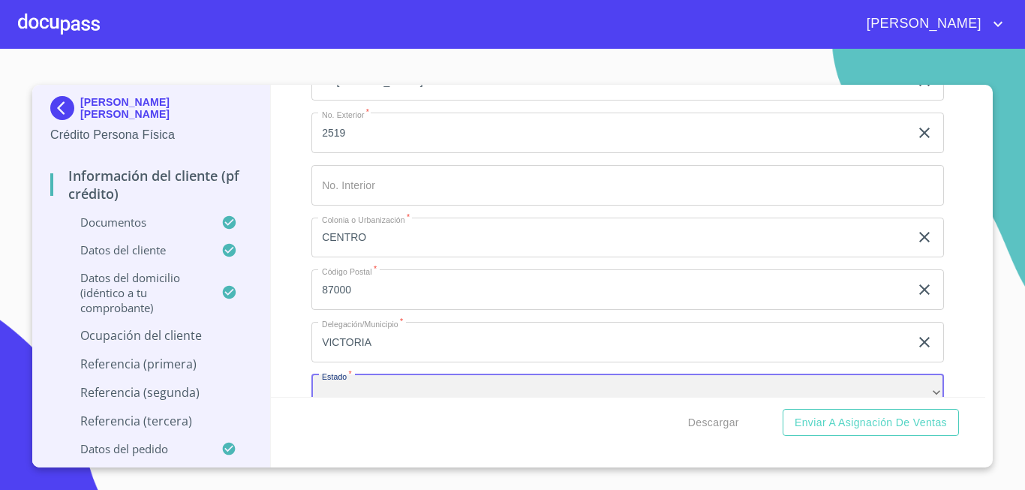
scroll to position [6884, 0]
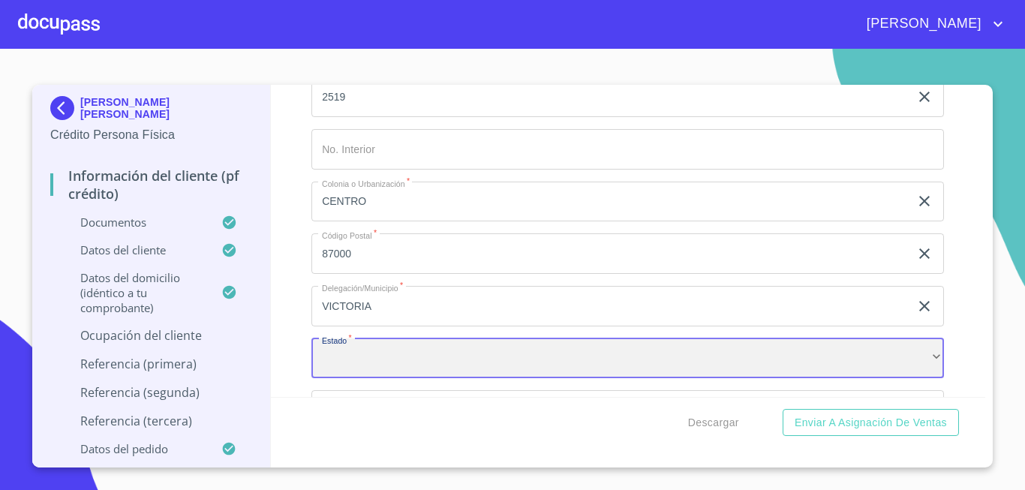
click at [340, 379] on div "​" at bounding box center [627, 358] width 633 height 41
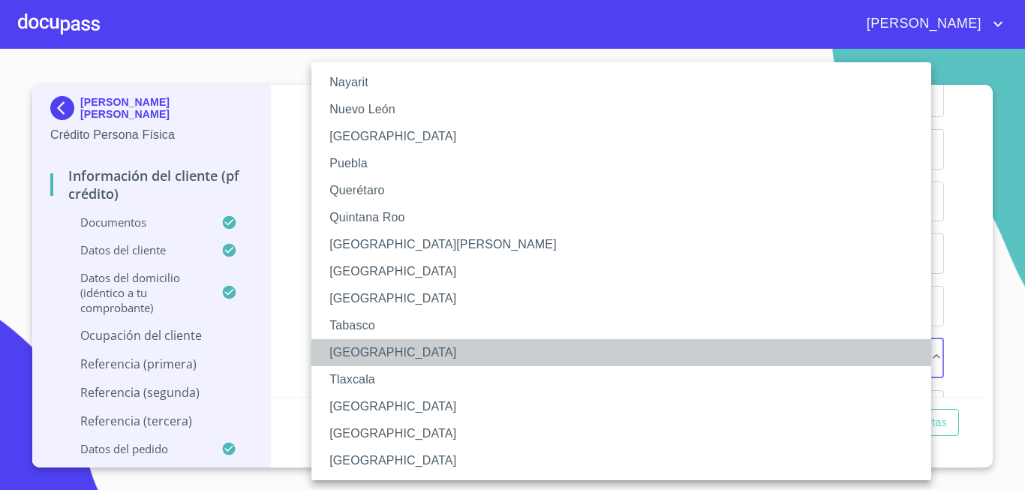
click at [372, 356] on li "[GEOGRAPHIC_DATA]" at bounding box center [627, 352] width 633 height 27
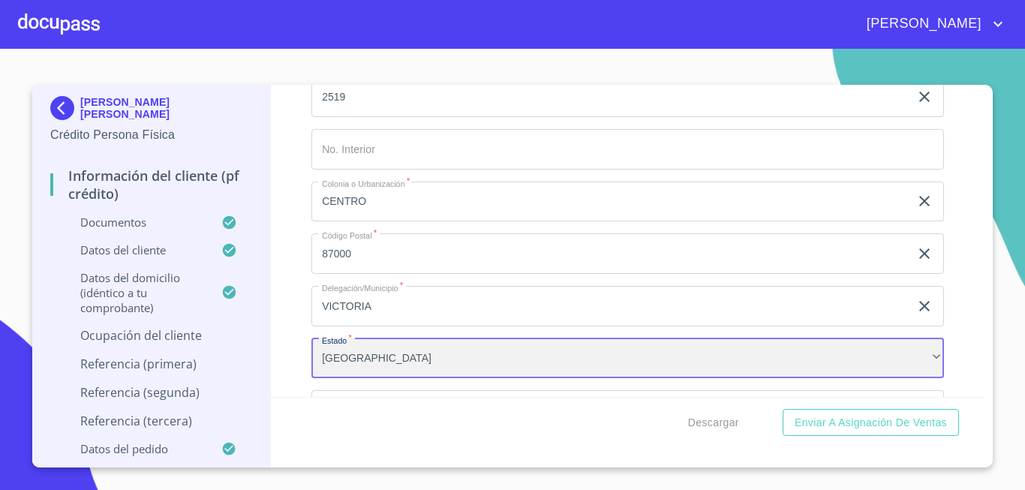
scroll to position [6734, 0]
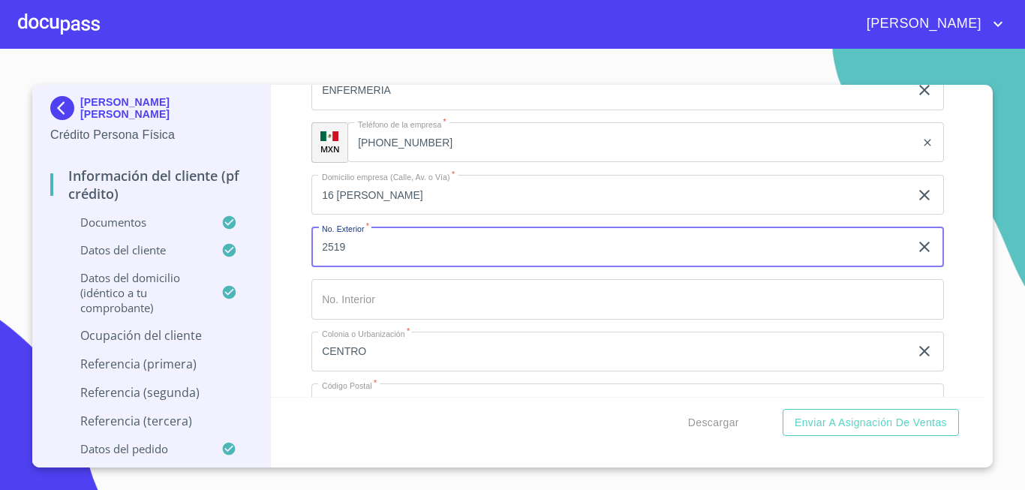
drag, startPoint x: 368, startPoint y: 264, endPoint x: 258, endPoint y: 263, distance: 109.6
click at [258, 263] on div "[PERSON_NAME] [PERSON_NAME] Crédito Persona Física Información del cliente (PF …" at bounding box center [508, 276] width 953 height 383
type input "105"
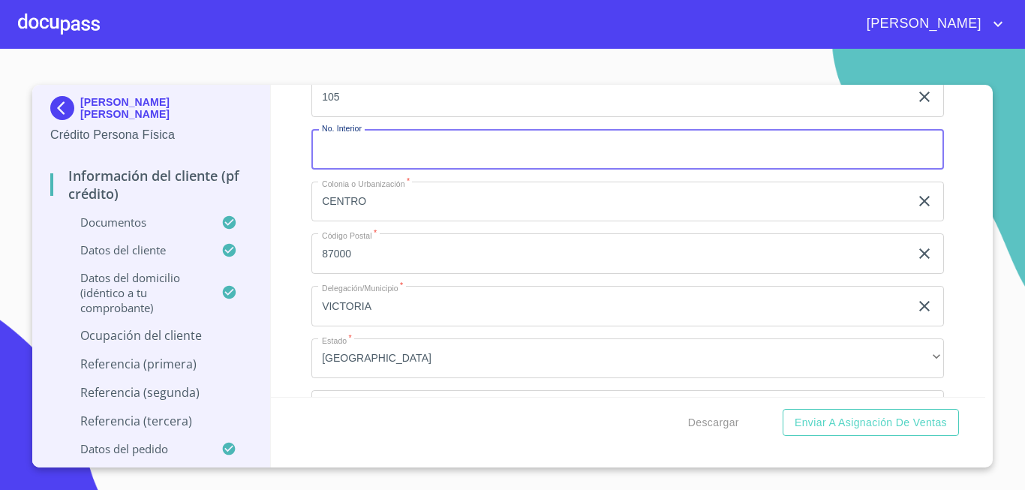
scroll to position [7034, 0]
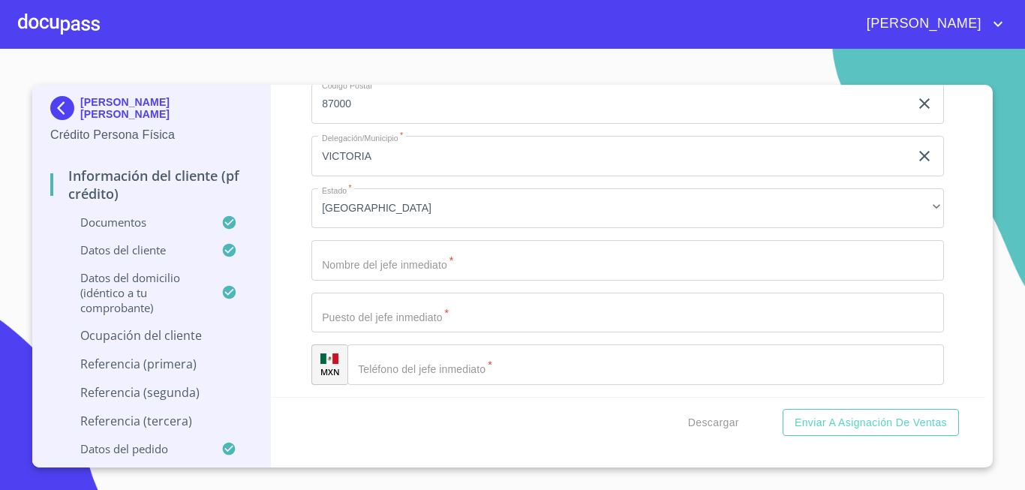
click at [359, 277] on input "Documento de identificación.   *" at bounding box center [627, 260] width 633 height 41
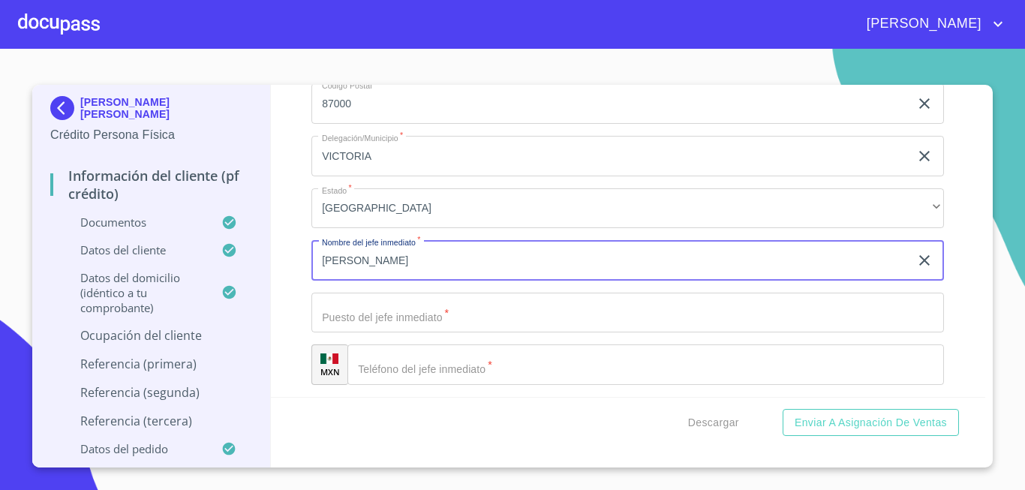
type input "[PERSON_NAME]"
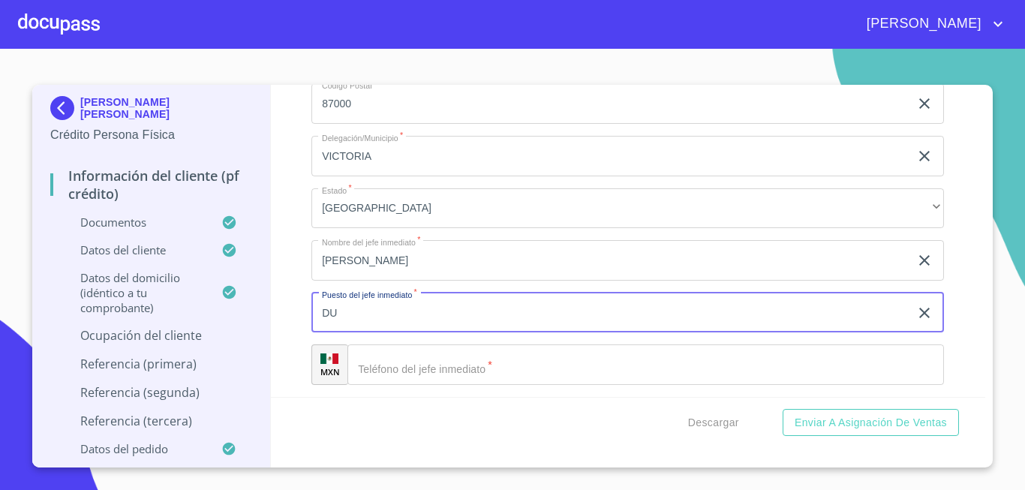
type input "D"
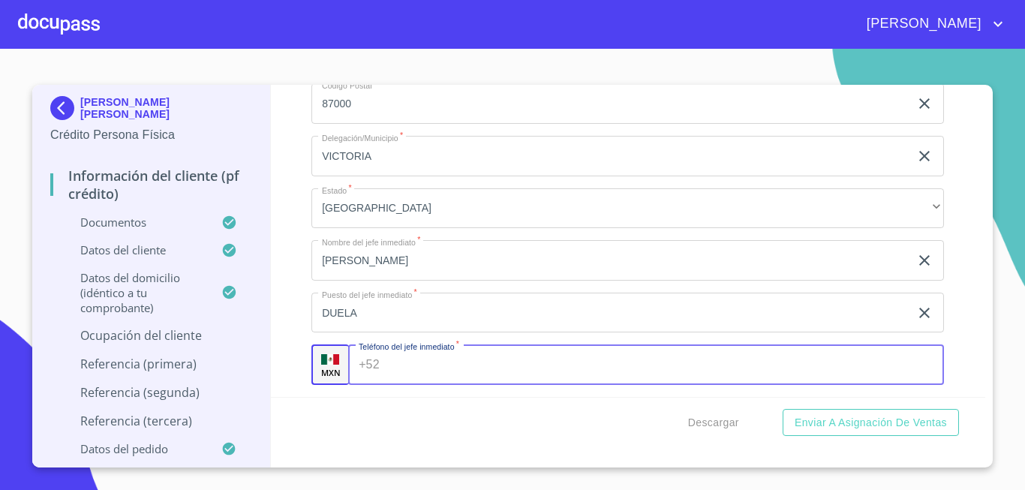
scroll to position [7041, 0]
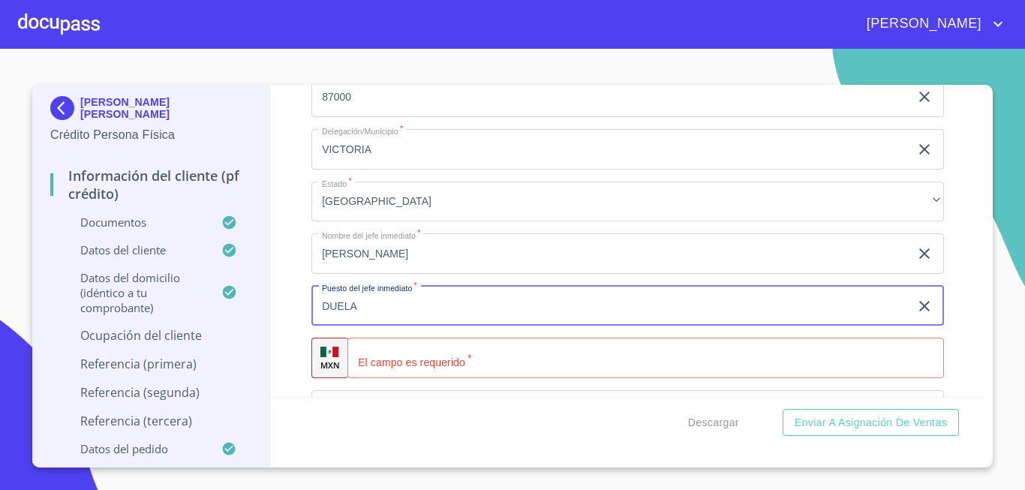
drag, startPoint x: 365, startPoint y: 323, endPoint x: 215, endPoint y: 302, distance: 151.6
click at [220, 305] on div "[PERSON_NAME] [PERSON_NAME] Crédito Persona Física Información del cliente (PF …" at bounding box center [508, 276] width 953 height 383
type input "D"
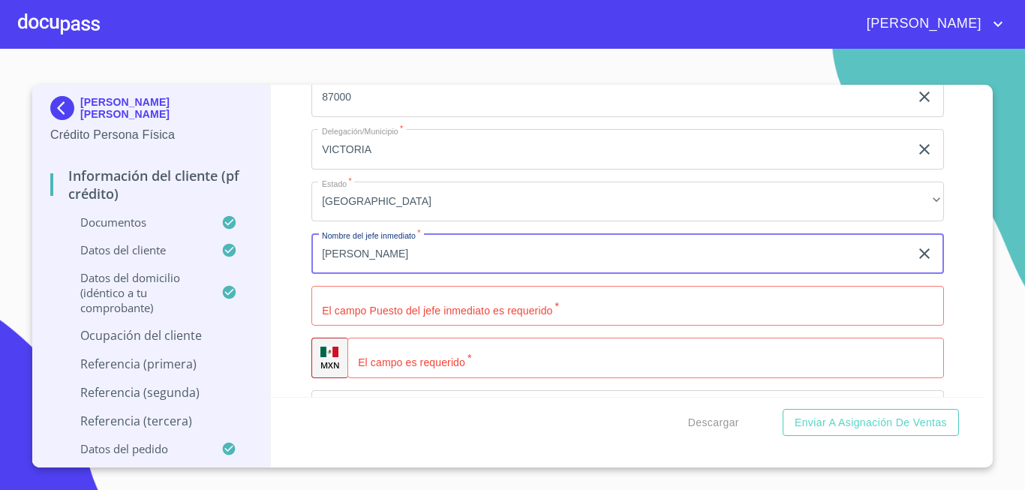
drag, startPoint x: 445, startPoint y: 277, endPoint x: 188, endPoint y: 276, distance: 257.4
click at [189, 276] on div "[PERSON_NAME] [PERSON_NAME] Crédito Persona Física Información del cliente (PF …" at bounding box center [508, 276] width 953 height 383
type input "[PERSON_NAME]"
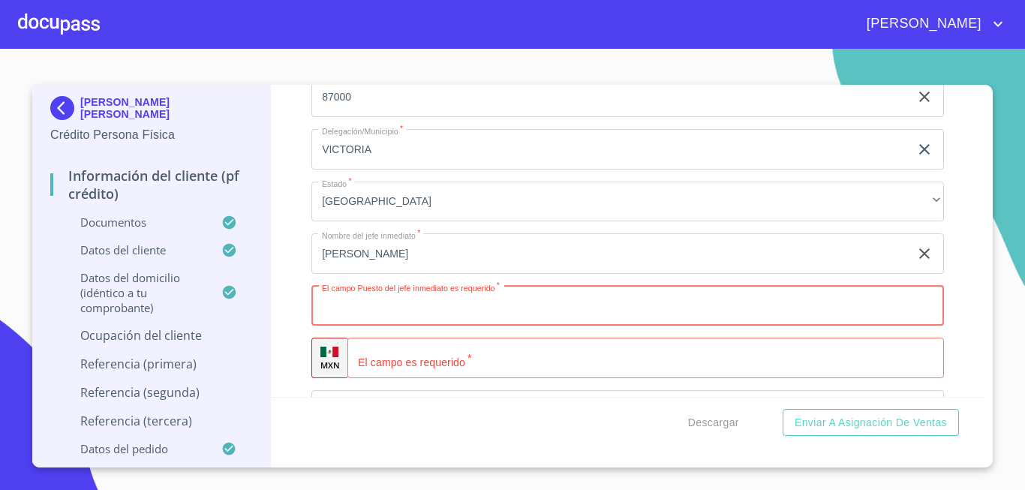
type input "A"
click at [410, 274] on input "[PERSON_NAME]" at bounding box center [610, 253] width 598 height 41
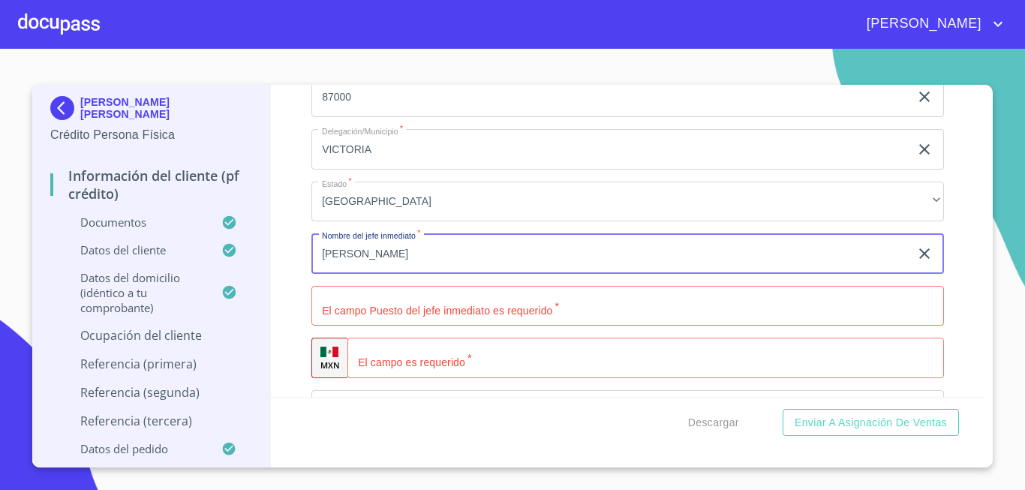
click at [467, 274] on input "[PERSON_NAME]" at bounding box center [610, 253] width 598 height 41
type input "[PERSON_NAME] [PERSON_NAME]"
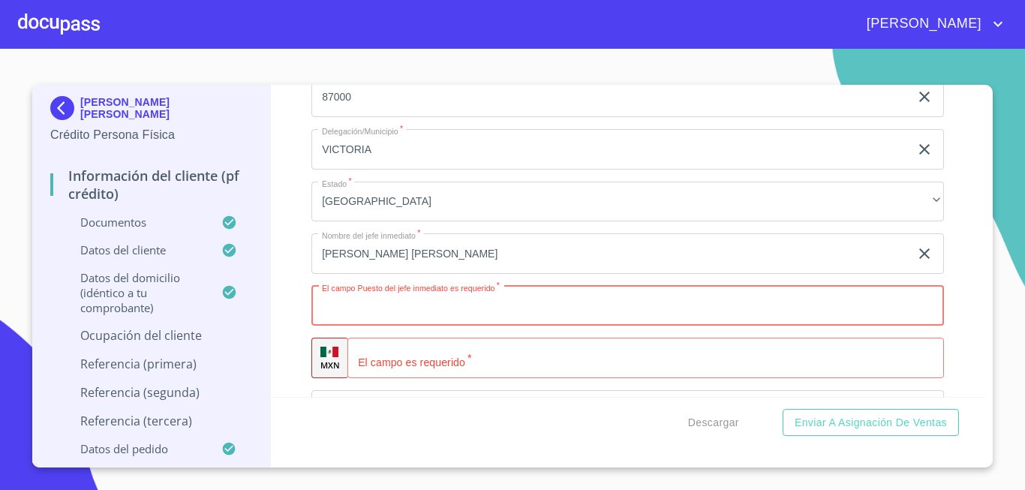
click at [386, 325] on input "Documento de identificación.   *" at bounding box center [627, 306] width 633 height 41
type input "DUEÑA"
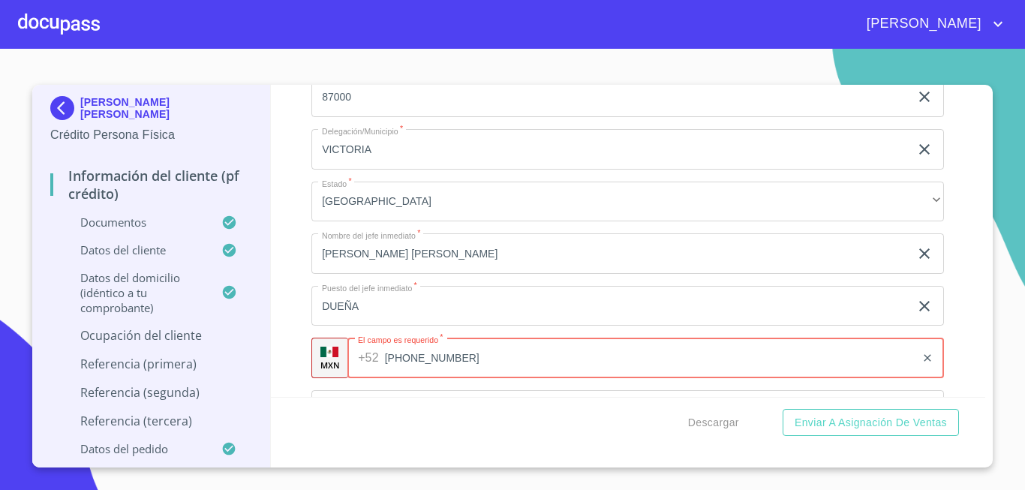
scroll to position [7191, 0]
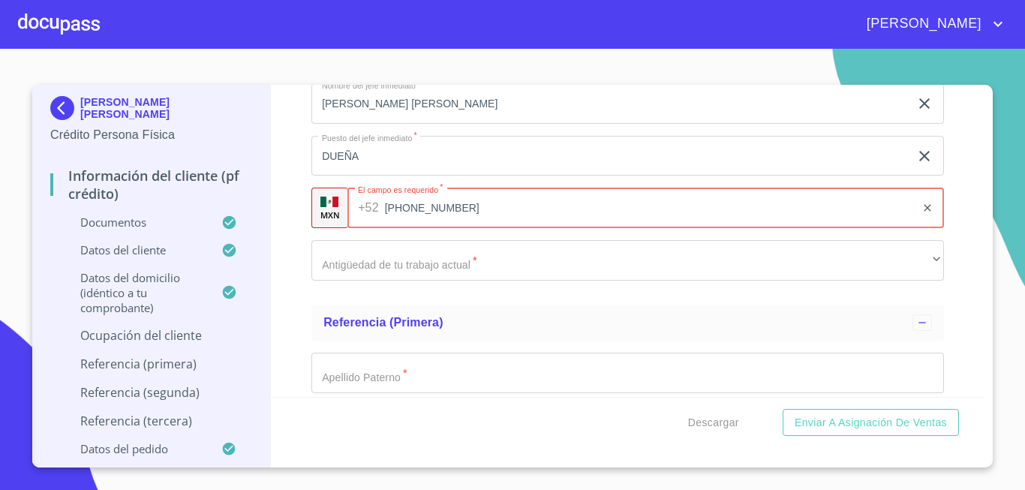
type input "[PHONE_NUMBER]"
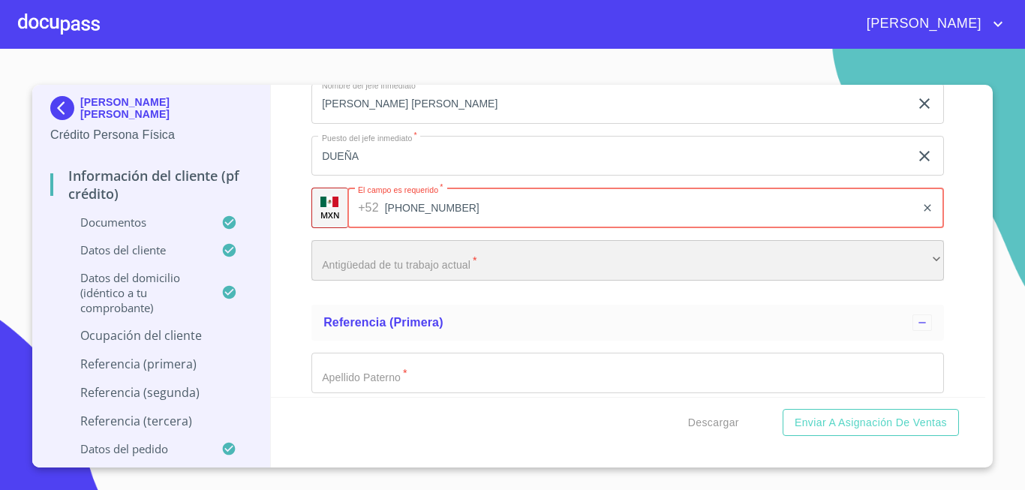
click at [372, 264] on div "​" at bounding box center [627, 260] width 633 height 41
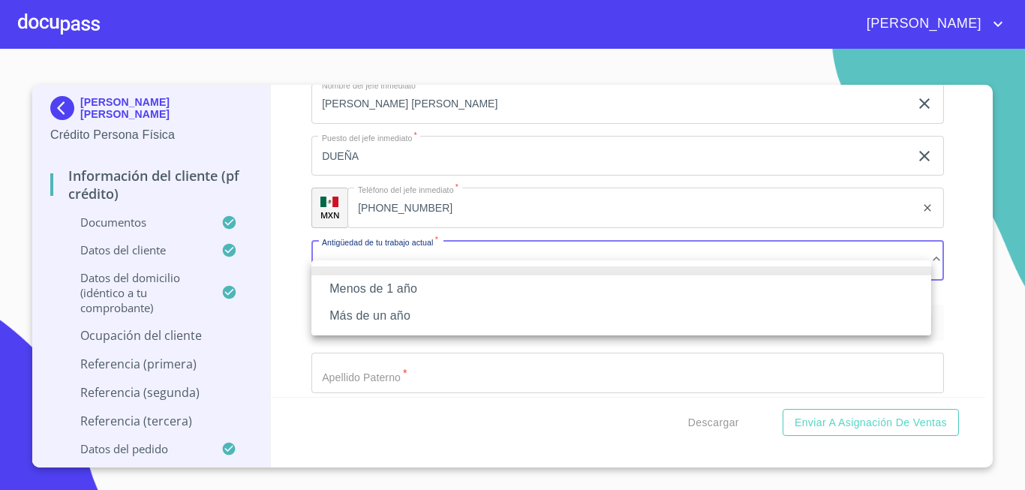
click at [358, 316] on li "Más de un año" at bounding box center [621, 315] width 620 height 27
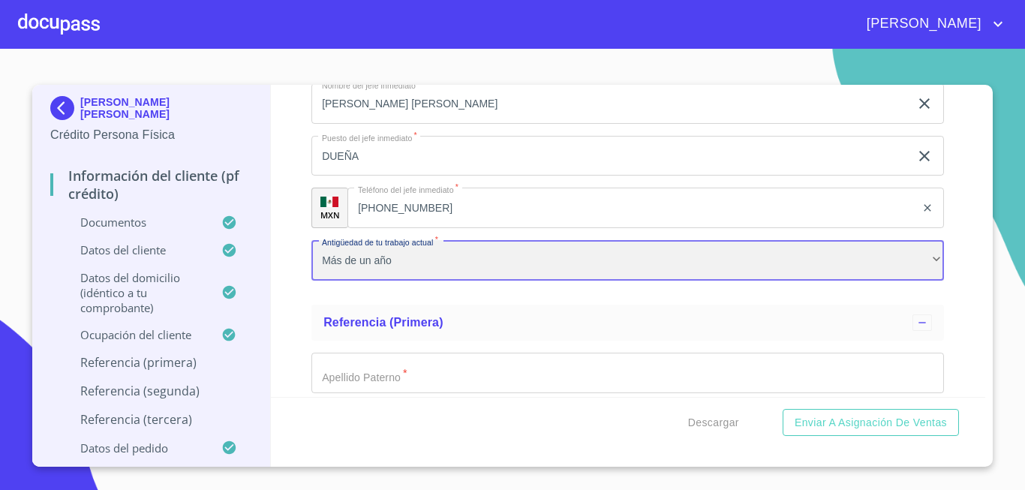
scroll to position [7341, 0]
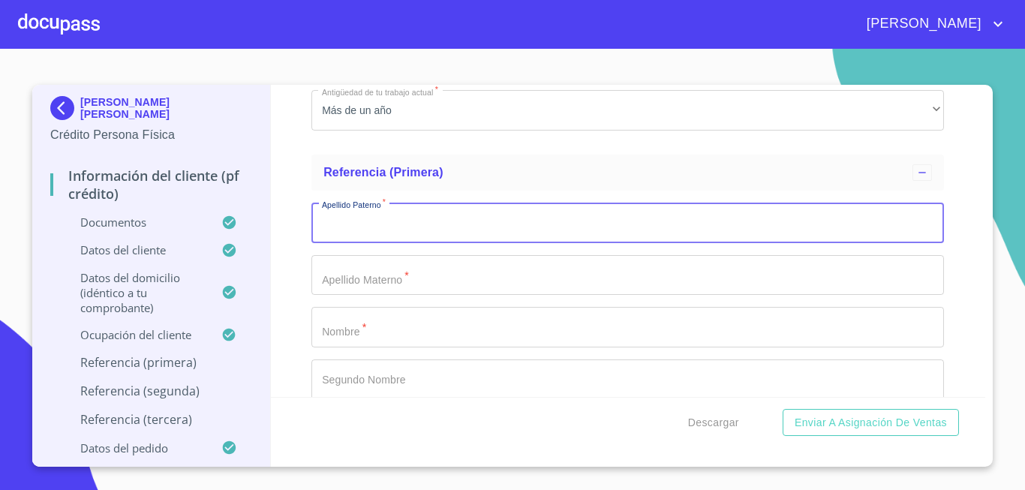
click at [360, 242] on input "Documento de identificación.   *" at bounding box center [627, 223] width 633 height 41
type input "[PERSON_NAME]"
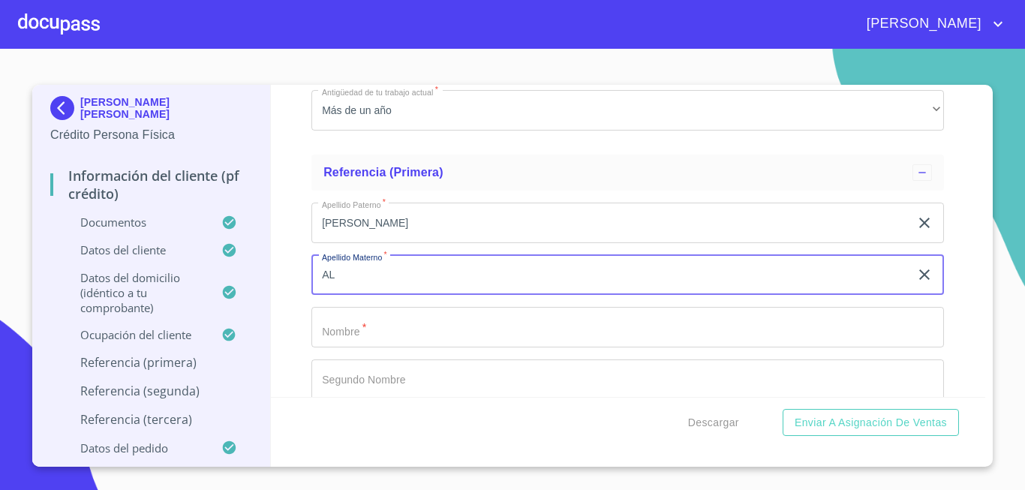
type input "A"
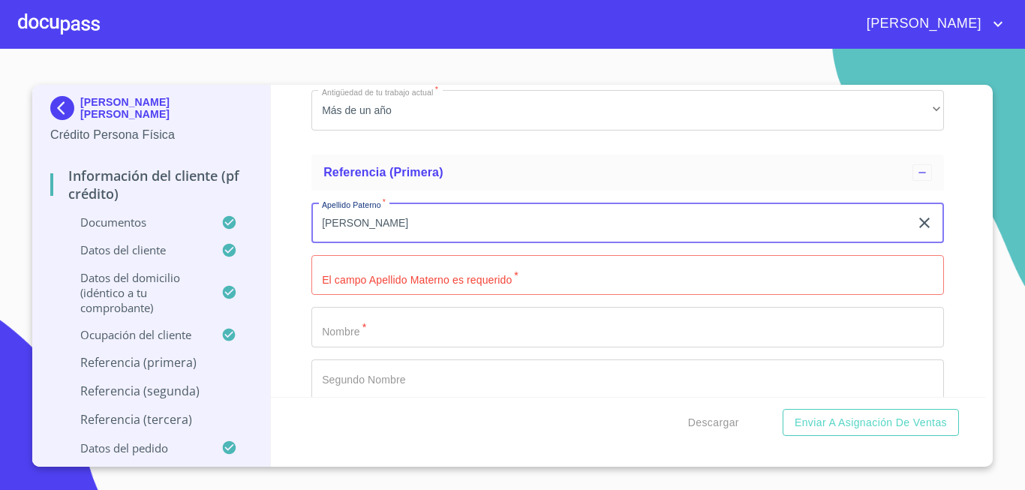
drag, startPoint x: 365, startPoint y: 251, endPoint x: 284, endPoint y: 239, distance: 82.6
click at [284, 239] on div "Información del cliente (PF crédito) Documentos Documento de identificación.   …" at bounding box center [628, 241] width 715 height 312
type input "ROSALES"
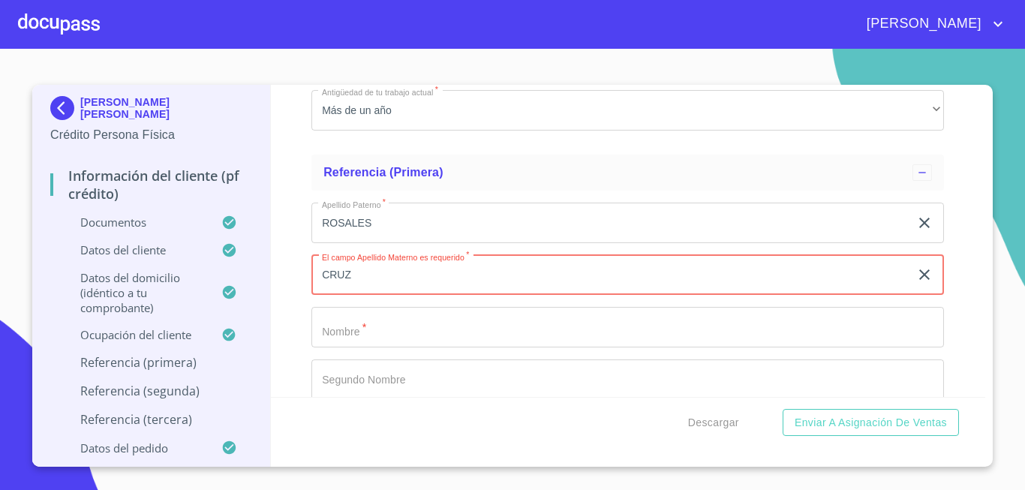
type input "CRUZ"
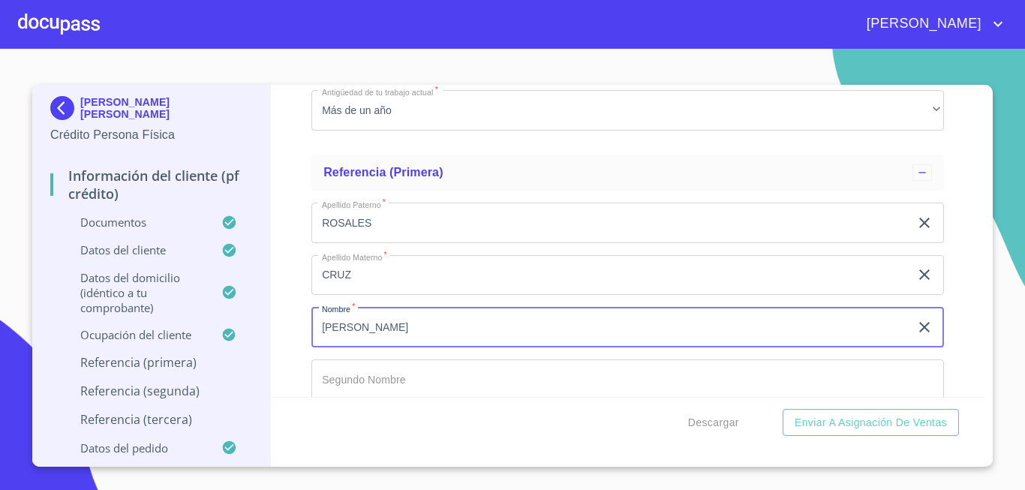
type input "[PERSON_NAME]"
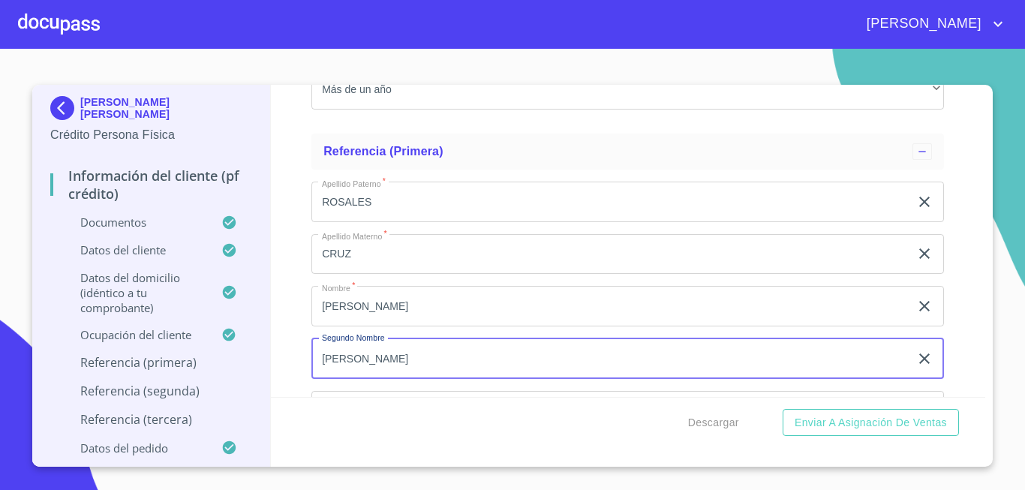
scroll to position [7512, 0]
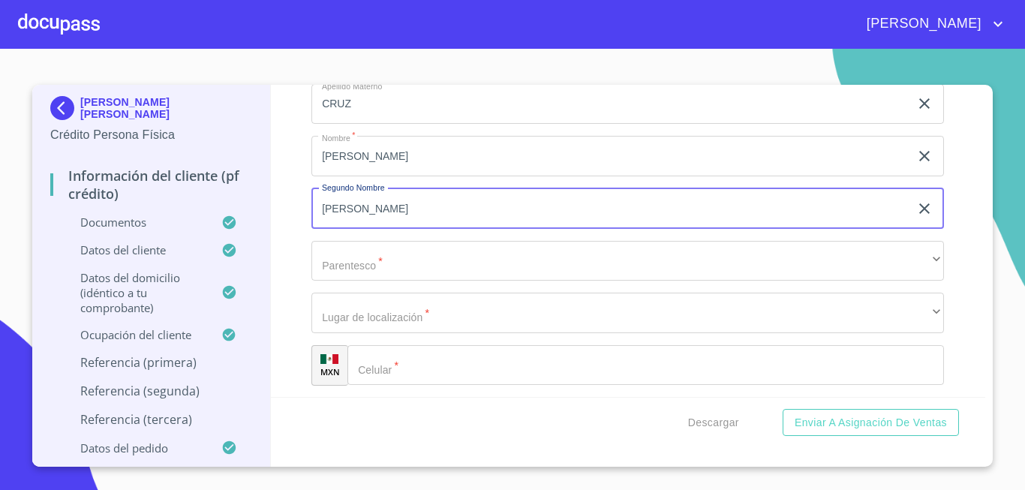
type input "[PERSON_NAME]"
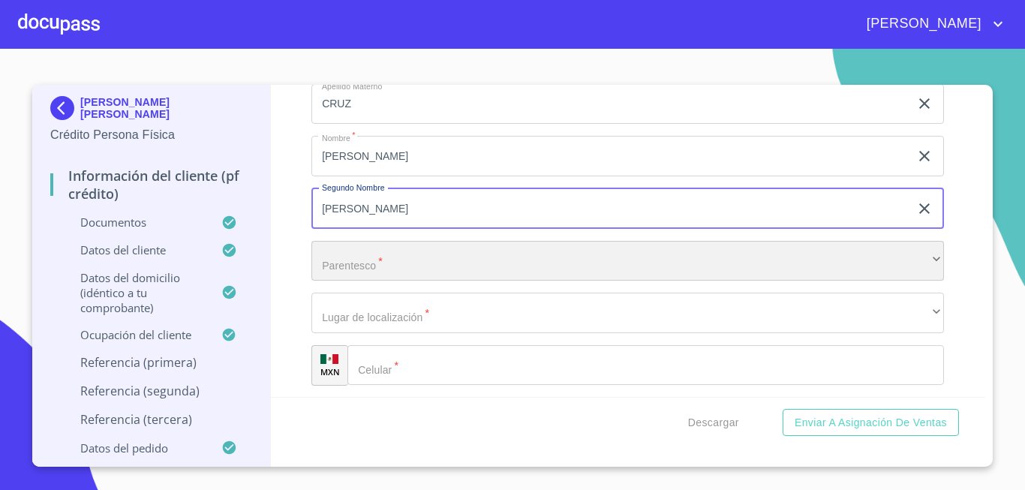
click at [340, 272] on div "​" at bounding box center [627, 261] width 633 height 41
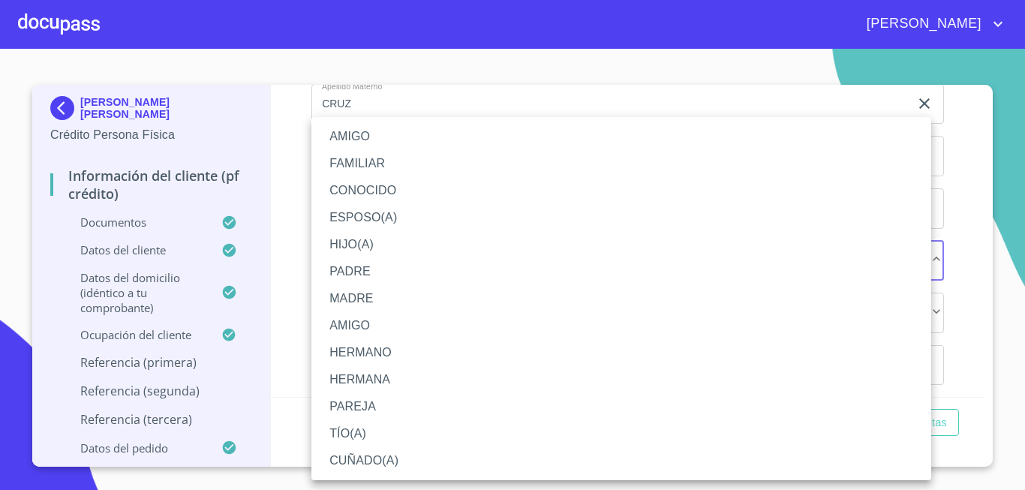
click at [347, 133] on li "AMIGO" at bounding box center [621, 136] width 620 height 27
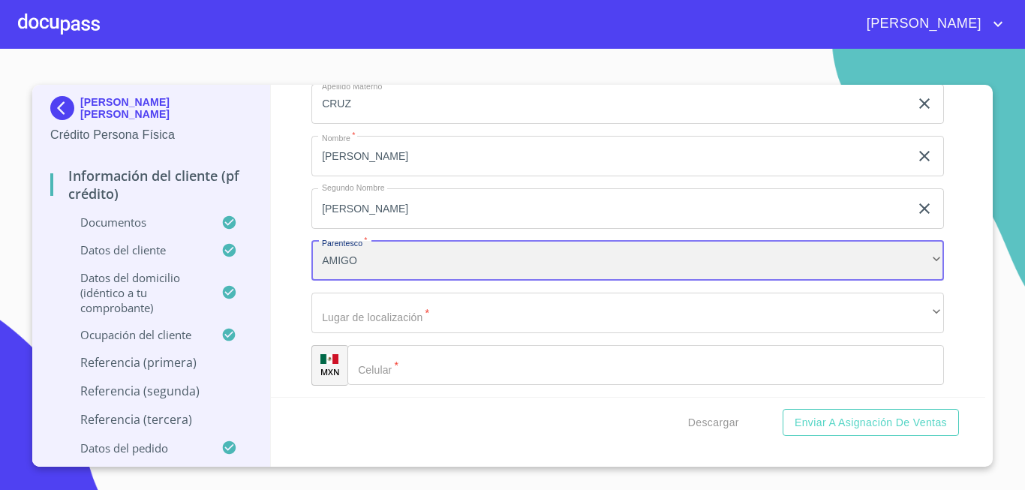
scroll to position [7662, 0]
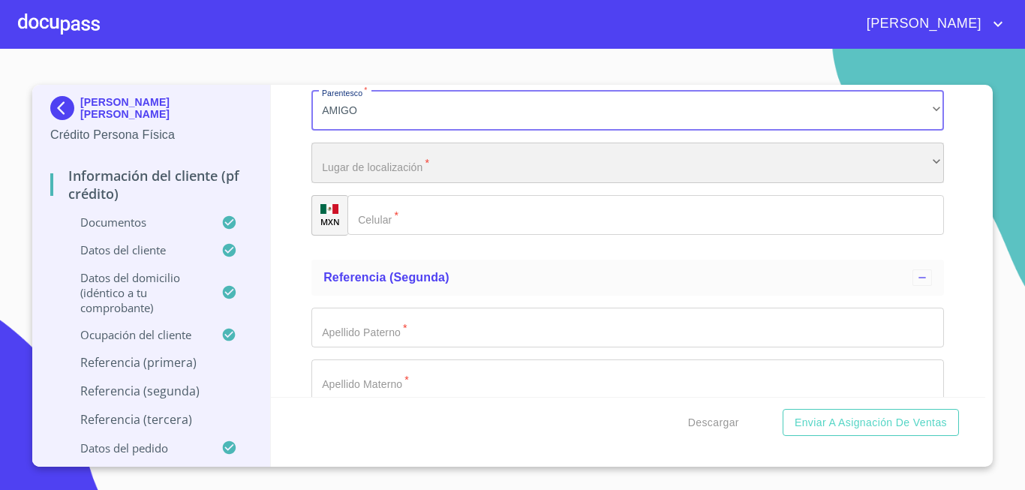
click at [370, 179] on div "​" at bounding box center [627, 163] width 633 height 41
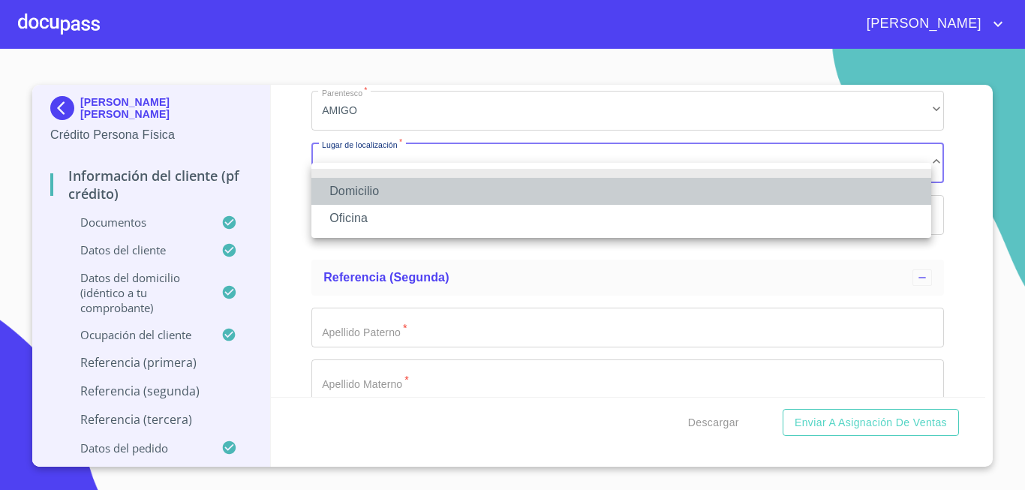
click at [362, 179] on li "Domicilio" at bounding box center [621, 191] width 620 height 27
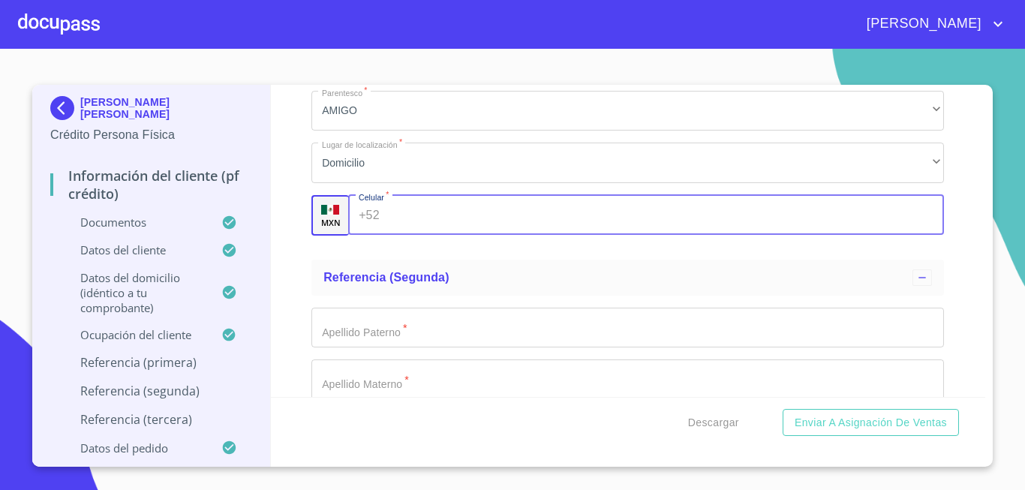
click at [410, 236] on input "Documento de identificación.   *" at bounding box center [665, 215] width 559 height 41
type input "[PHONE_NUMBER]"
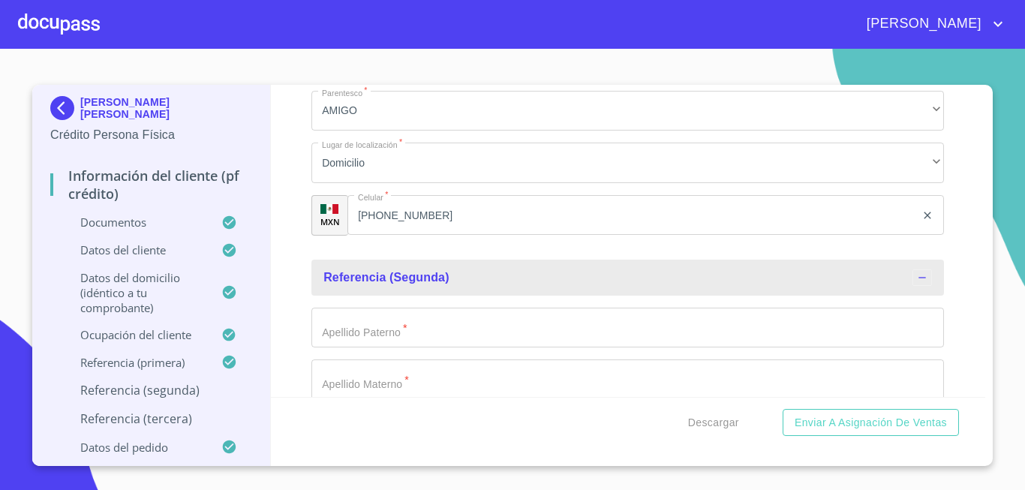
click at [403, 341] on input "Documento de identificación.   *" at bounding box center [627, 328] width 633 height 41
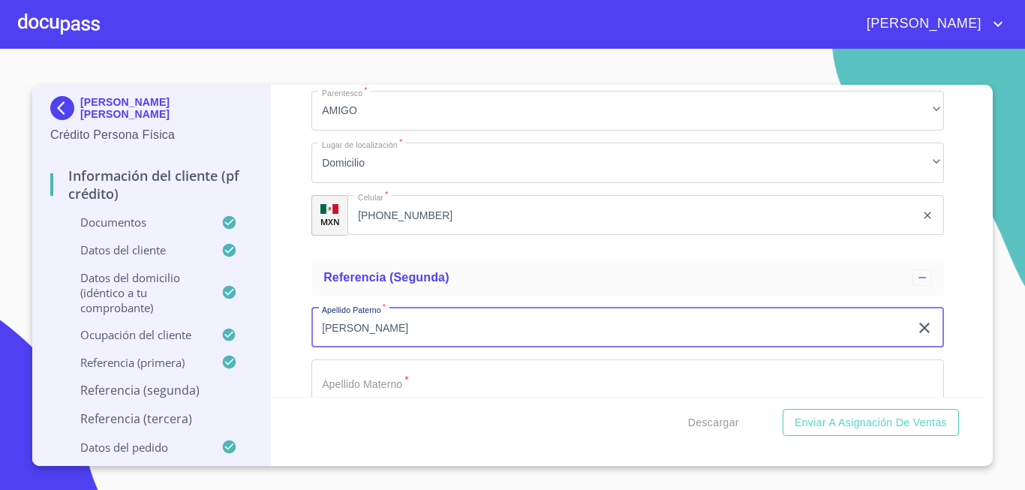
type input "[PERSON_NAME]"
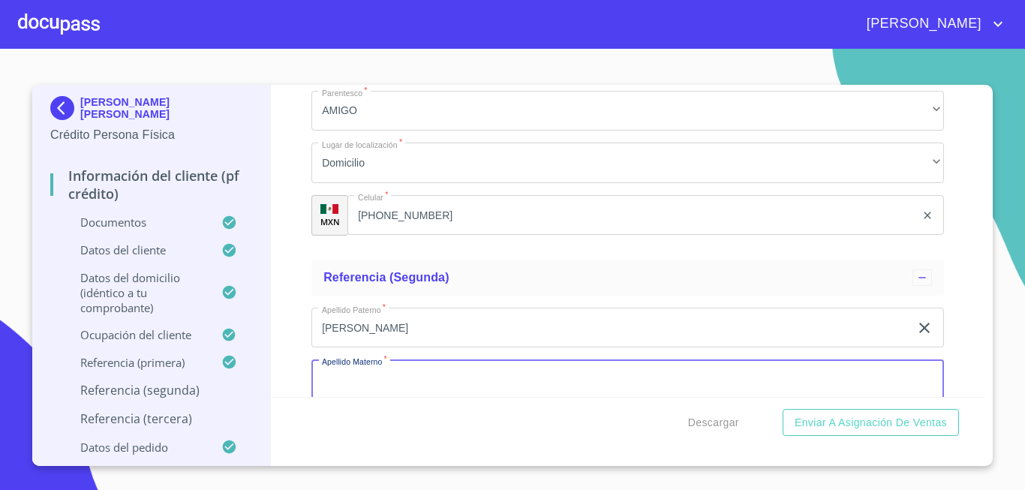
scroll to position [7684, 0]
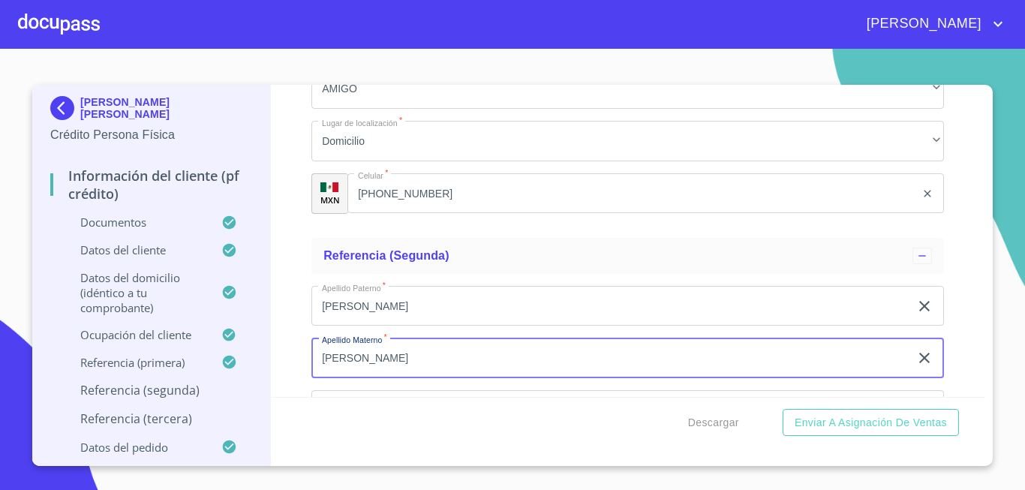
type input "[PERSON_NAME]"
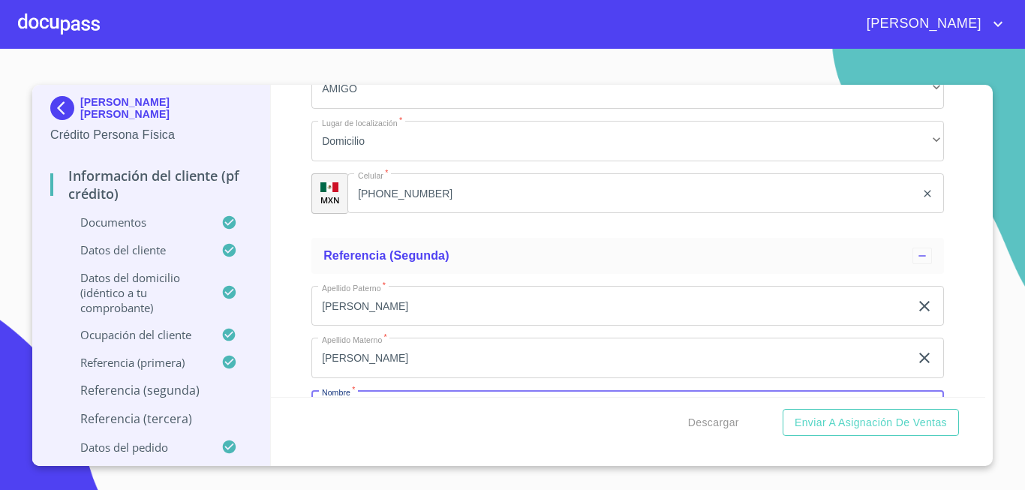
scroll to position [7872, 0]
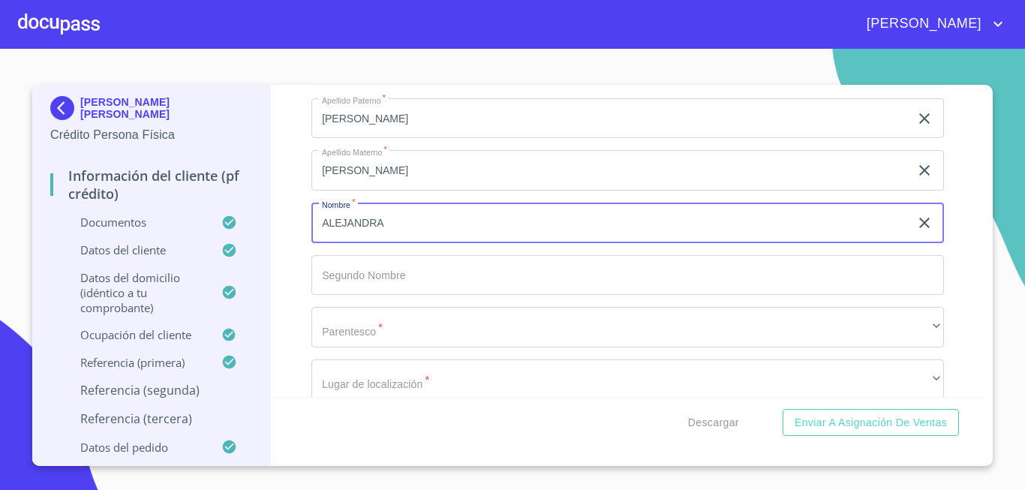
type input "ALEJANDRA"
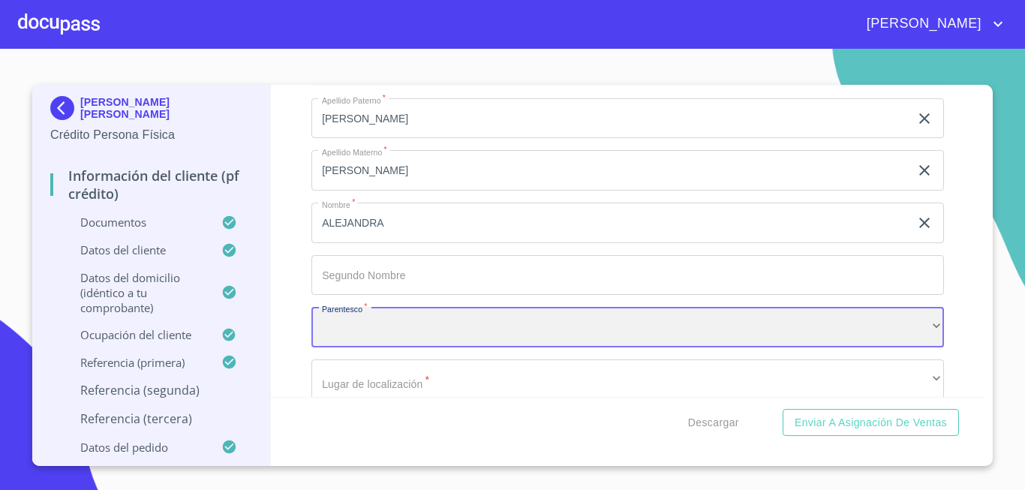
click at [403, 341] on div "​" at bounding box center [627, 327] width 633 height 41
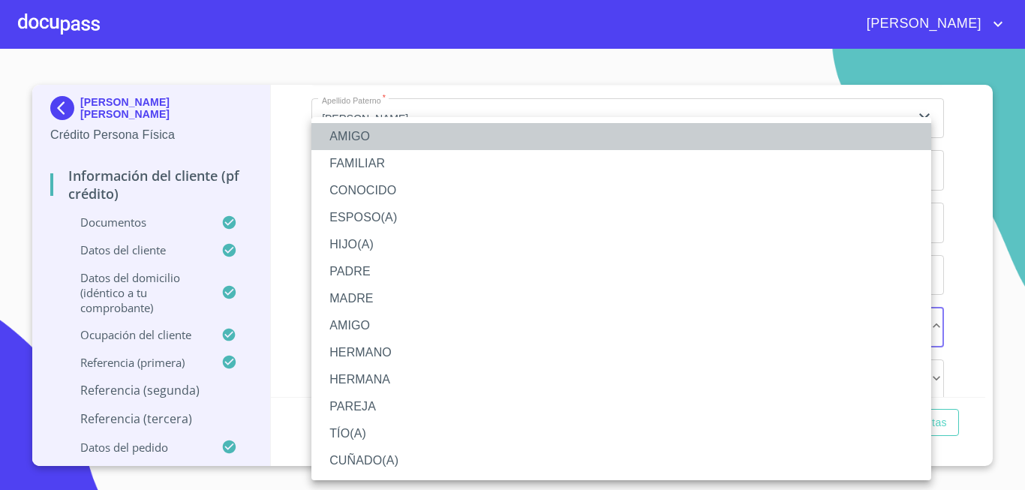
click at [359, 129] on li "AMIGO" at bounding box center [621, 136] width 620 height 27
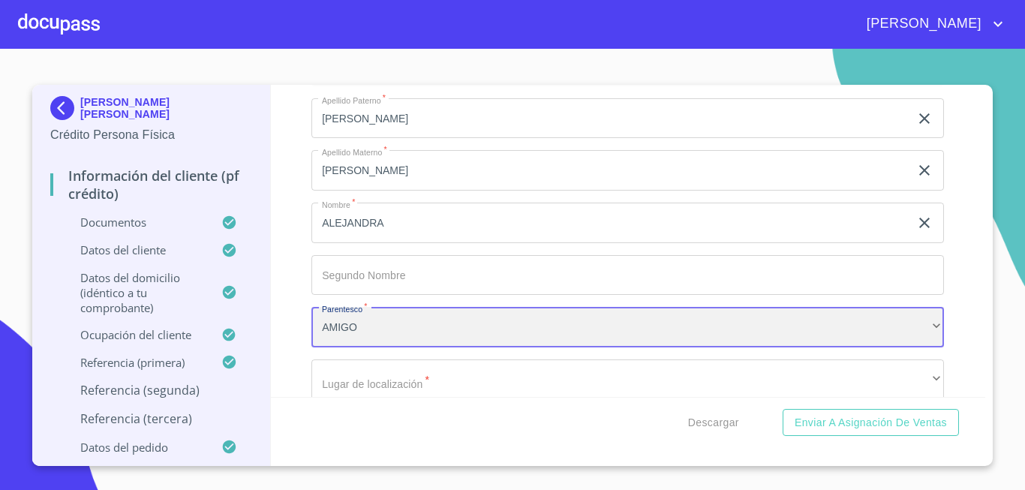
click at [362, 345] on div "AMIGO" at bounding box center [627, 327] width 633 height 41
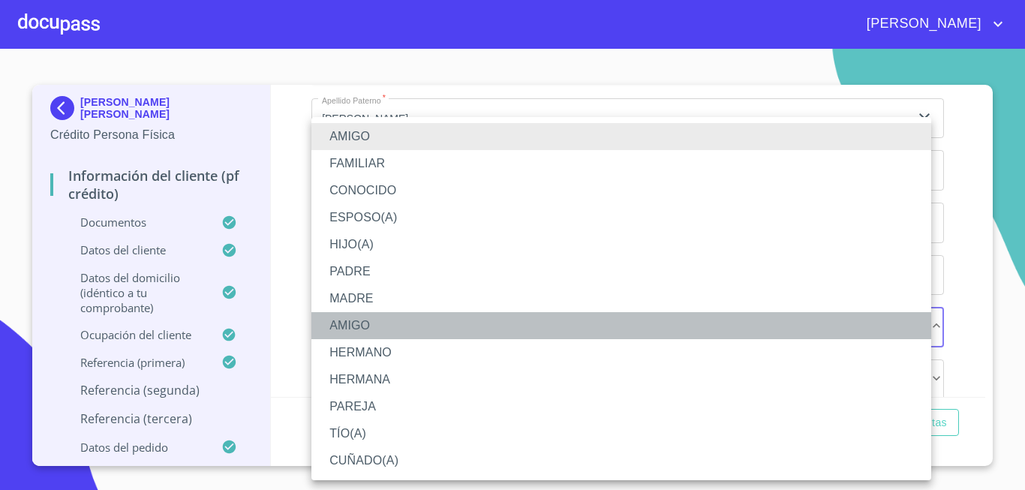
click at [367, 326] on li "AMIGO" at bounding box center [621, 325] width 620 height 27
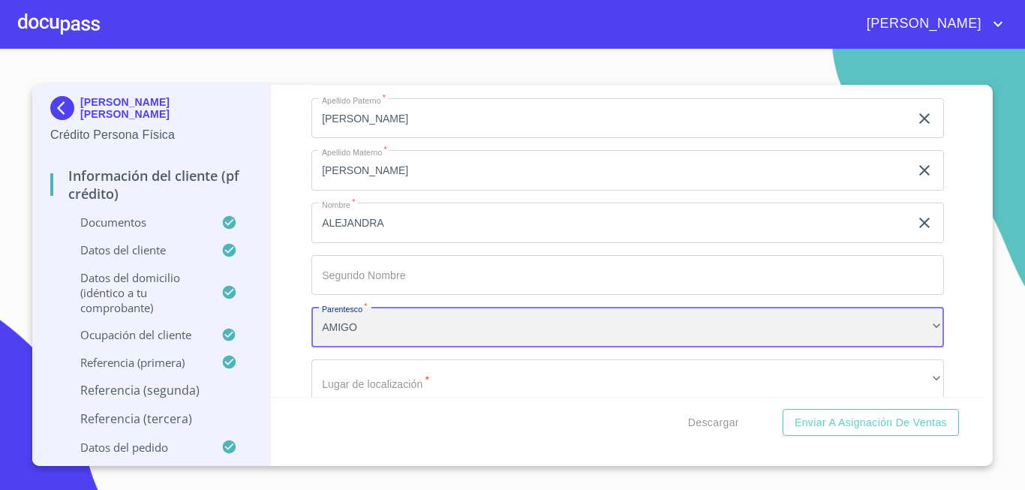
scroll to position [8022, 0]
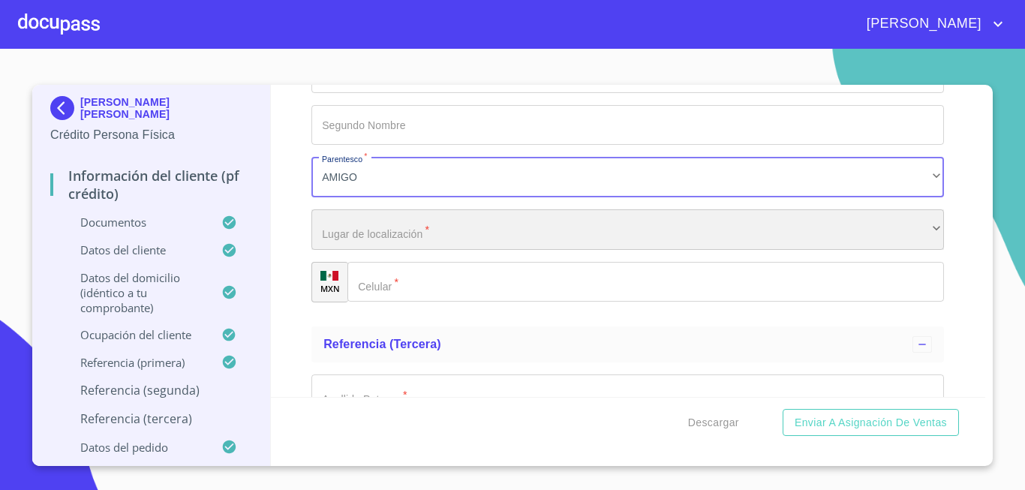
click at [366, 248] on div "​" at bounding box center [627, 229] width 633 height 41
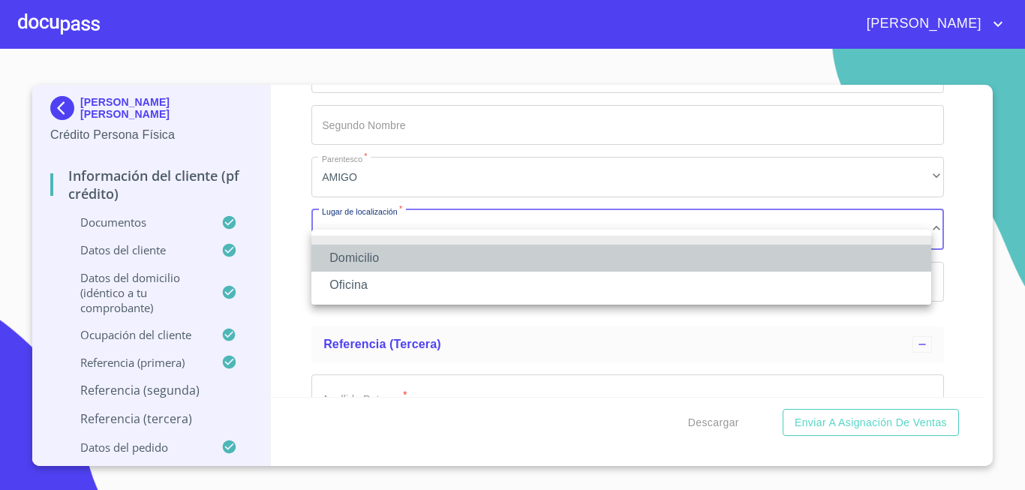
click at [362, 257] on li "Domicilio" at bounding box center [621, 258] width 620 height 27
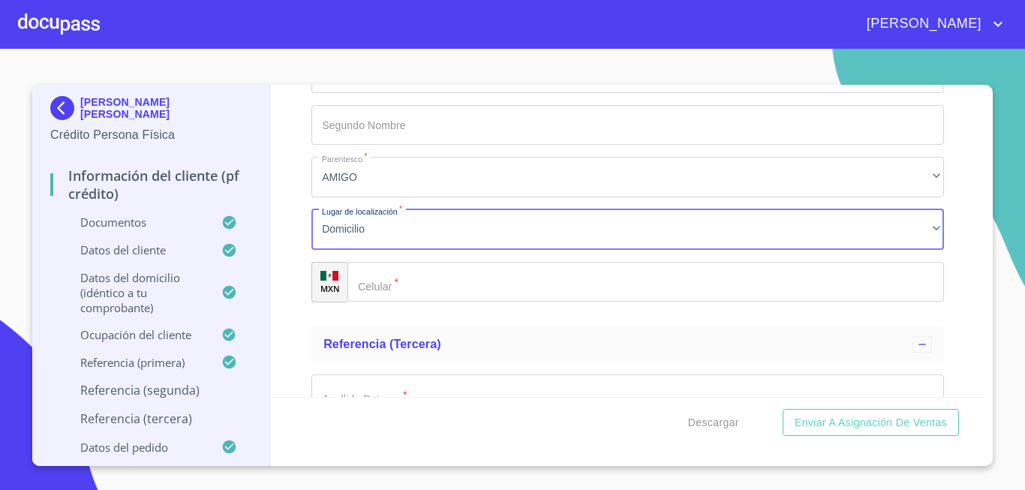
click at [414, 302] on input "Documento de identificación.   *" at bounding box center [645, 282] width 597 height 41
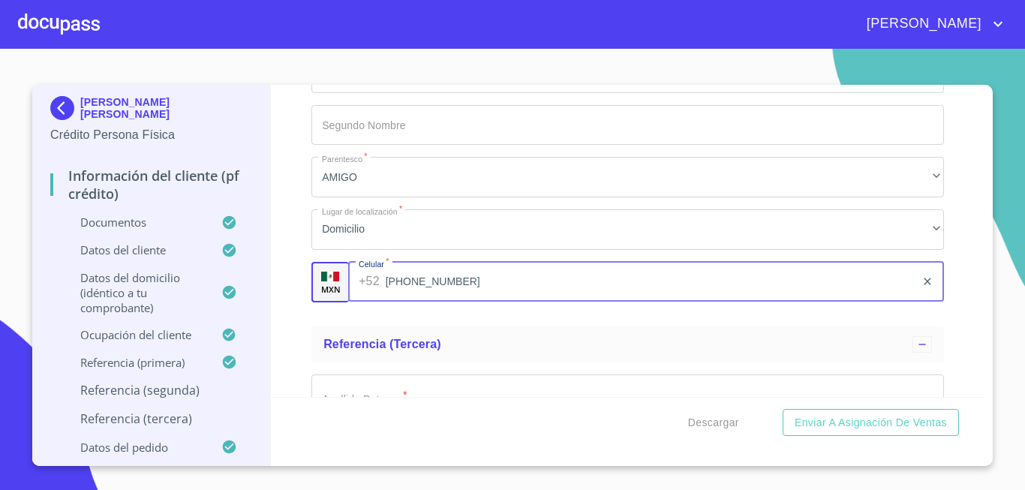
type input "[PHONE_NUMBER]"
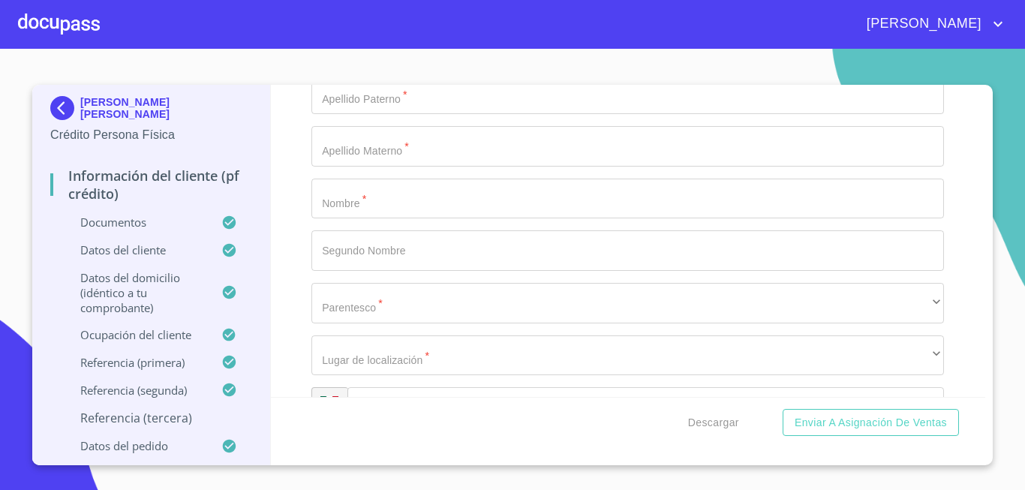
scroll to position [8247, 0]
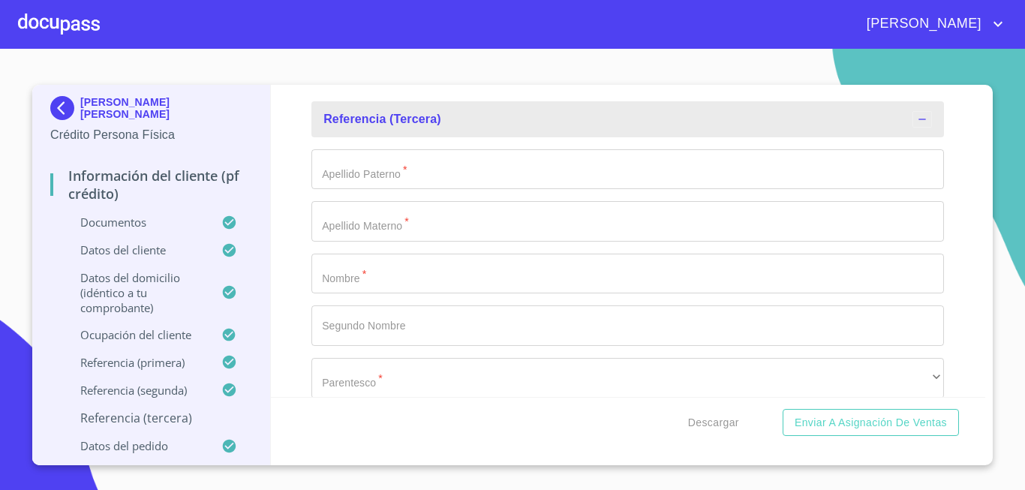
click at [374, 190] on input "Documento de identificación.   *" at bounding box center [627, 169] width 633 height 41
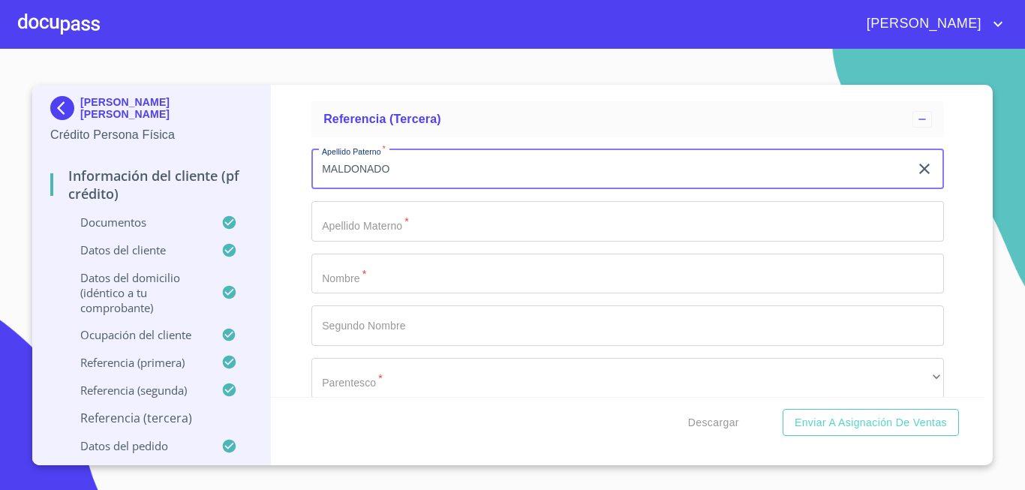
type input "MALDONADO"
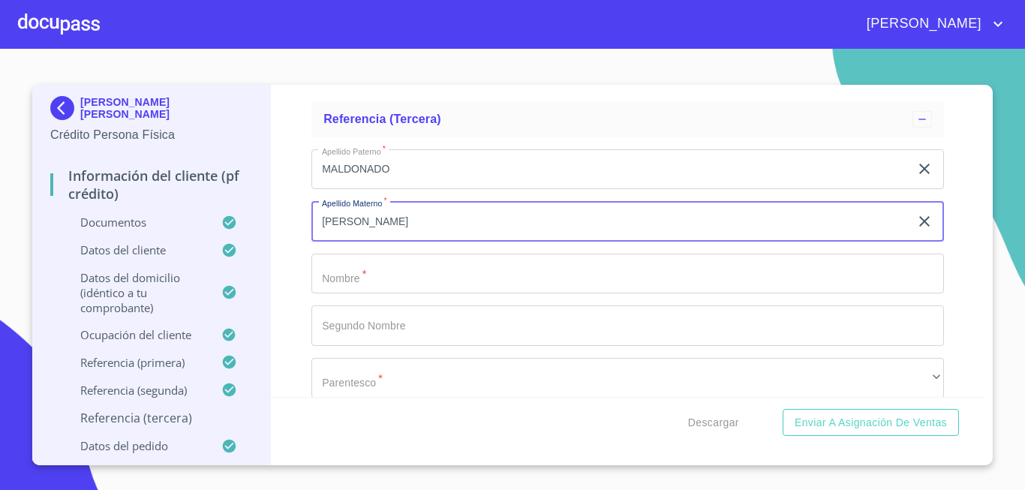
type input "[PERSON_NAME]"
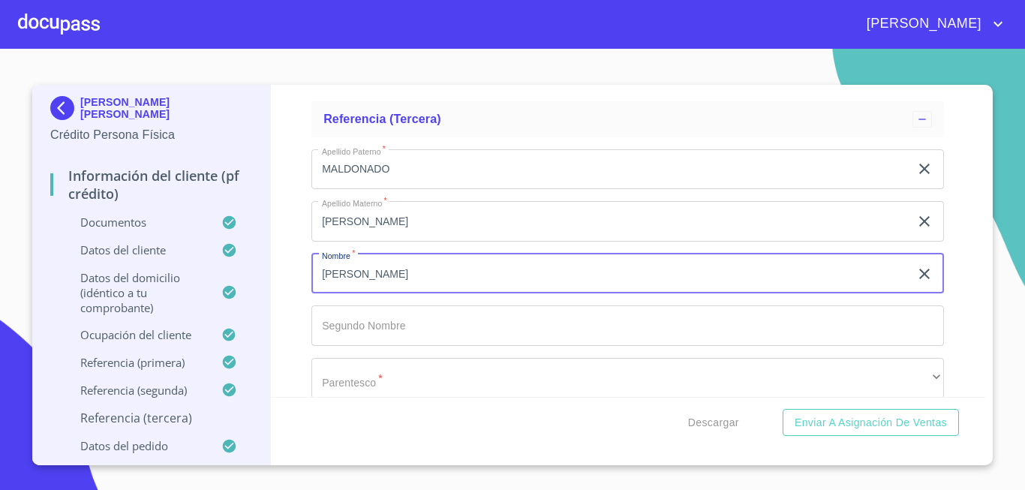
type input "[PERSON_NAME]"
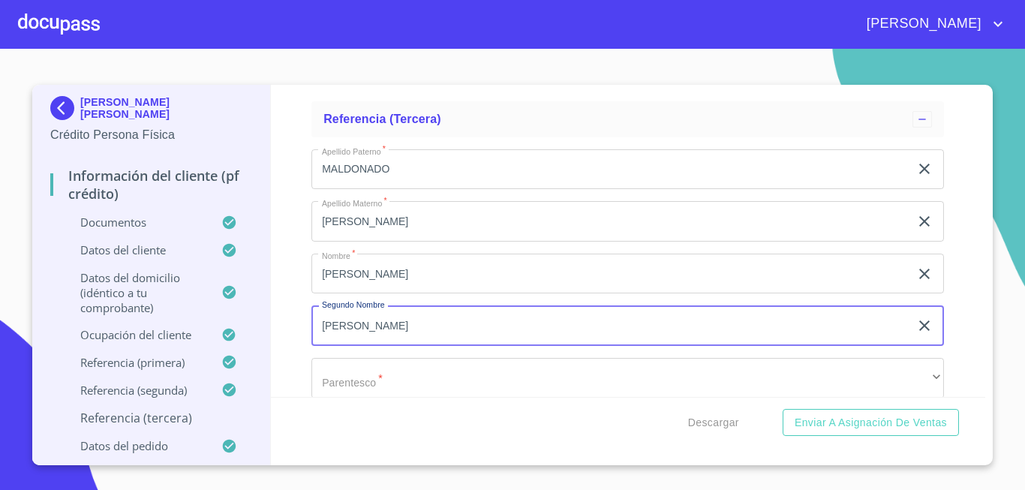
type input "[PERSON_NAME]"
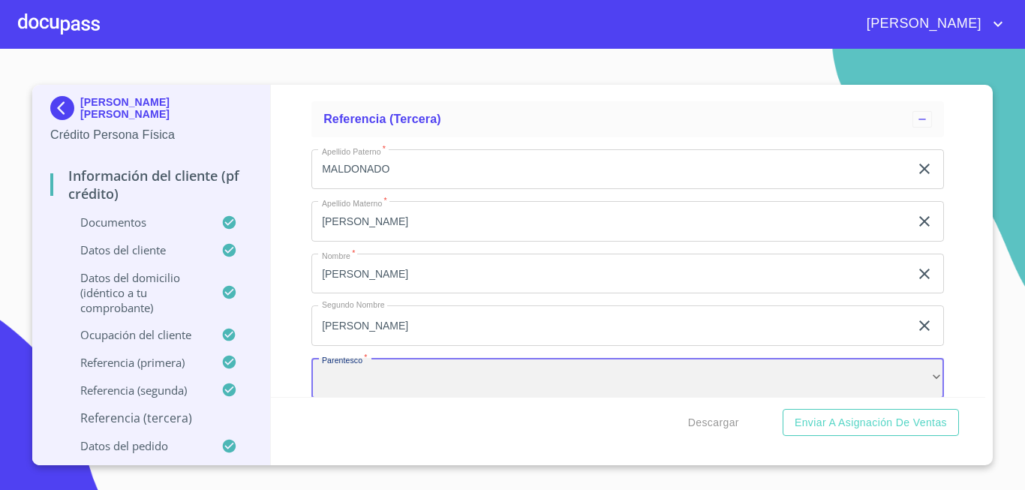
scroll to position [8266, 0]
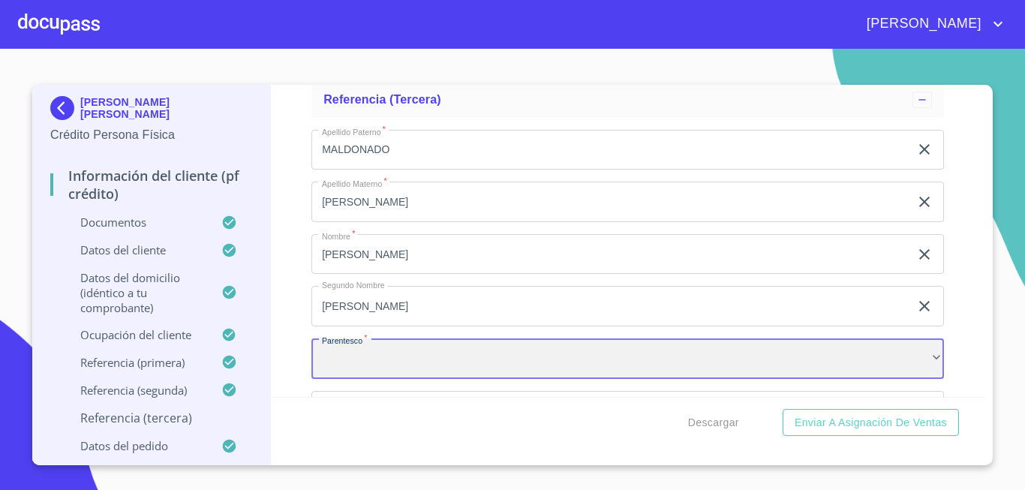
click at [469, 379] on div "​" at bounding box center [627, 358] width 633 height 41
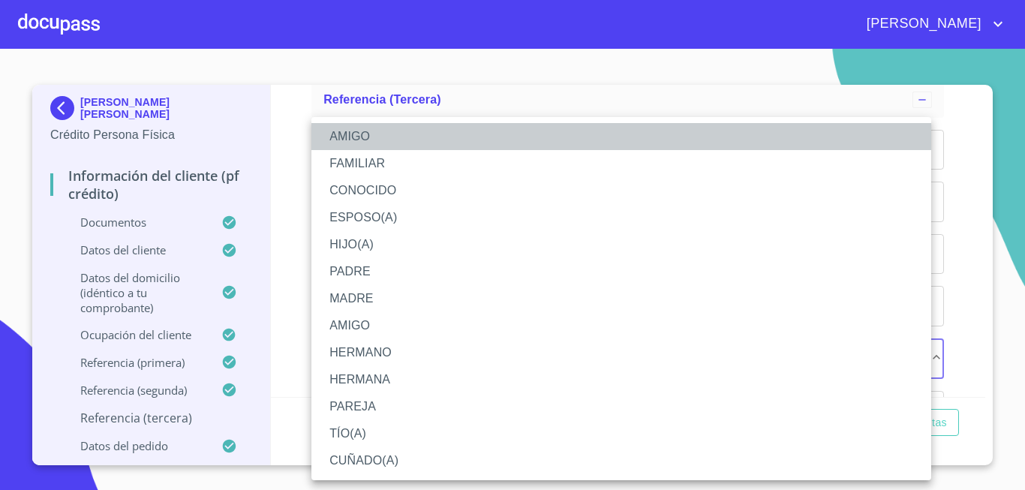
click at [362, 131] on li "AMIGO" at bounding box center [621, 136] width 620 height 27
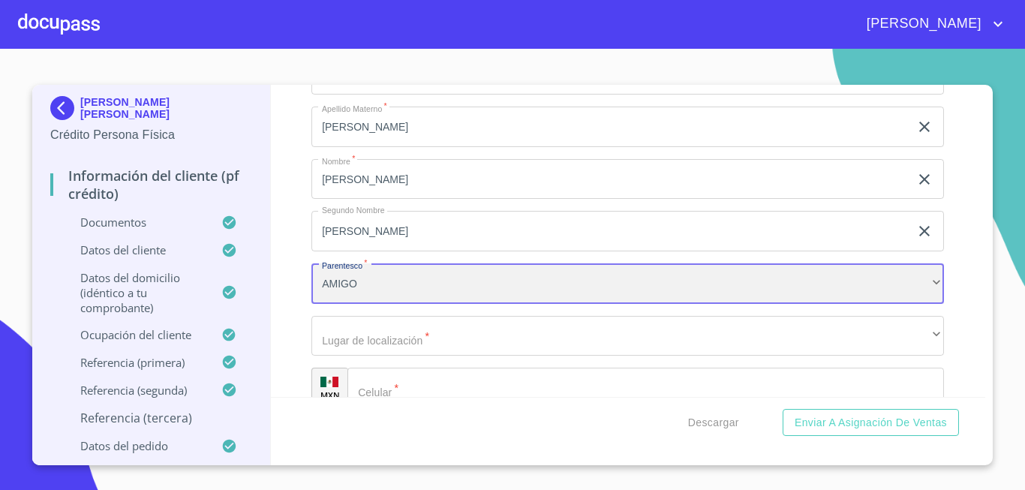
scroll to position [8416, 0]
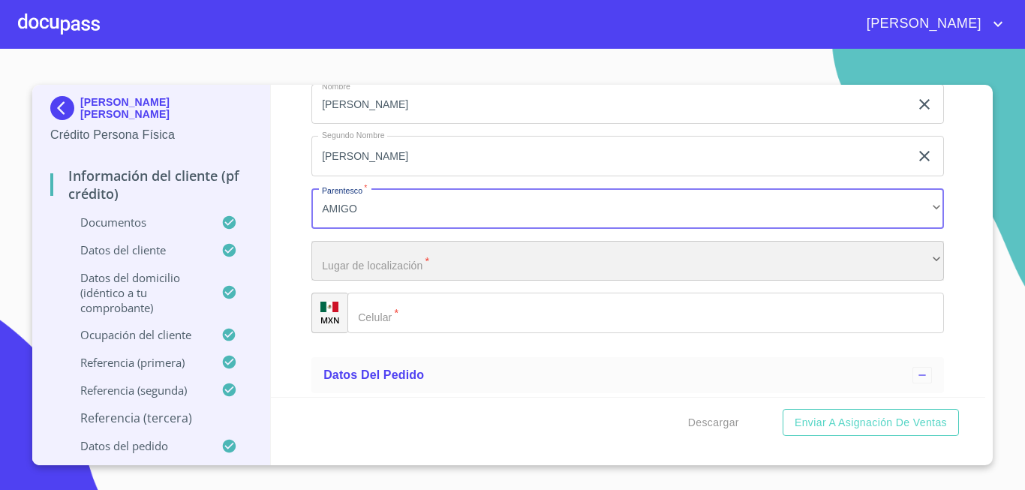
click at [378, 280] on div "​" at bounding box center [627, 261] width 633 height 41
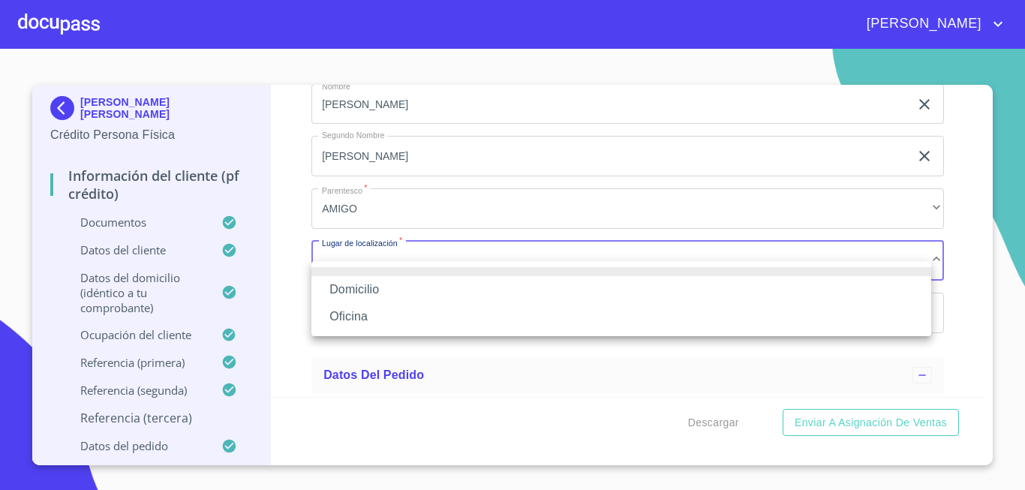
click at [375, 289] on li "Domicilio" at bounding box center [621, 289] width 620 height 27
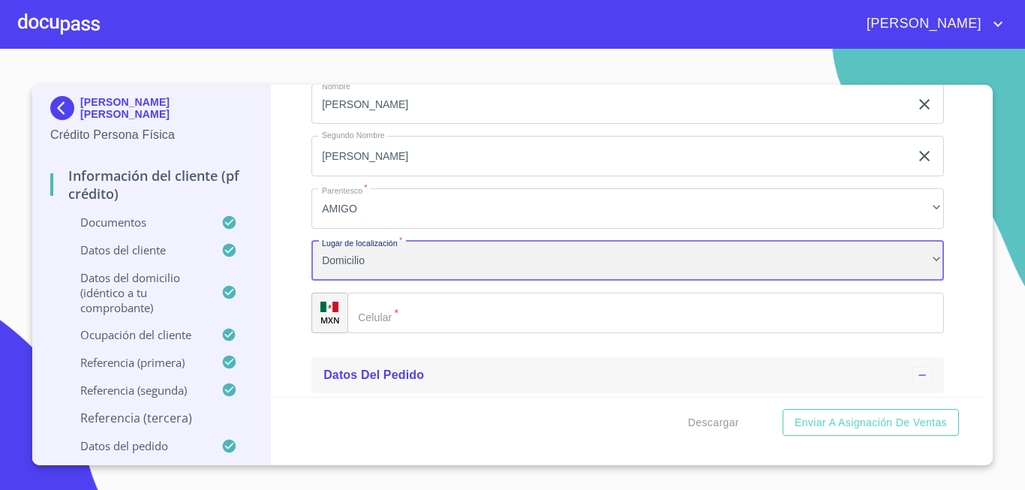
scroll to position [8492, 0]
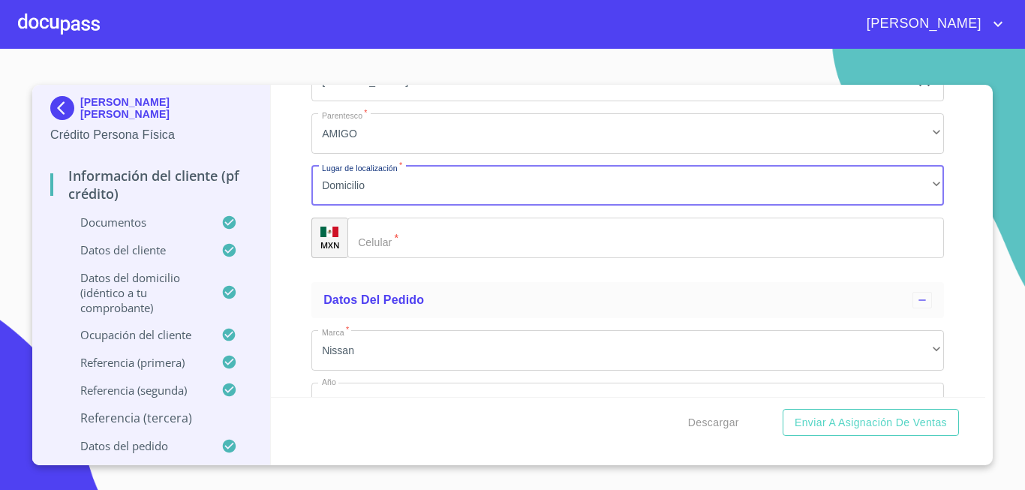
click at [467, 271] on div "Apellido [PERSON_NAME]   * [PERSON_NAME] ​ Apellido Materno   * FRANCO ​ Nombre…" at bounding box center [627, 82] width 633 height 378
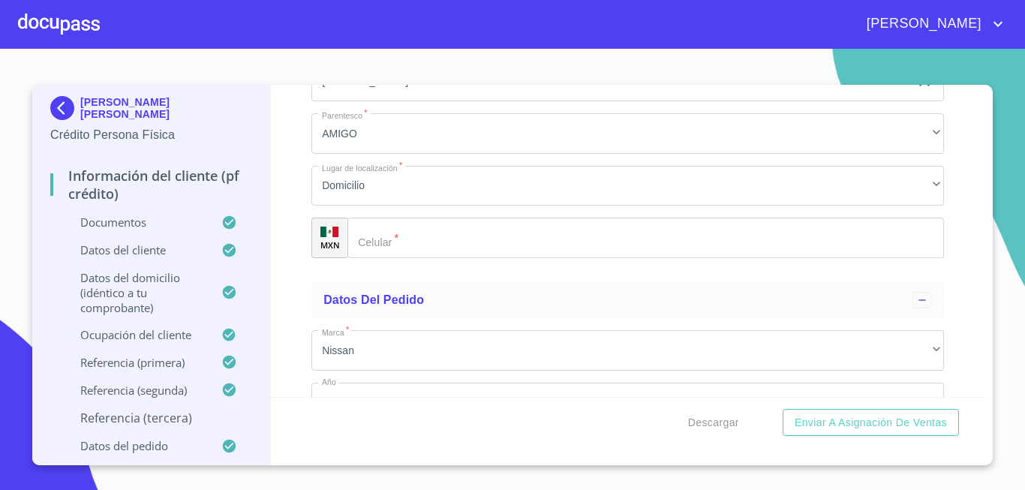
click at [469, 258] on input "Documento de identificación.   *" at bounding box center [645, 238] width 597 height 41
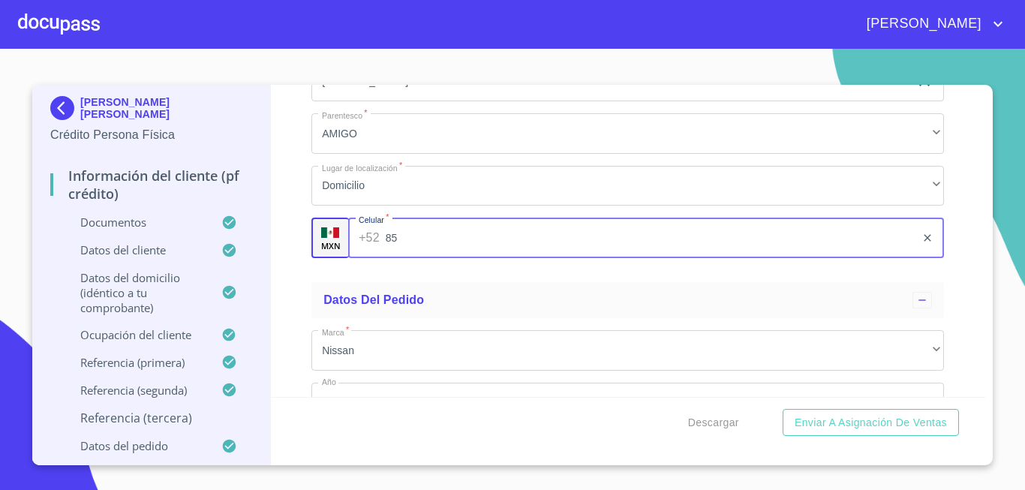
type input "8"
type input "[PHONE_NUMBER]"
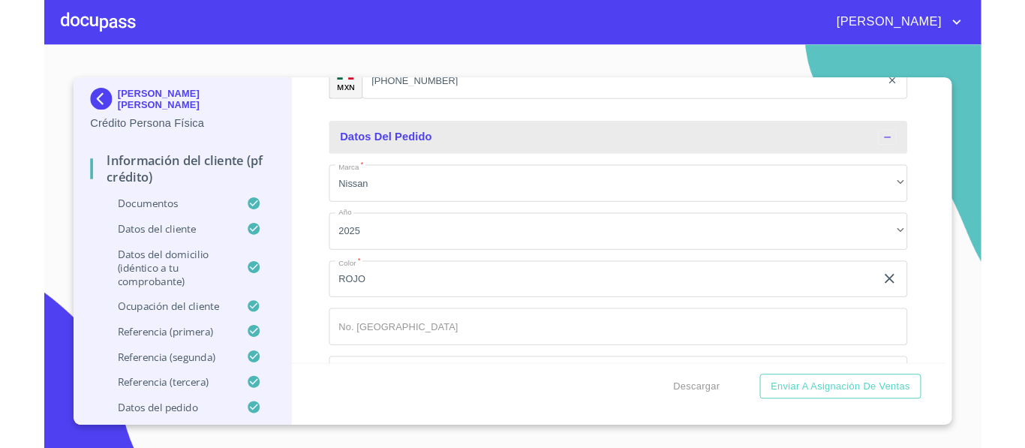
scroll to position [8710, 0]
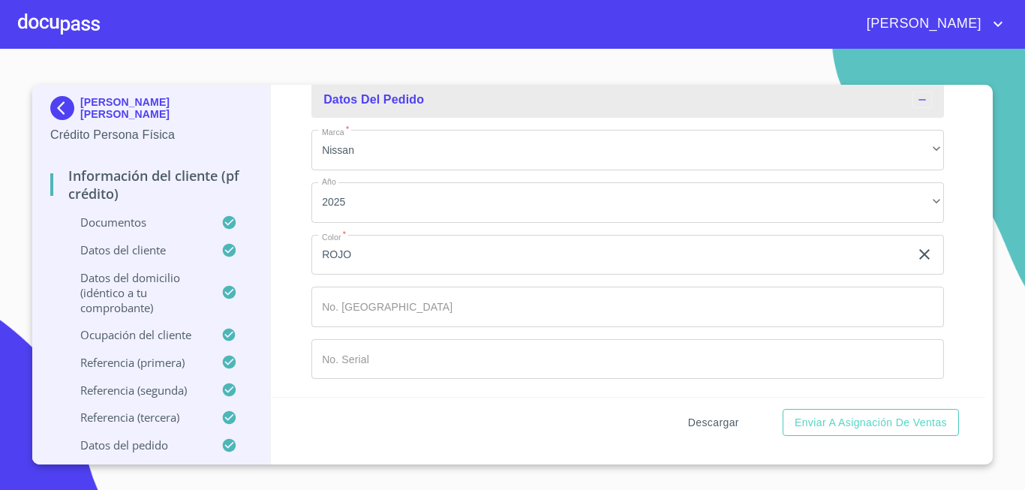
click at [721, 423] on span "Descargar" at bounding box center [713, 422] width 51 height 19
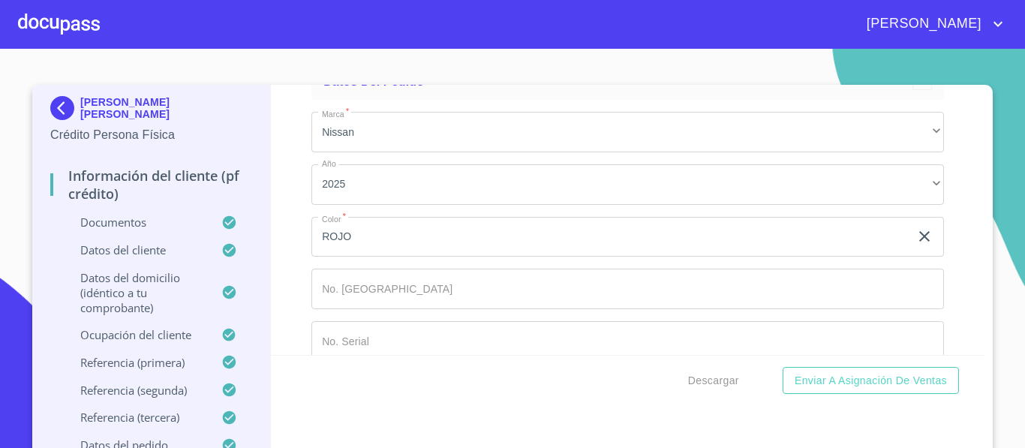
click at [65, 102] on img at bounding box center [65, 108] width 30 height 24
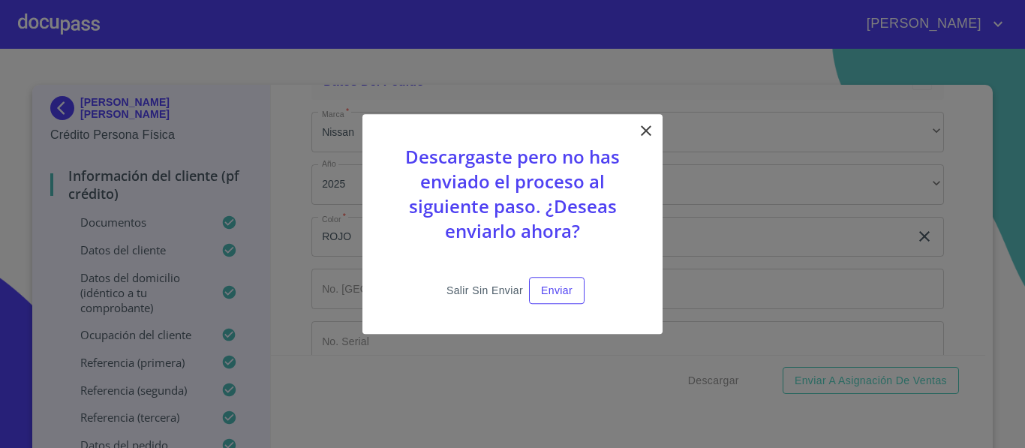
click at [503, 287] on span "Salir sin enviar" at bounding box center [484, 290] width 77 height 19
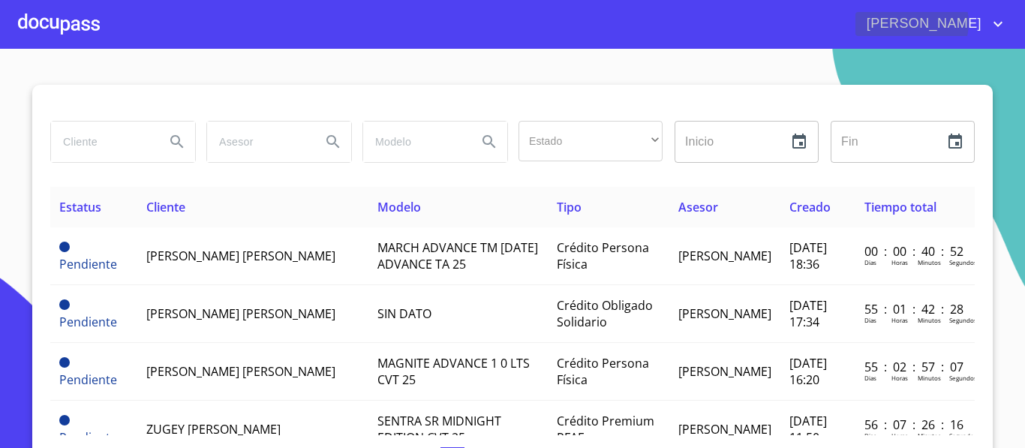
click at [986, 23] on span "[PERSON_NAME]" at bounding box center [922, 24] width 134 height 24
